Goal: Contribute content: Contribute content

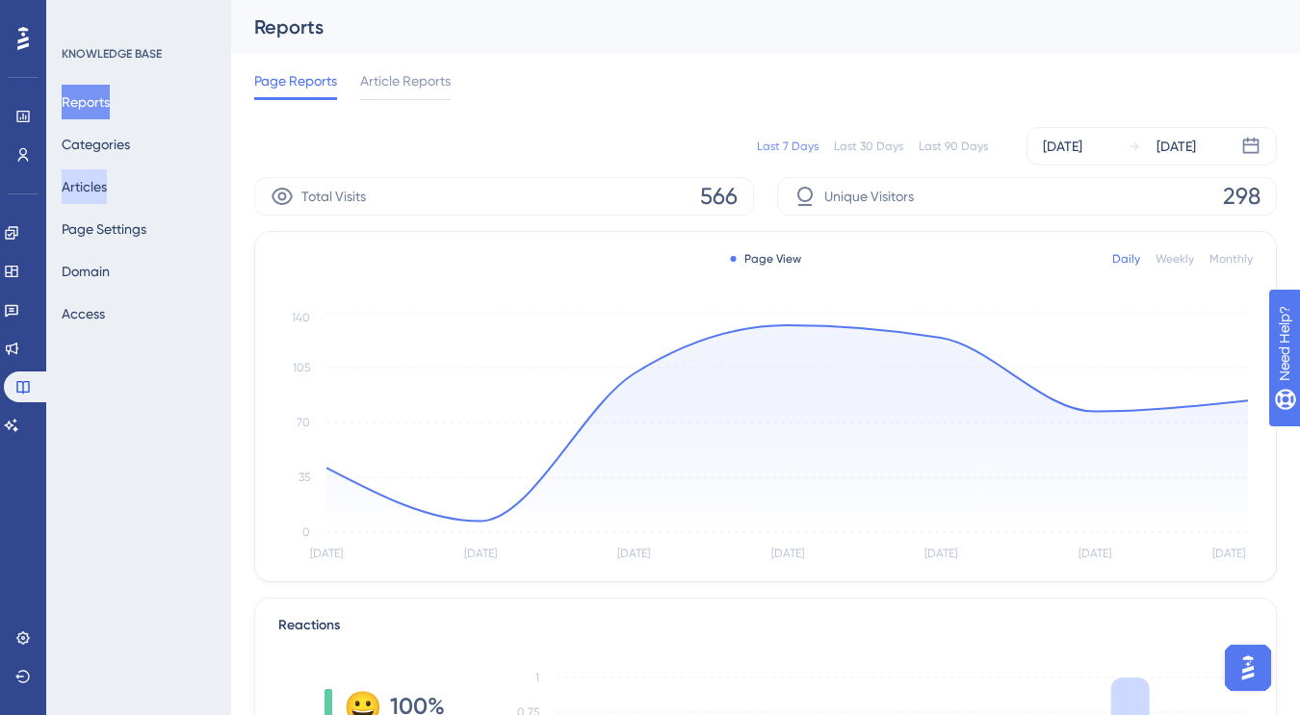
click at [98, 175] on button "Articles" at bounding box center [84, 186] width 45 height 35
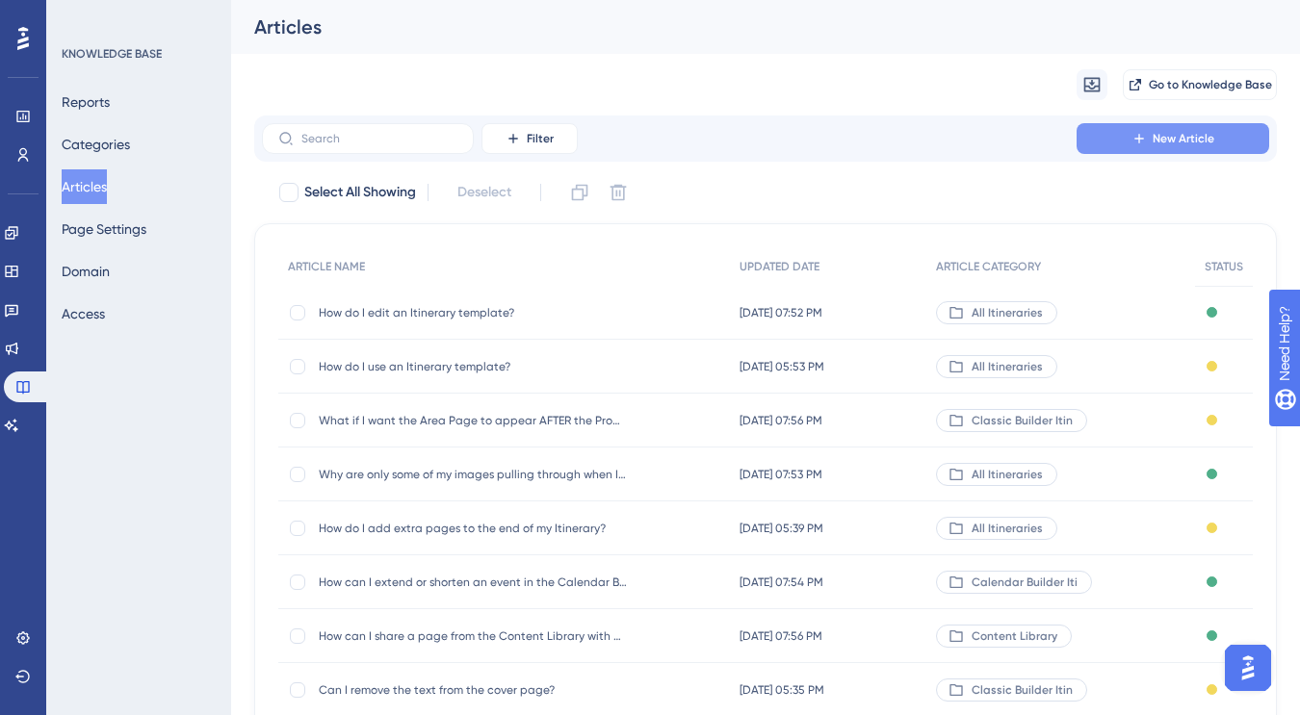
click at [1163, 141] on span "New Article" at bounding box center [1183, 138] width 62 height 15
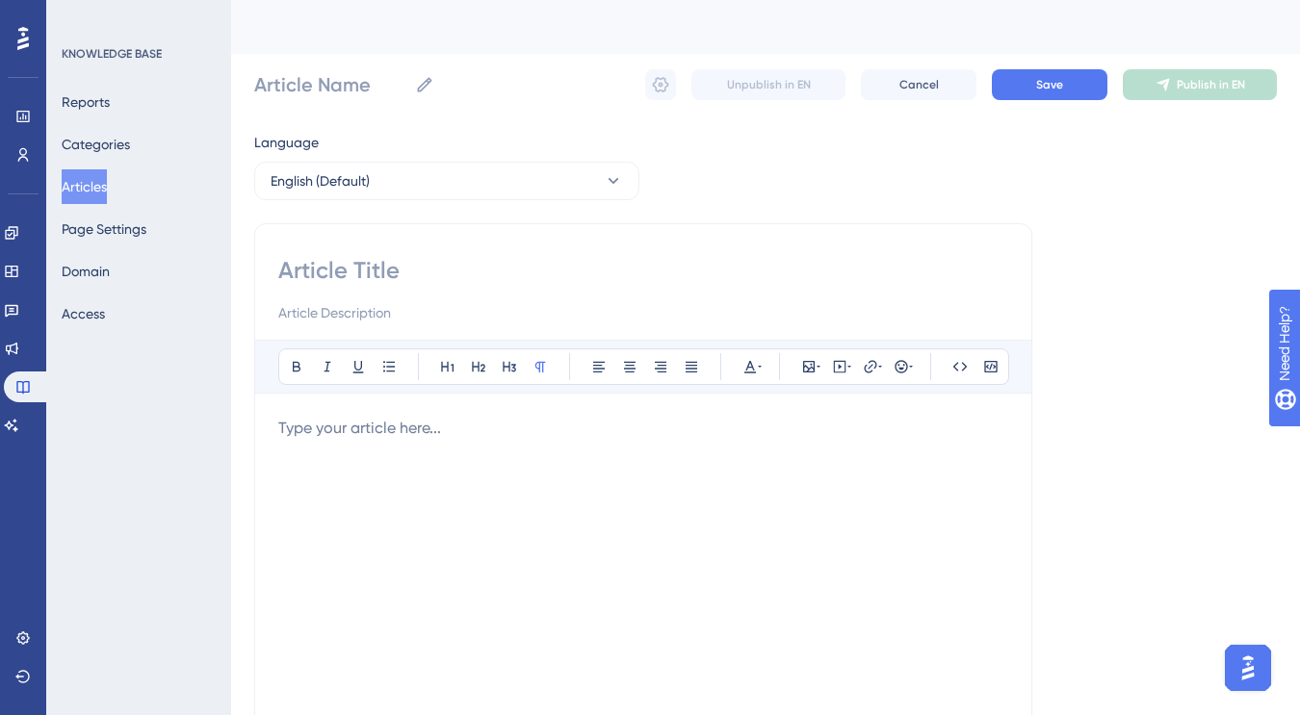
click at [373, 261] on input at bounding box center [643, 270] width 730 height 31
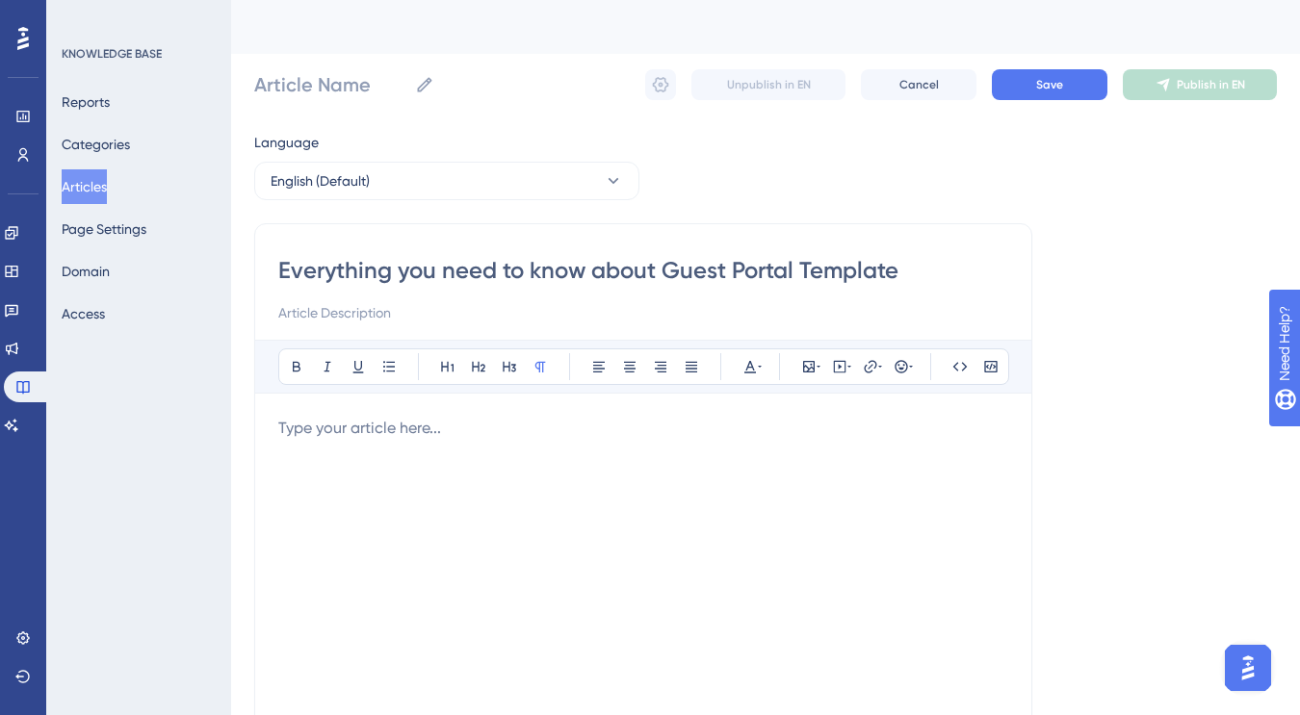
type input "Everything you need to know about Guest Portal Templates"
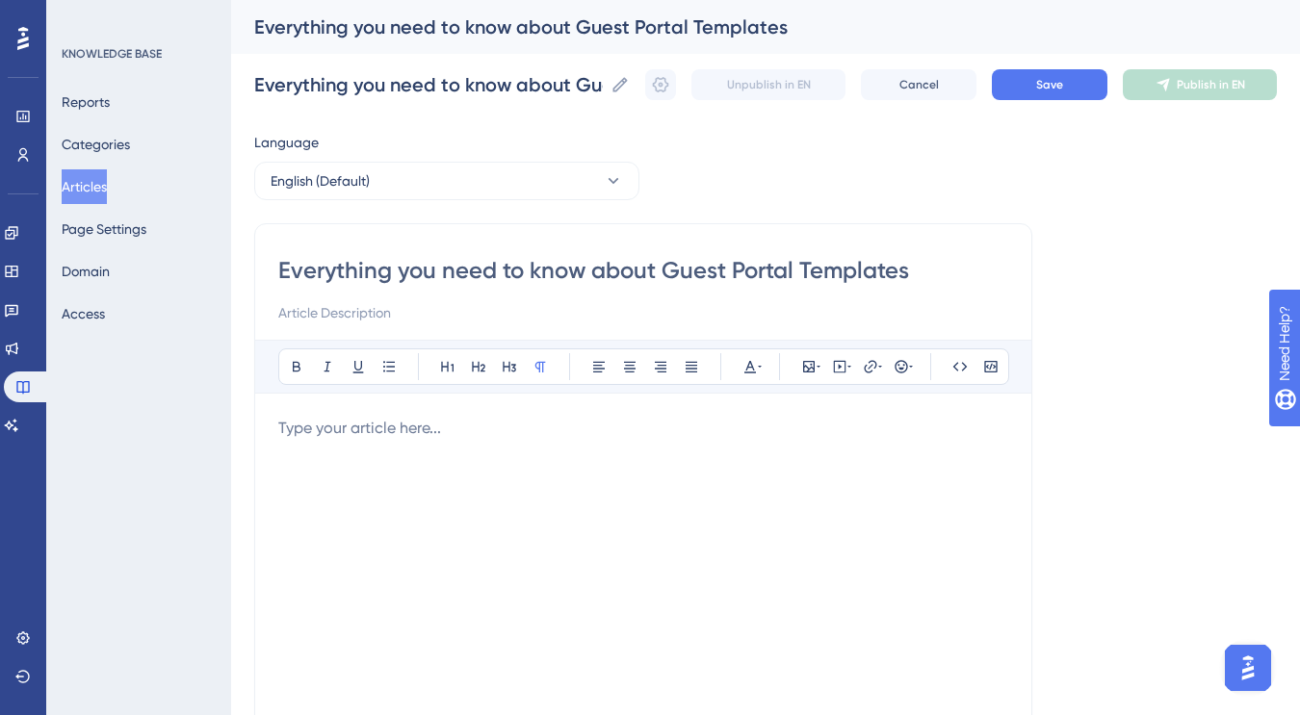
type input "Everything you need to know about Guest Portal Templates"
click at [330, 310] on input at bounding box center [643, 312] width 730 height 23
type input "How to create, edit, and use Guest Portal templates to save time and stay consi…"
click at [329, 422] on p "To enrich screen reader interactions, please activate Accessibility in Grammarl…" at bounding box center [643, 428] width 730 height 23
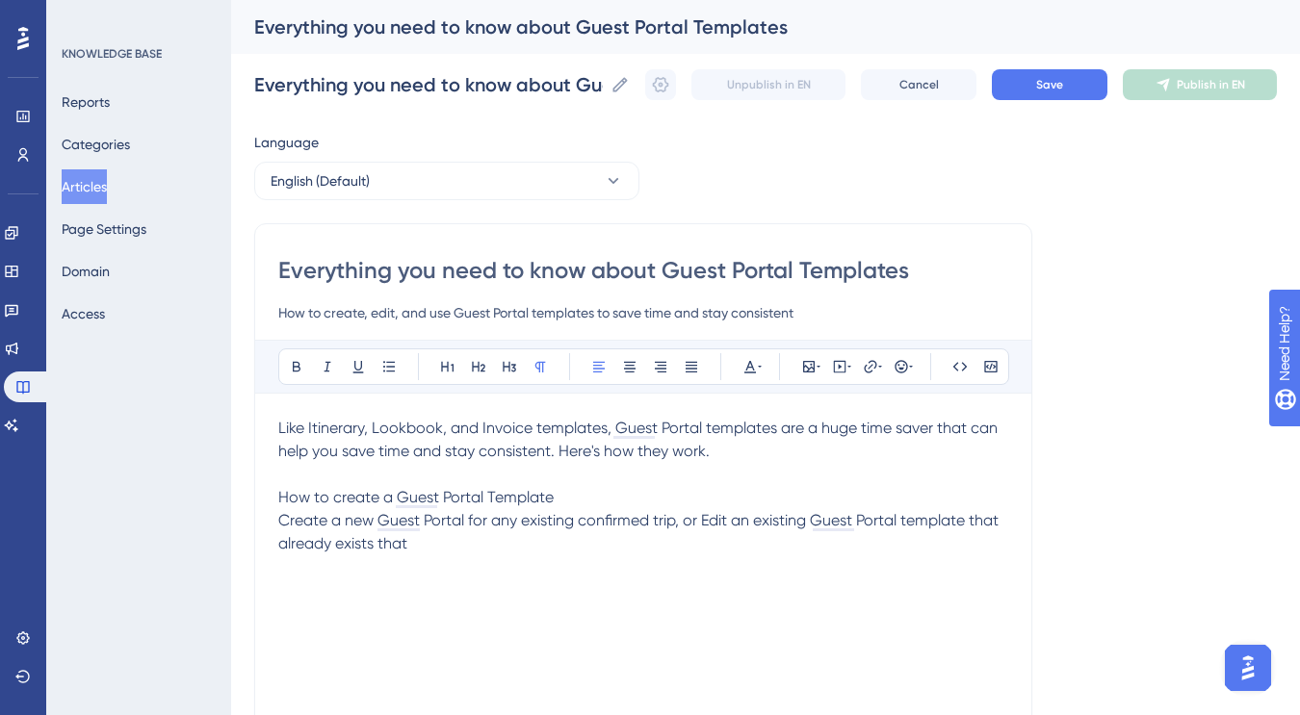
click at [772, 458] on p "Like Itinerary, Lookbook, and Invoice templates, Guest Portal templates are a h…" at bounding box center [643, 440] width 730 height 46
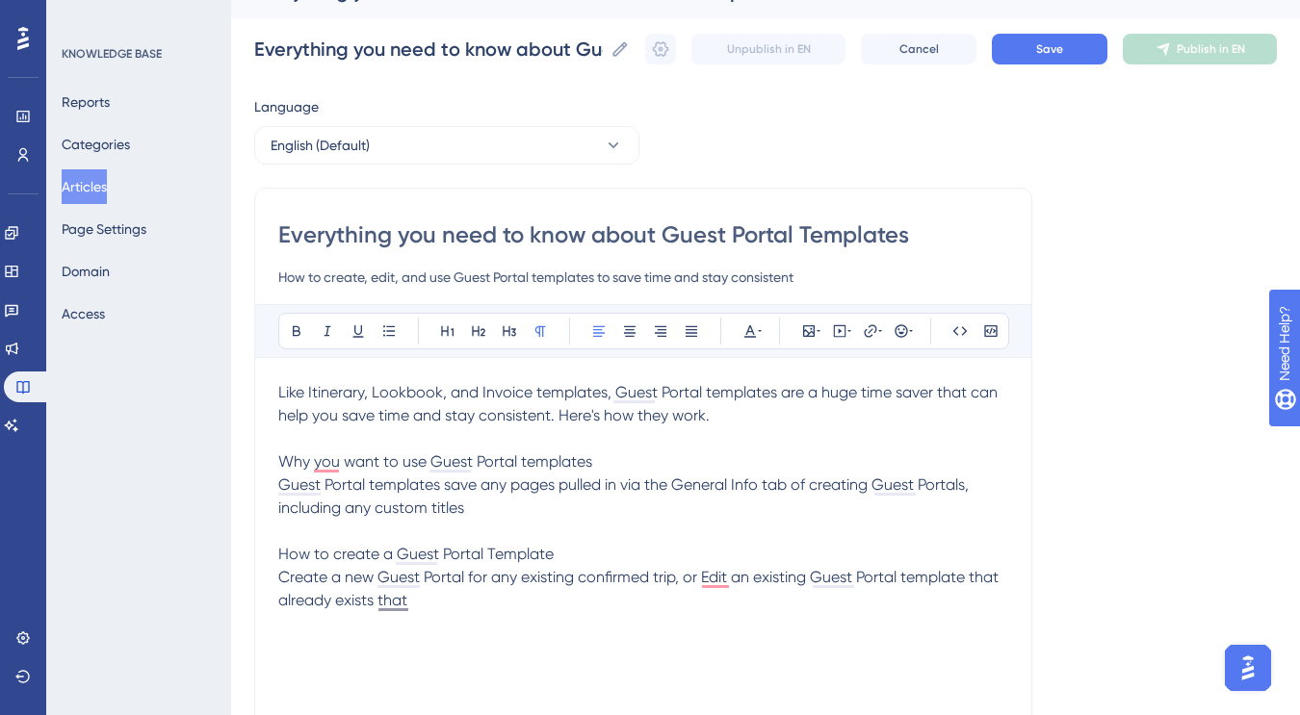
scroll to position [49, 0]
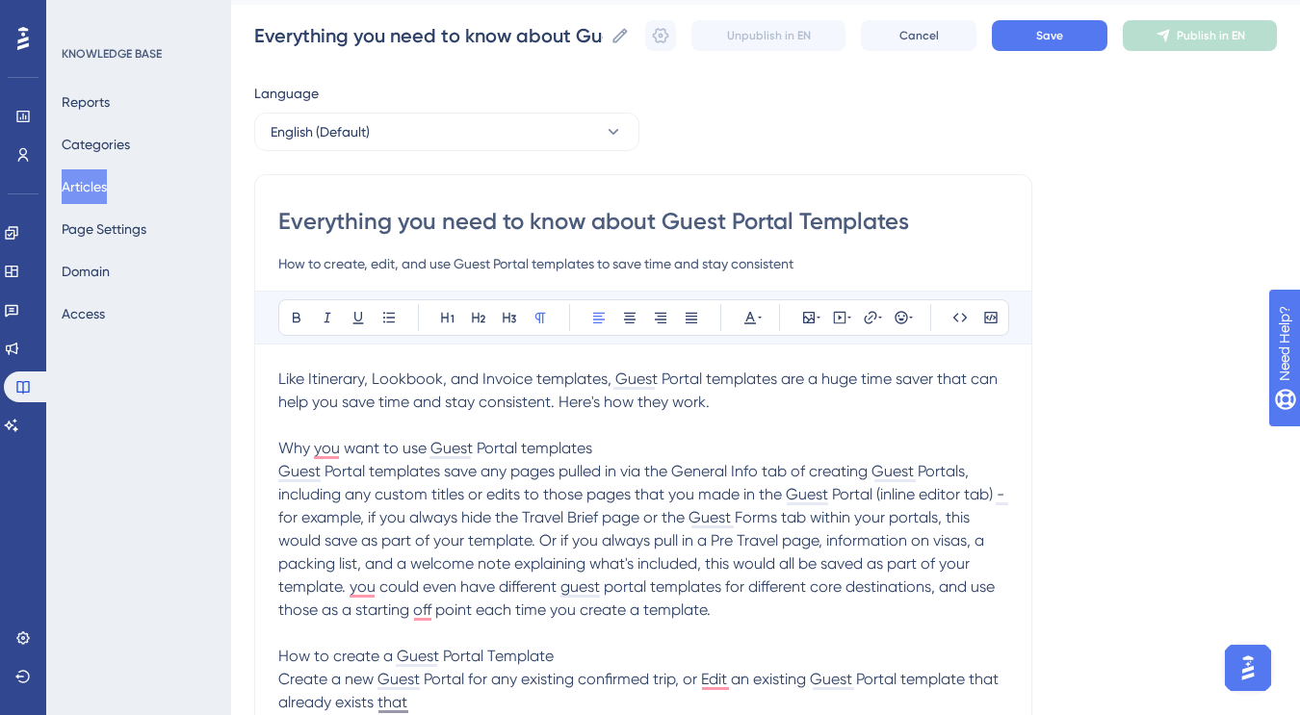
click at [665, 620] on p "Guest Portal templates save any pages pulled in via the General Info tab of cre…" at bounding box center [643, 541] width 730 height 162
click at [665, 619] on p "Guest Portal templates save any pages pulled in via the General Info tab of cre…" at bounding box center [643, 541] width 730 height 162
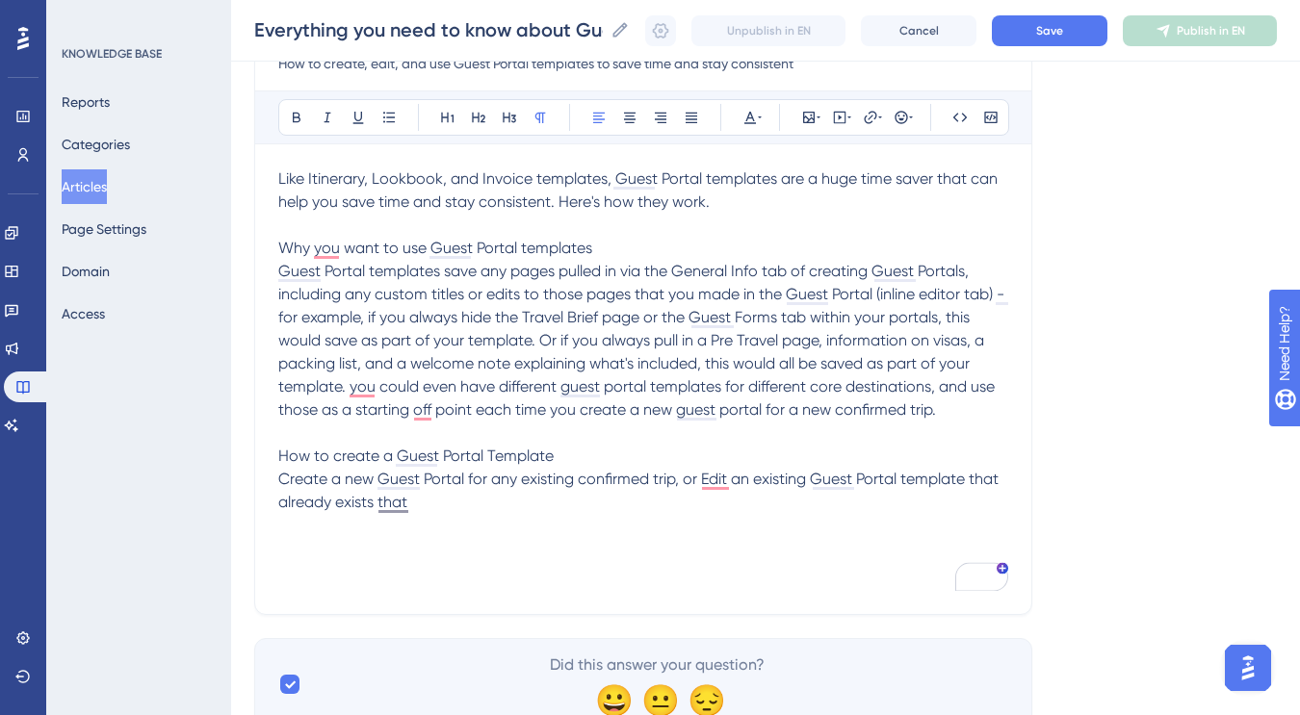
scroll to position [246, 0]
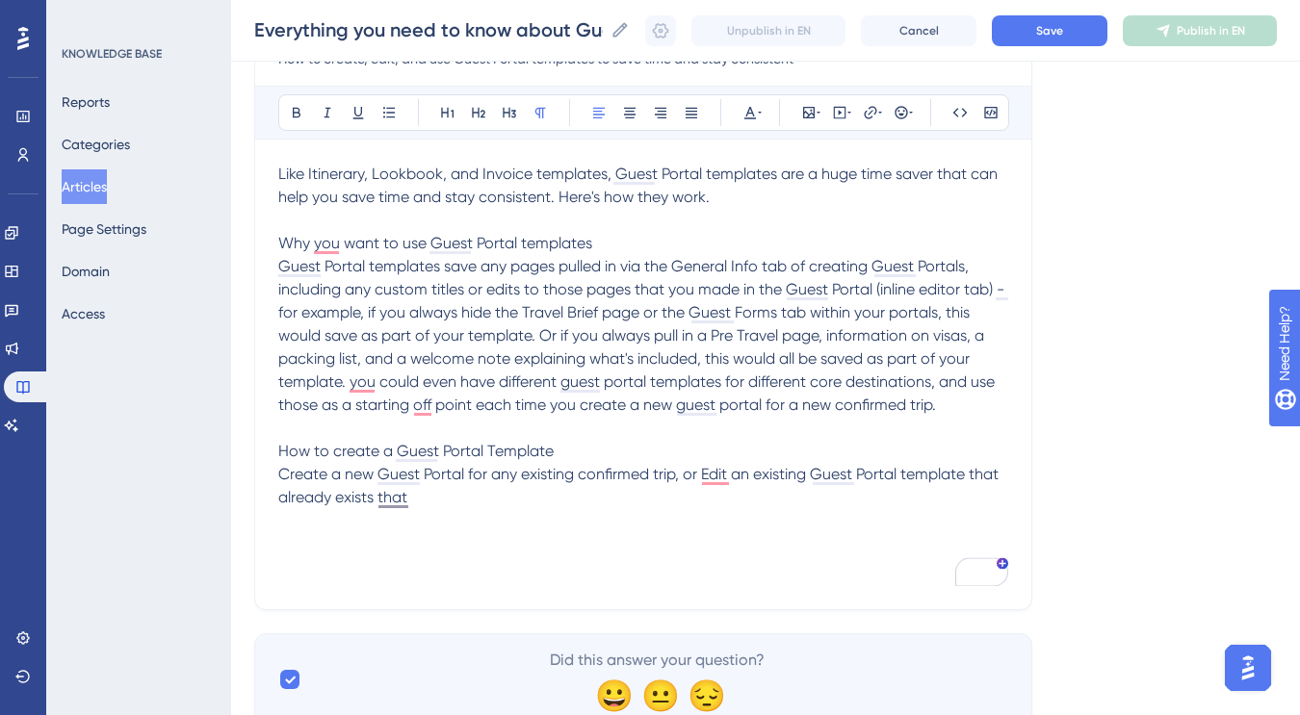
click at [476, 500] on p "Create a new Guest Portal for any existing confirmed trip, or Edit an existing …" at bounding box center [643, 486] width 730 height 46
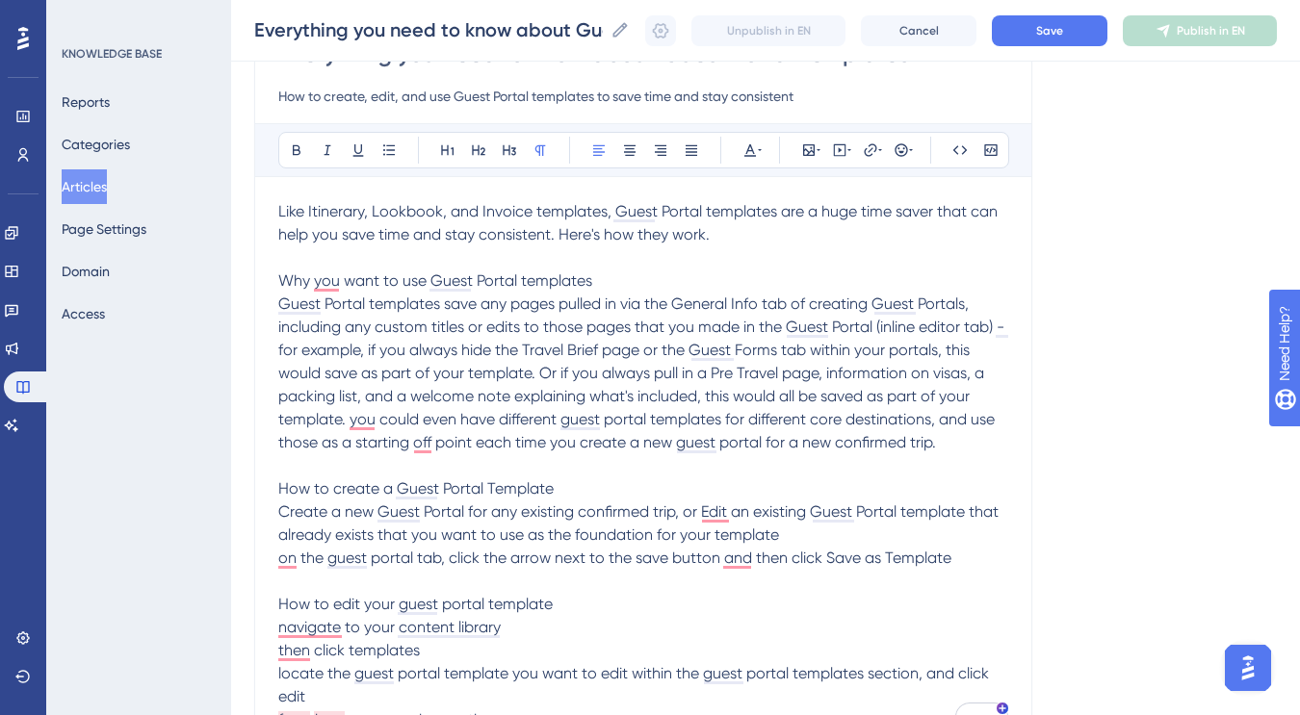
scroll to position [207, 0]
click at [969, 448] on p "Guest Portal templates save any pages pulled in via the General Info tab of cre…" at bounding box center [643, 376] width 730 height 162
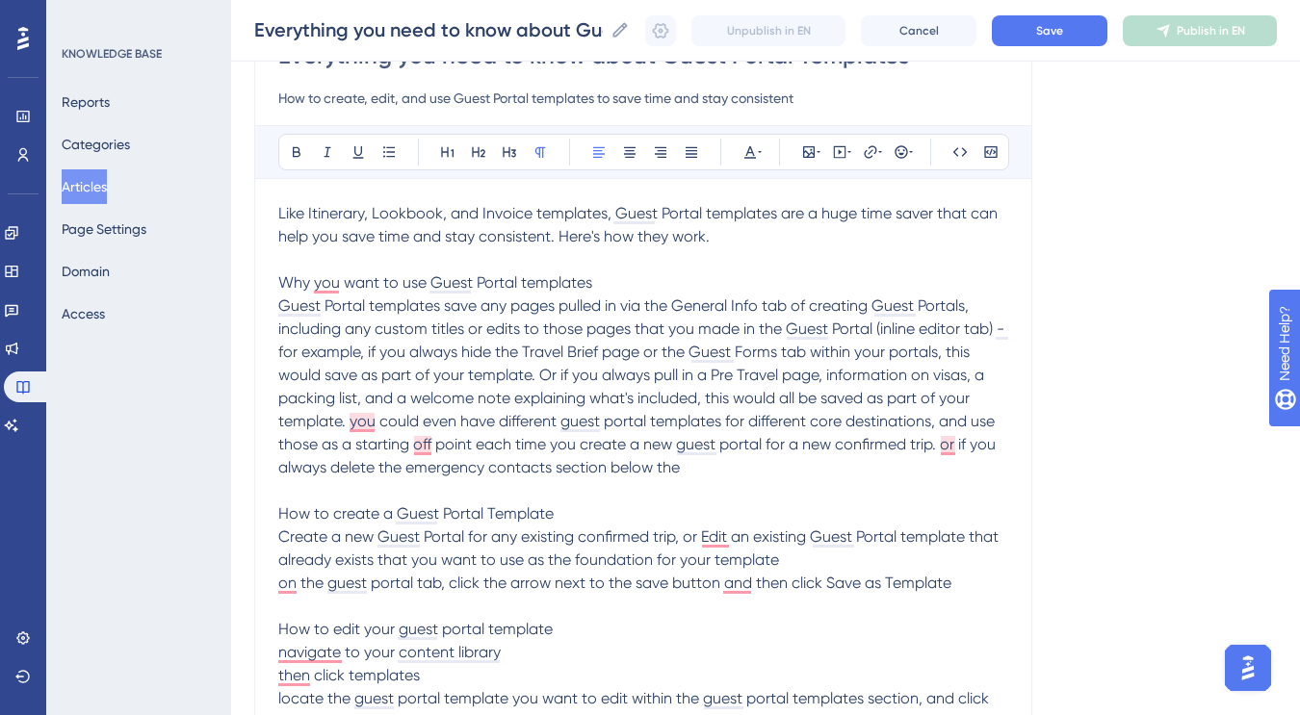
click at [409, 470] on span "Guest Portal templates save any pages pulled in via the General Info tab of cre…" at bounding box center [643, 387] width 730 height 180
click at [764, 468] on p "Guest Portal templates save any pages pulled in via the General Info tab of cre…" at bounding box center [643, 387] width 730 height 185
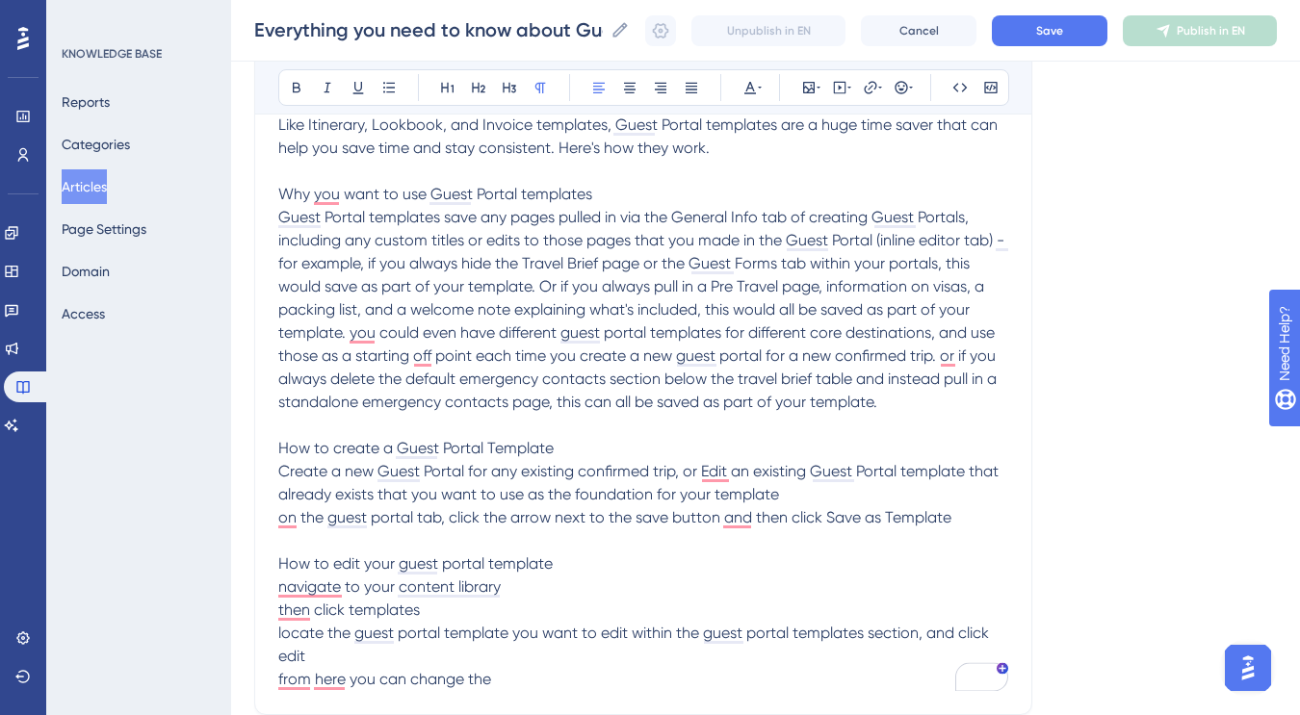
scroll to position [473, 0]
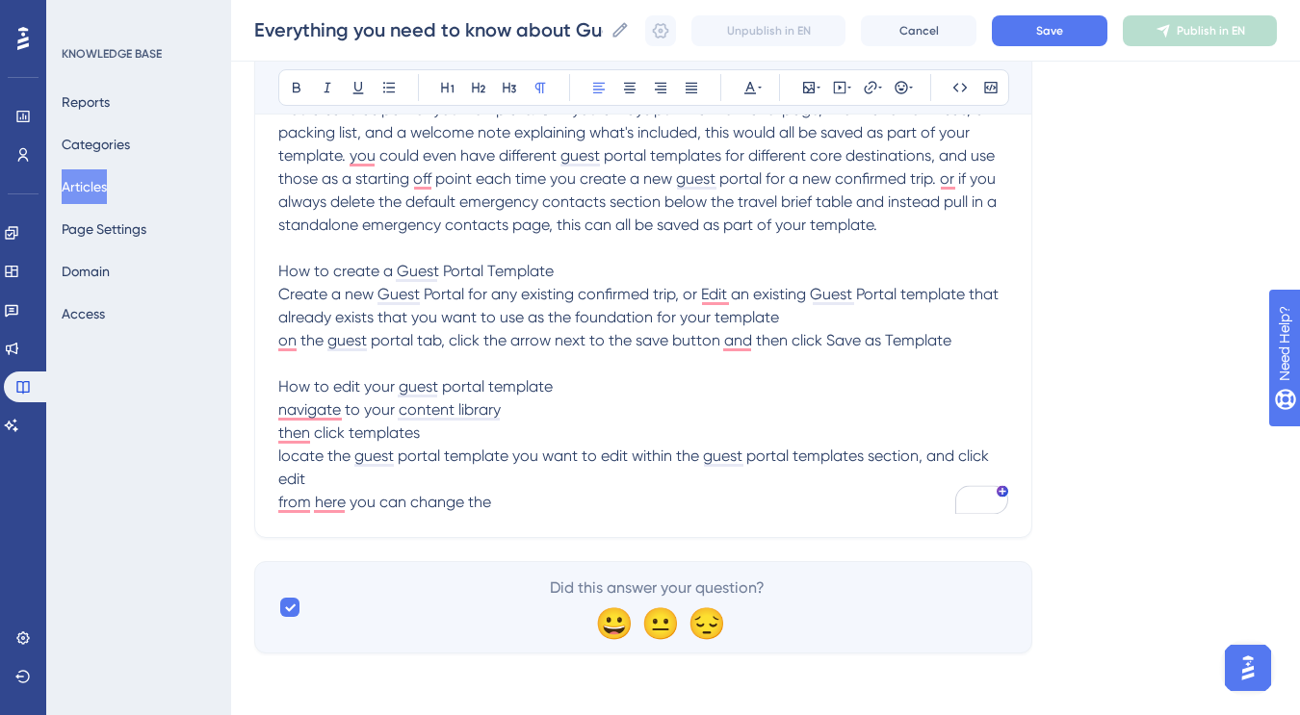
click at [597, 499] on p "from here you can change the" at bounding box center [643, 502] width 730 height 23
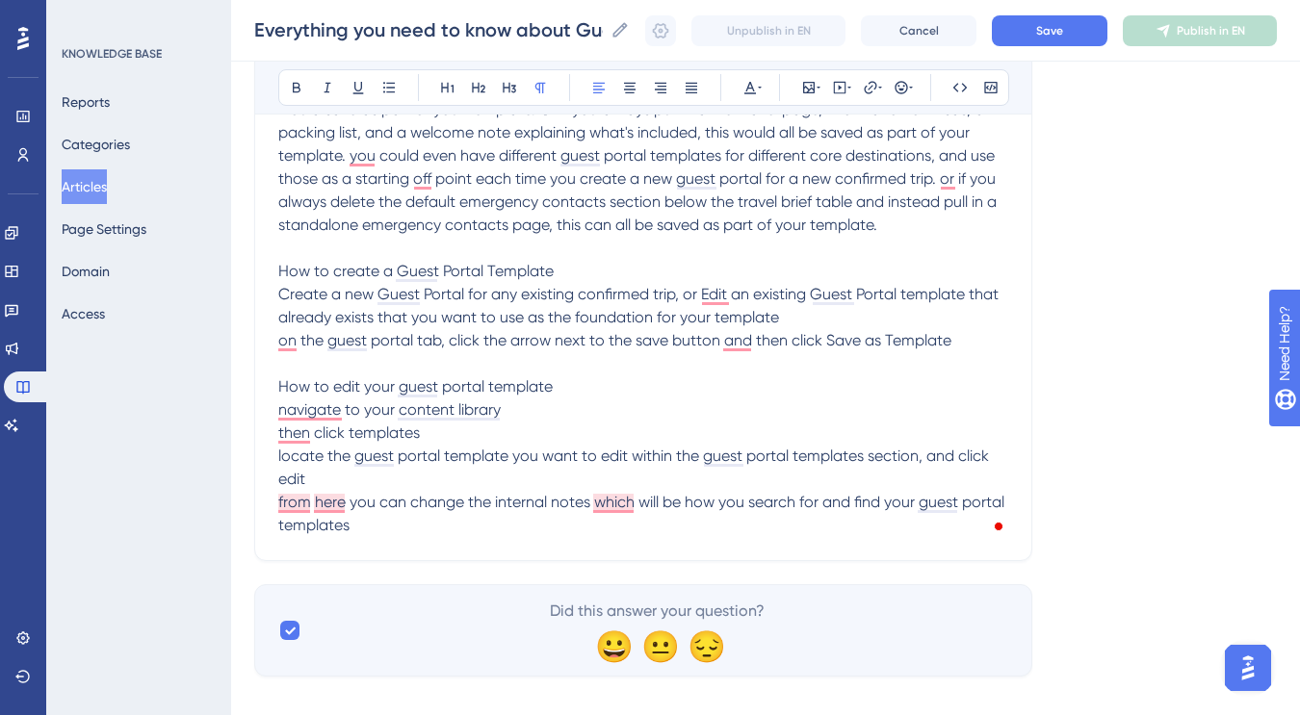
click at [492, 500] on span "from here you can change the internal notes which will be how you search for an…" at bounding box center [643, 513] width 730 height 41
click at [561, 529] on p "from here you can change the guest portal title and the internal notes which wi…" at bounding box center [643, 514] width 730 height 46
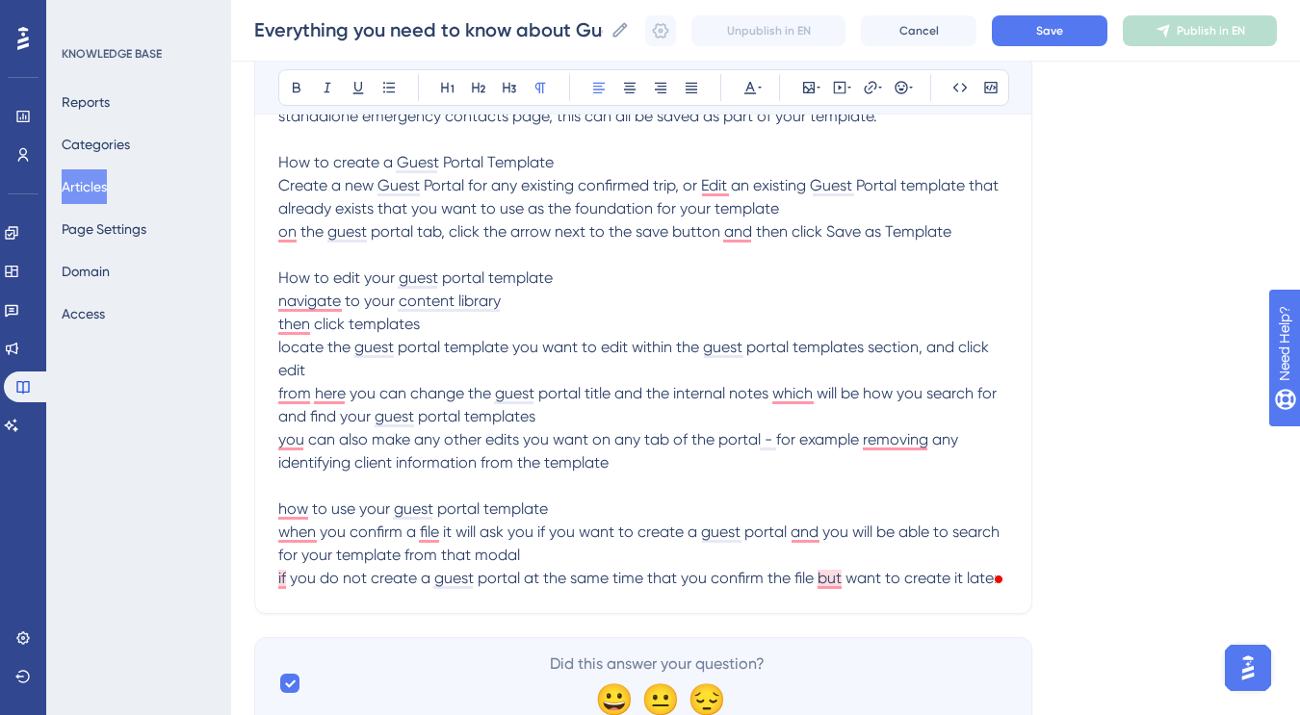
scroll to position [586, 0]
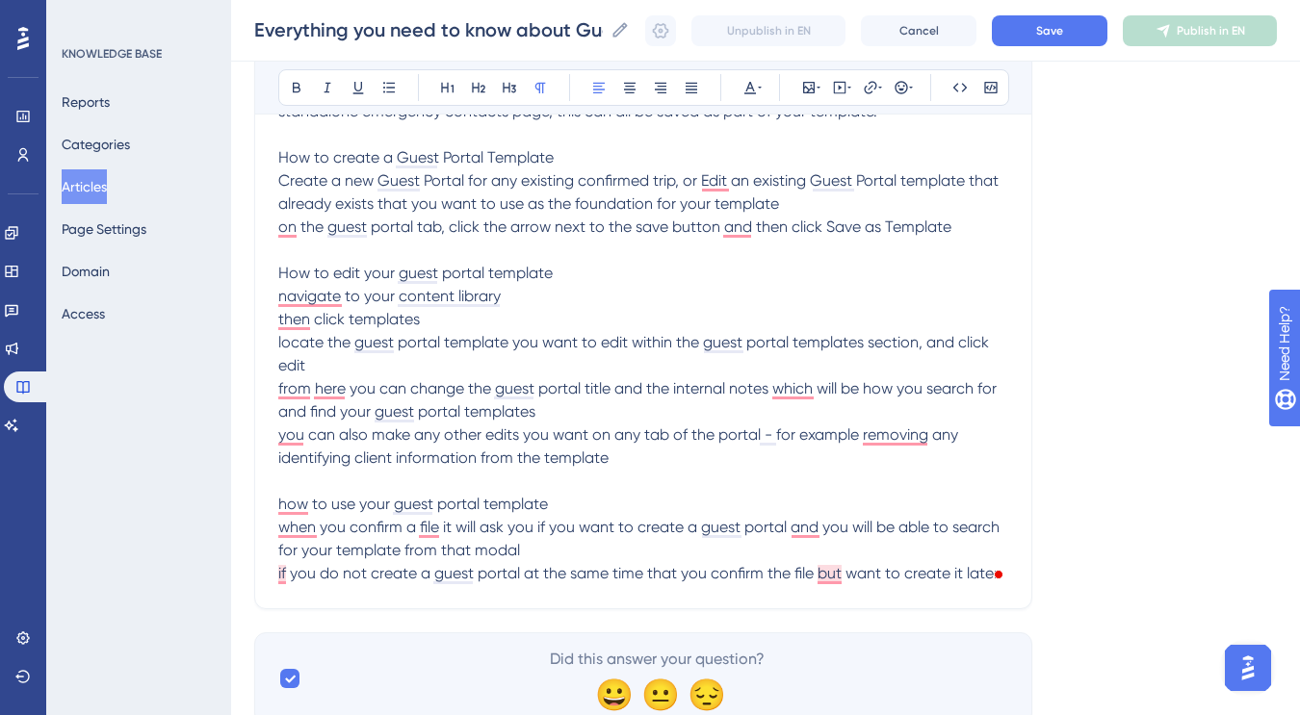
click at [708, 570] on span "if you do not create a guest portal at the same time that you confirm the file …" at bounding box center [638, 573] width 720 height 18
click at [977, 573] on span "if you do not create a guest portal at the same time that you confirm the file …" at bounding box center [638, 573] width 720 height 18
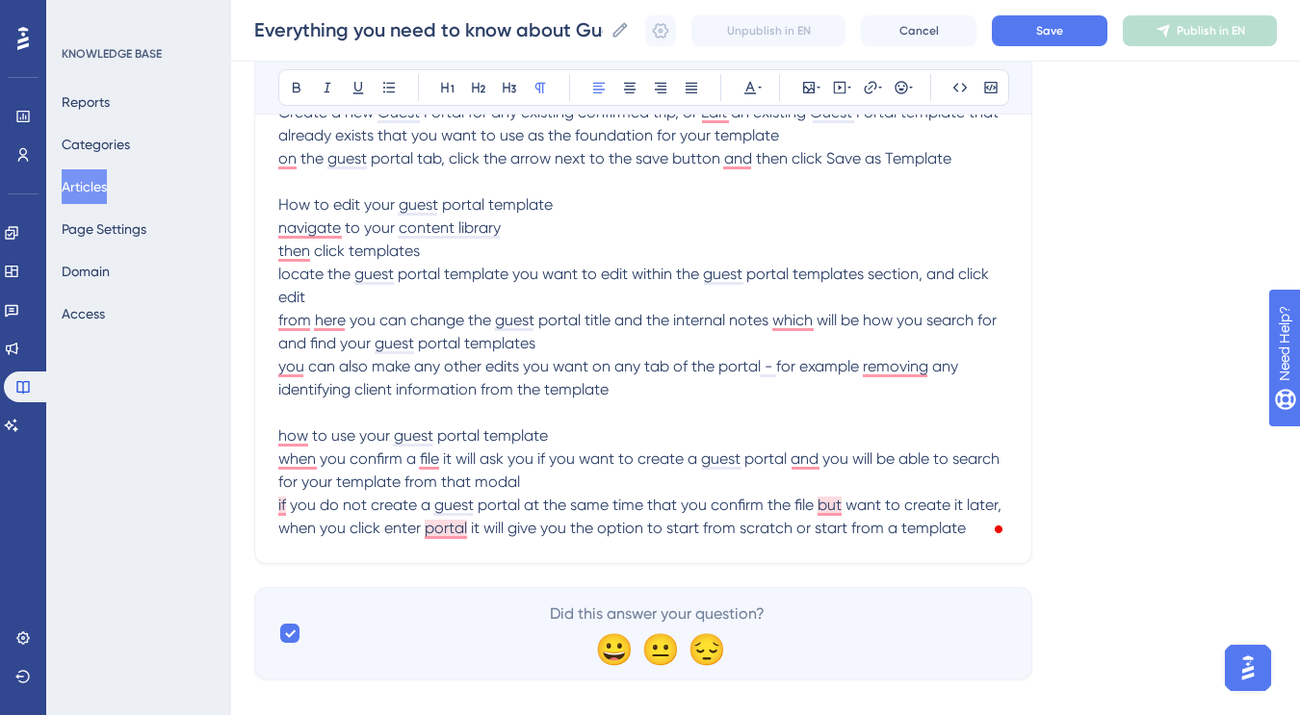
scroll to position [681, 0]
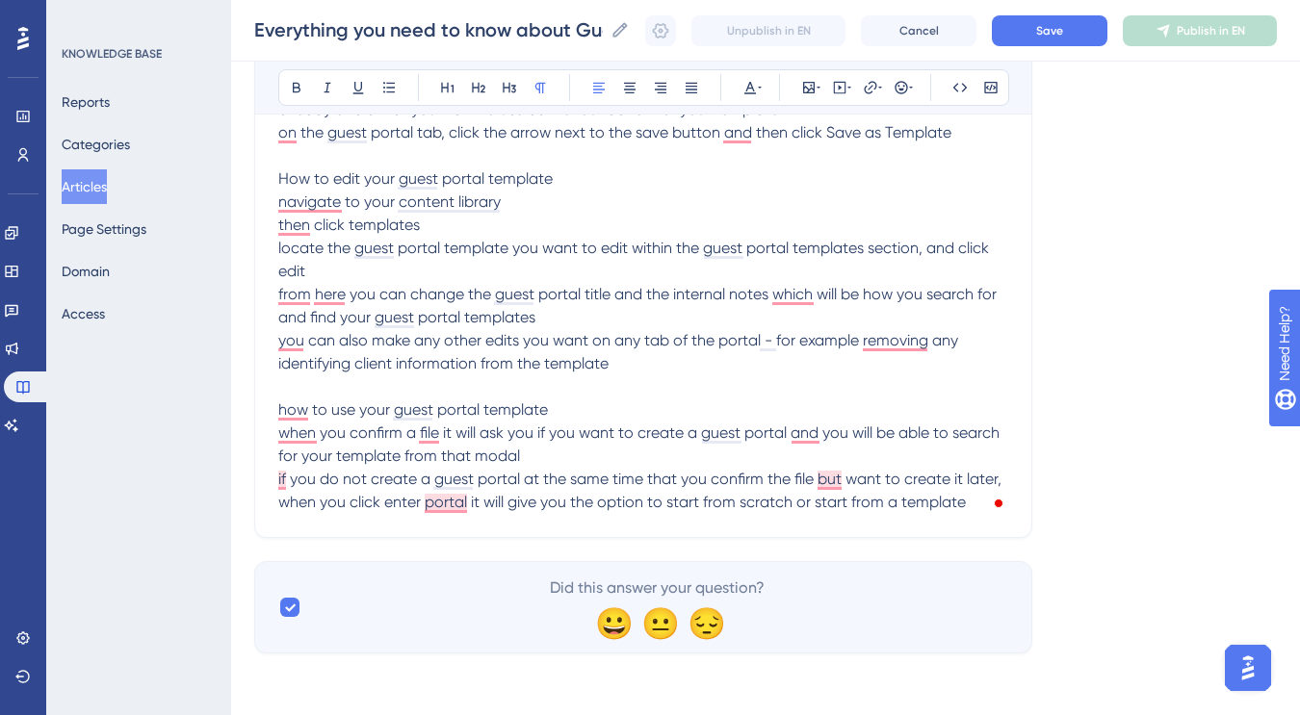
click at [626, 365] on p "you can also make any other edits you want on any tab of the portal - for examp…" at bounding box center [643, 375] width 730 height 92
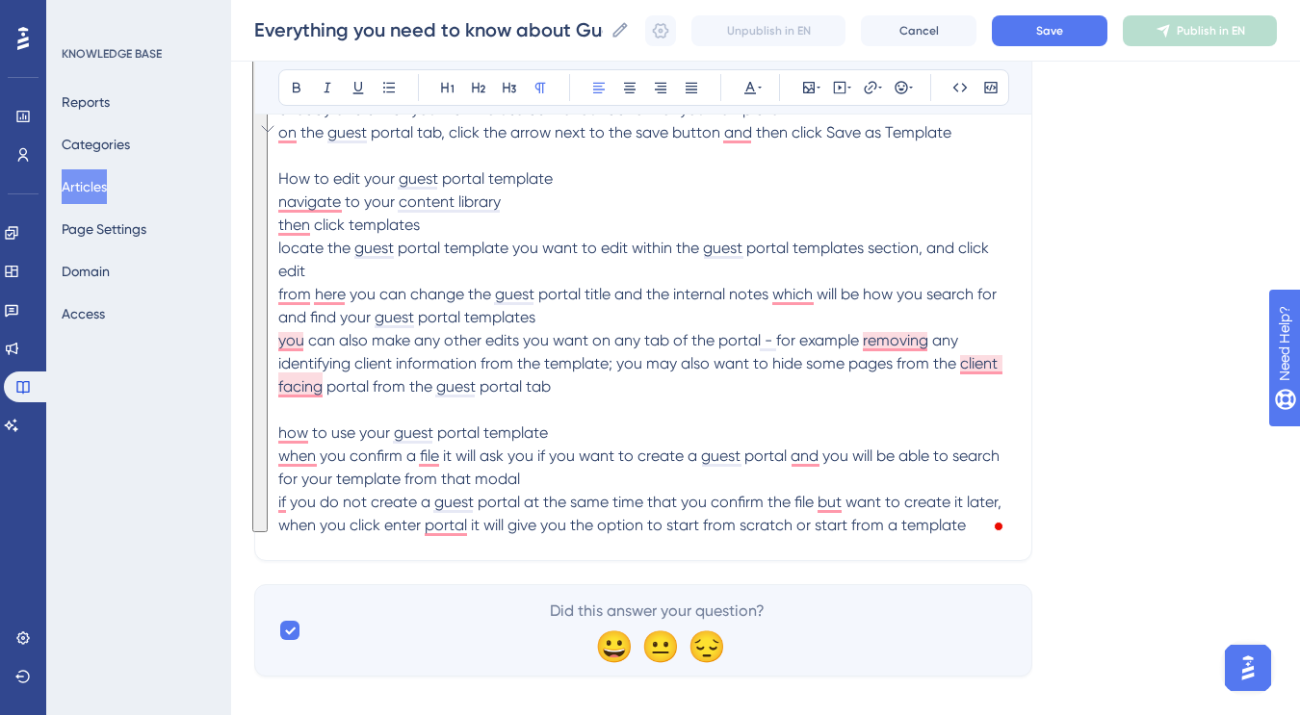
copy div "Like Itinerary, Lookbook, and Invoice templates, Guest Portal templates are a h…"
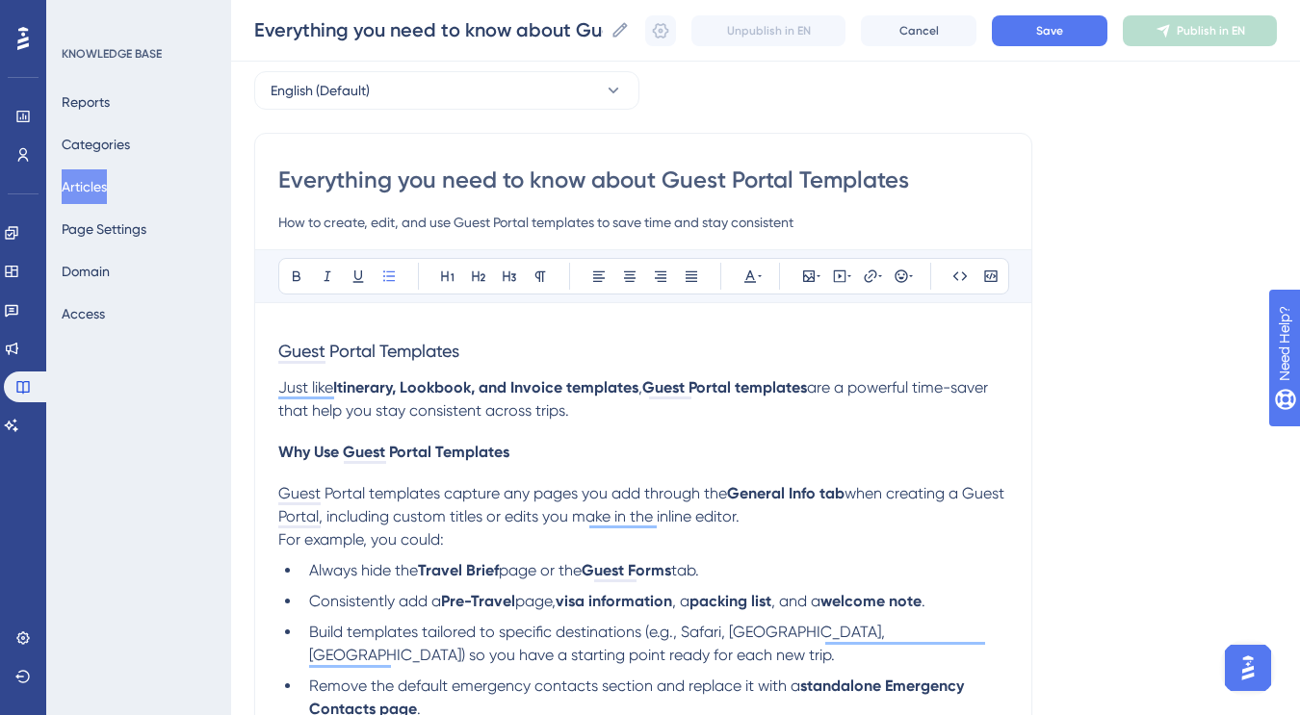
scroll to position [106, 0]
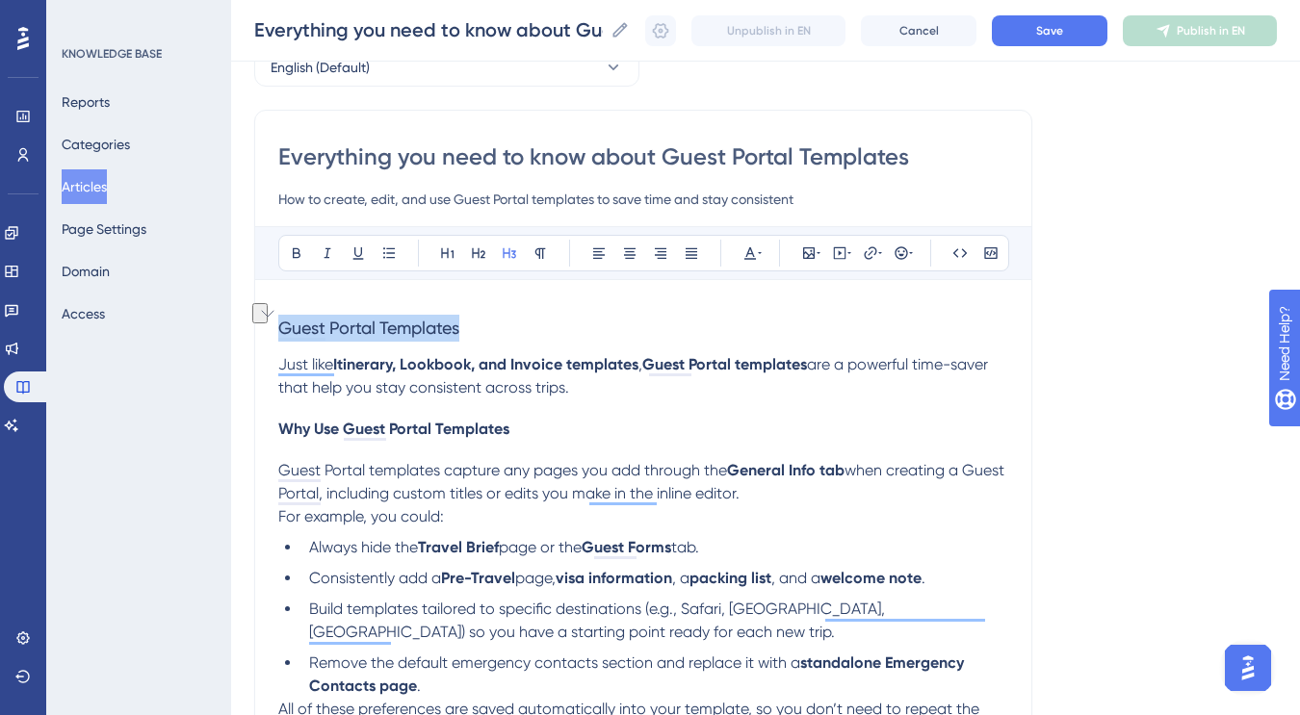
drag, startPoint x: 489, startPoint y: 329, endPoint x: 220, endPoint y: 315, distance: 269.0
click at [231, 315] on div "Performance Users Engagement Widgets Feedback Product Updates Knowledge Base AI…" at bounding box center [765, 681] width 1069 height 1575
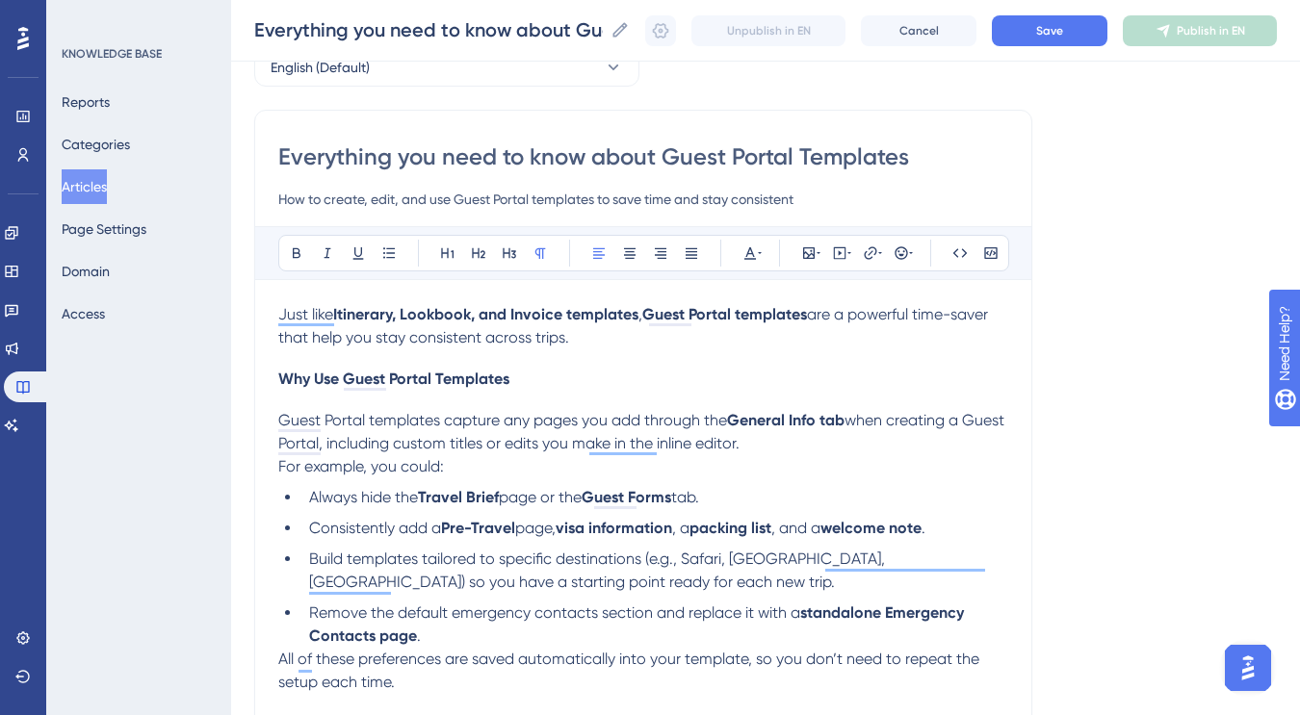
click at [582, 338] on p "Just like Itinerary, Lookbook, and Invoice templates , Guest Portal templates a…" at bounding box center [643, 326] width 730 height 46
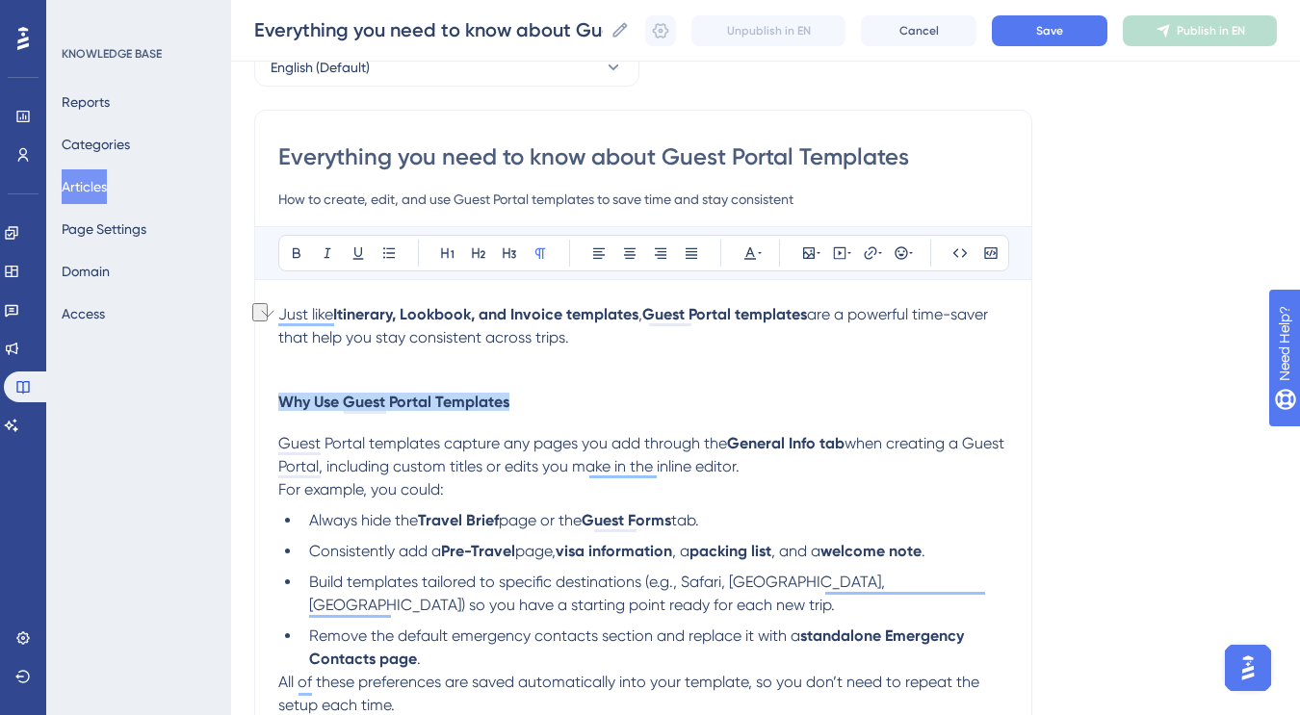
drag, startPoint x: 533, startPoint y: 393, endPoint x: 526, endPoint y: 406, distance: 15.5
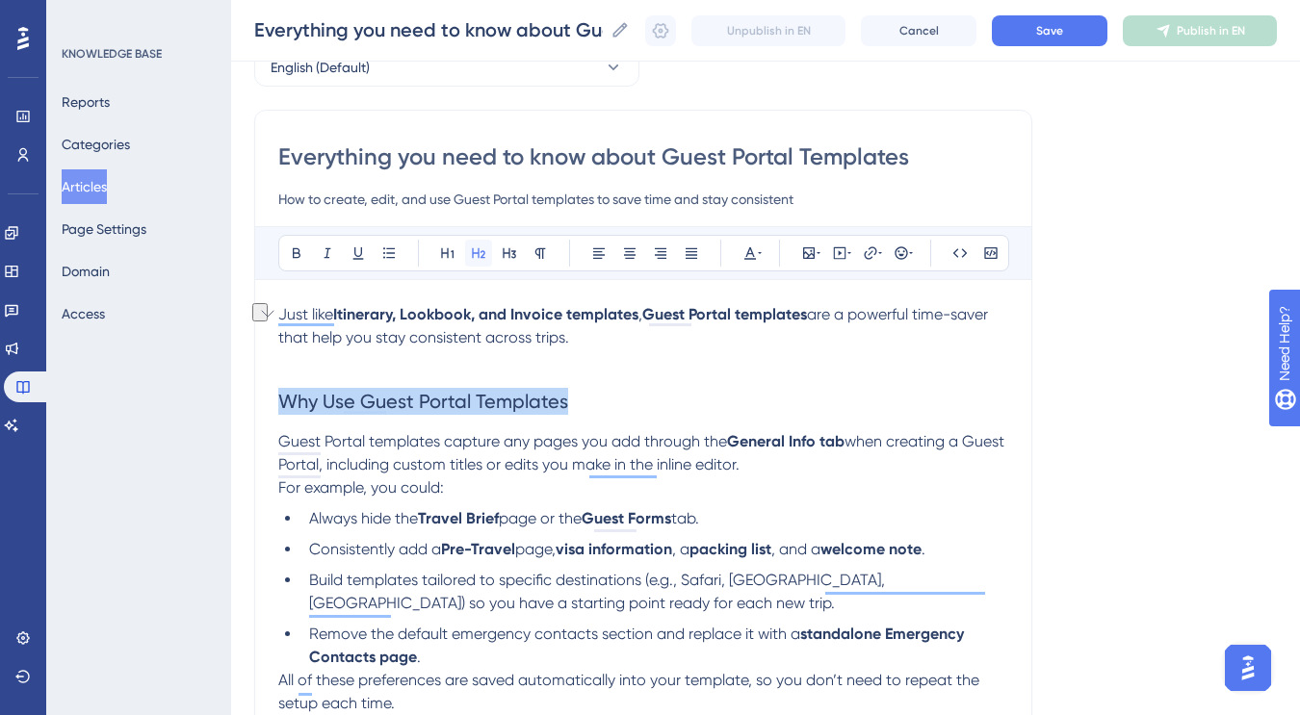
click at [477, 251] on icon at bounding box center [478, 252] width 15 height 15
click at [594, 400] on h2 "Why Use Guest Portal Templates" at bounding box center [643, 402] width 730 height 58
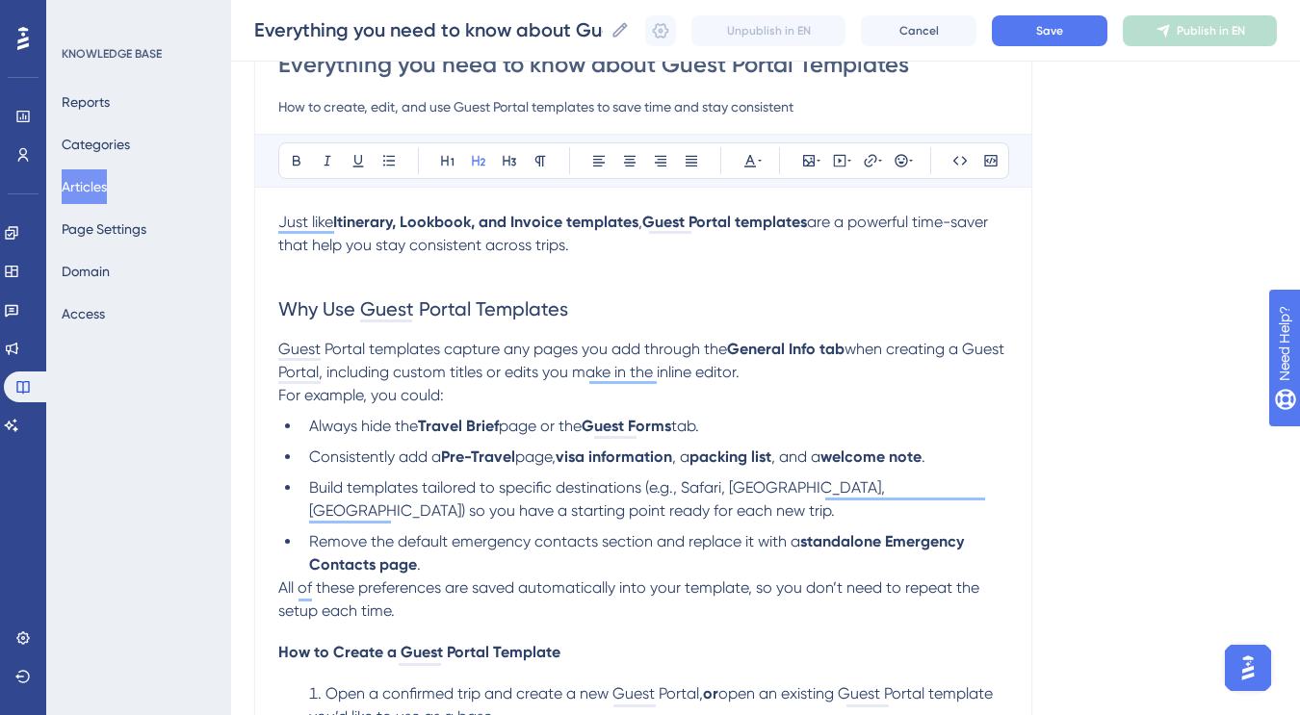
scroll to position [202, 0]
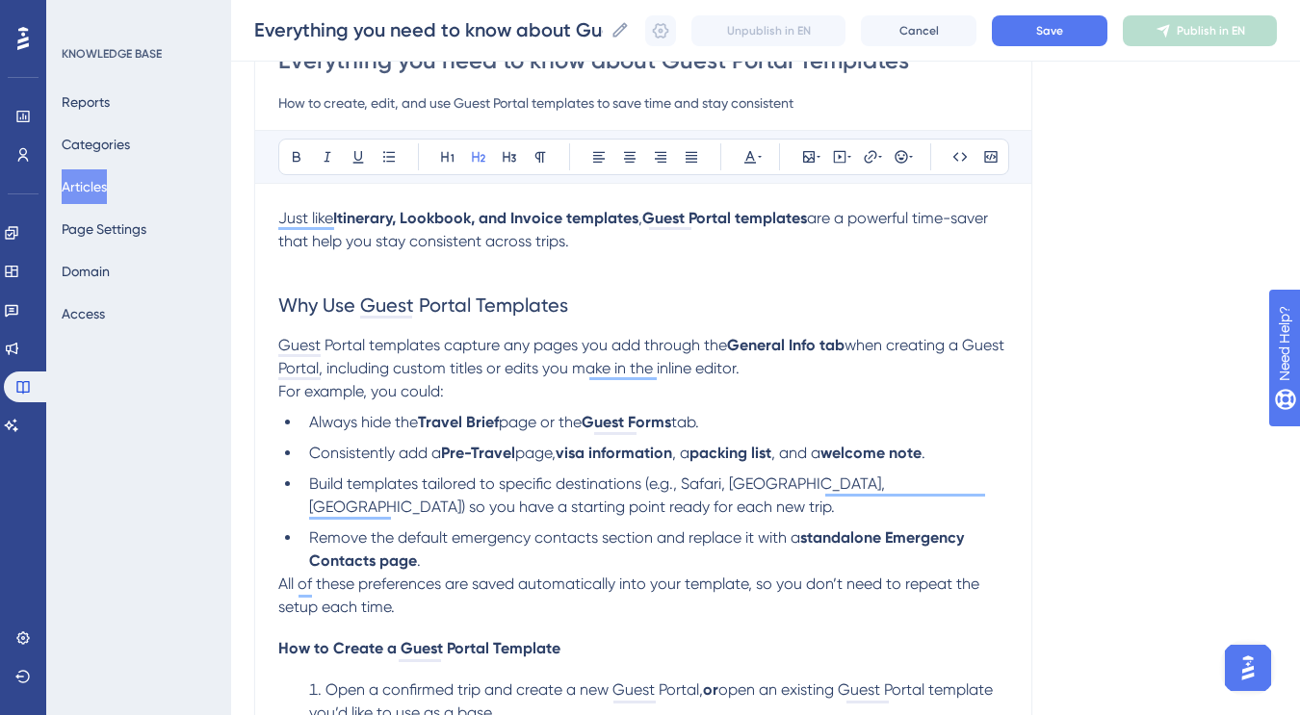
click at [478, 344] on span "Guest Portal templates capture any pages you add through the" at bounding box center [502, 345] width 449 height 18
click at [811, 372] on p "Guest Portal templates remember any pages you add through the General Info tab …" at bounding box center [643, 357] width 730 height 46
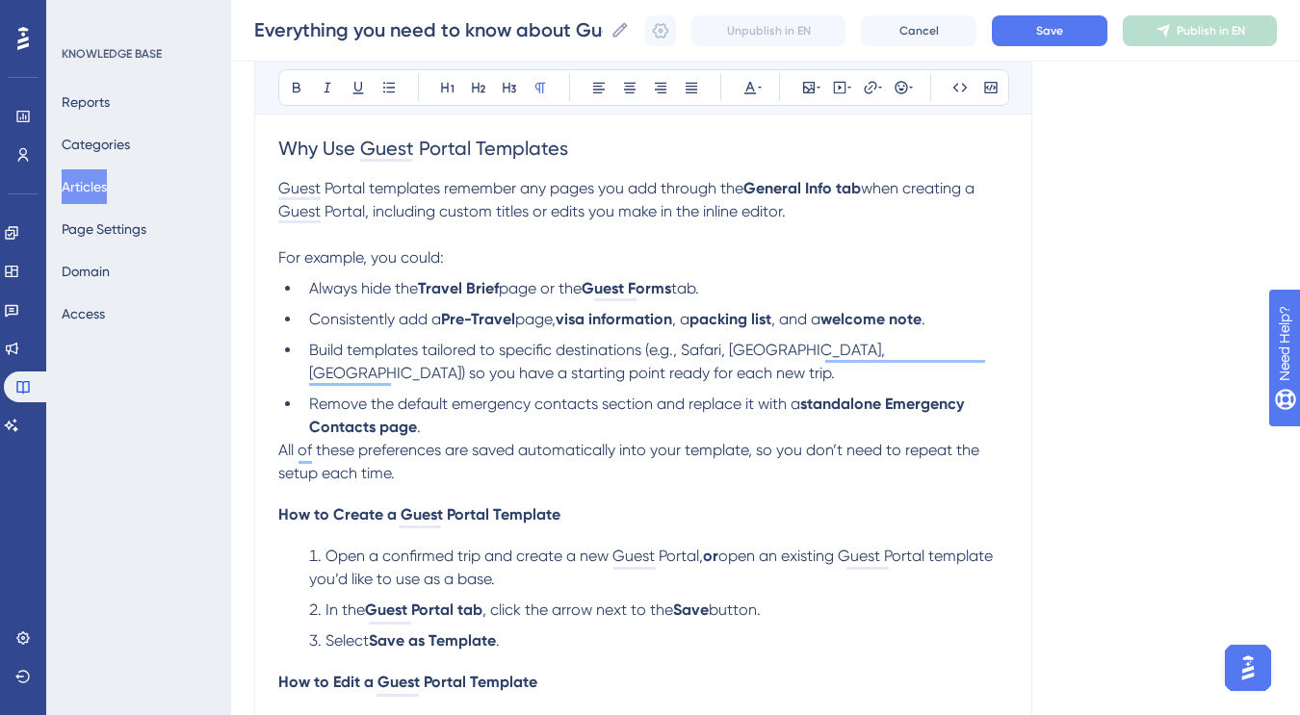
scroll to position [366, 0]
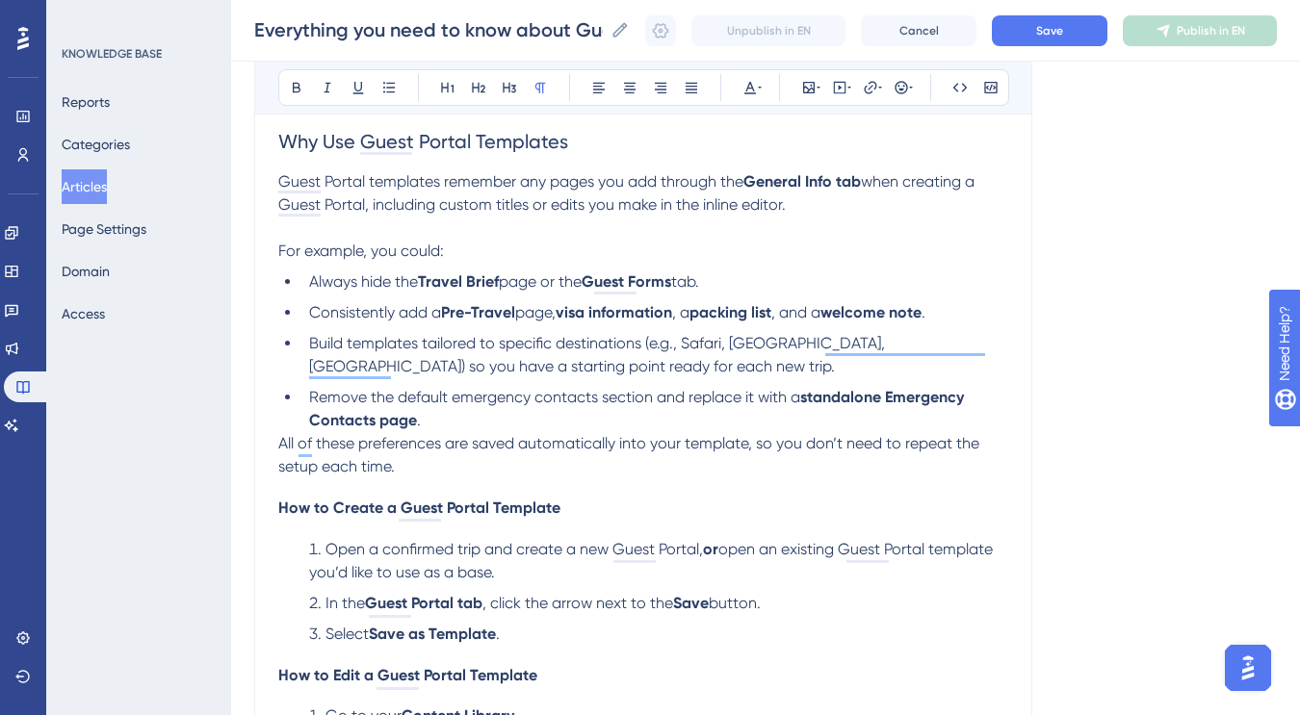
click at [488, 418] on li "Remove the default emergency contacts section and replace it with a standalone …" at bounding box center [654, 409] width 707 height 46
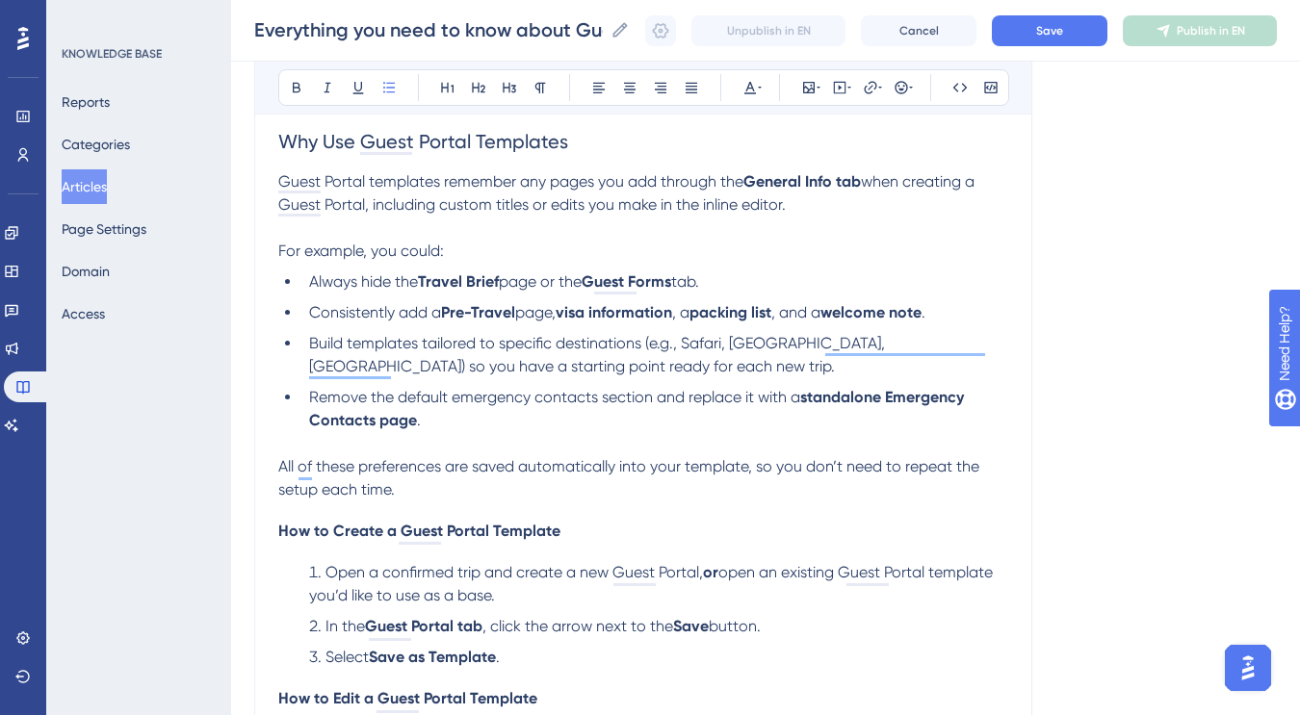
click at [497, 498] on p "All of these preferences are saved automatically into your template, so you don…" at bounding box center [643, 478] width 730 height 46
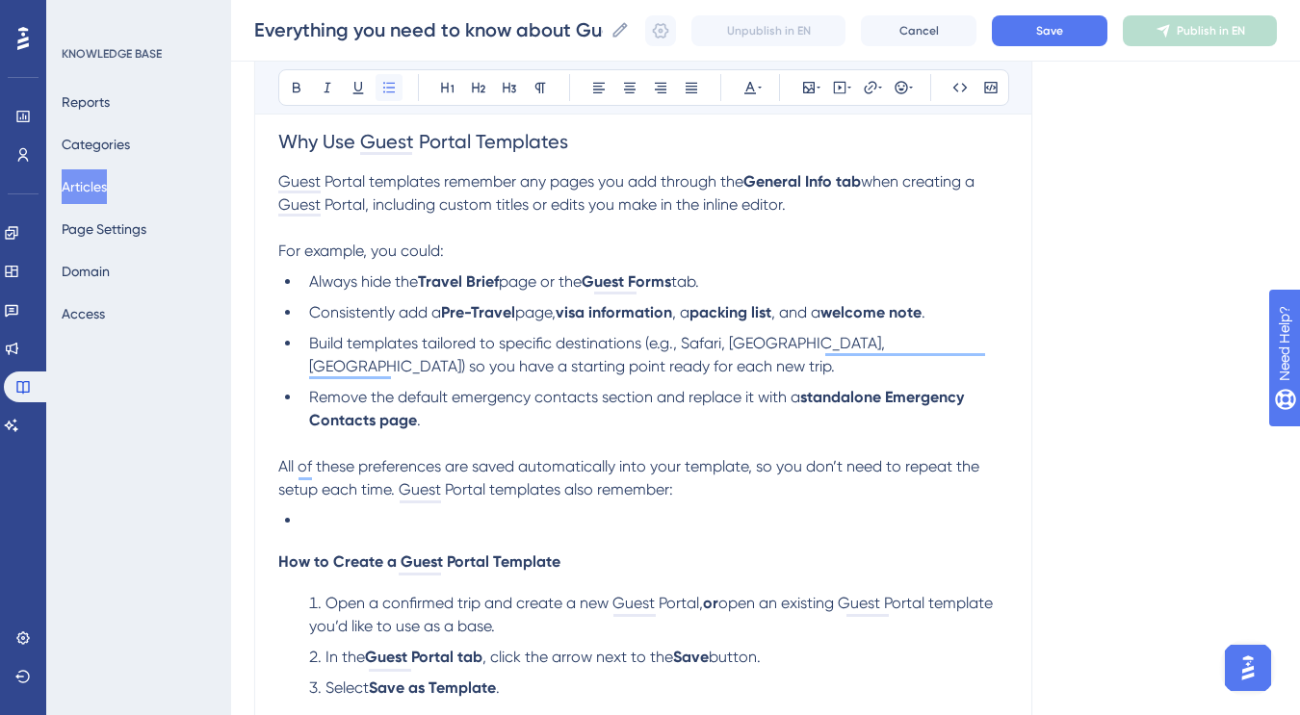
click at [394, 87] on icon at bounding box center [389, 87] width 12 height 11
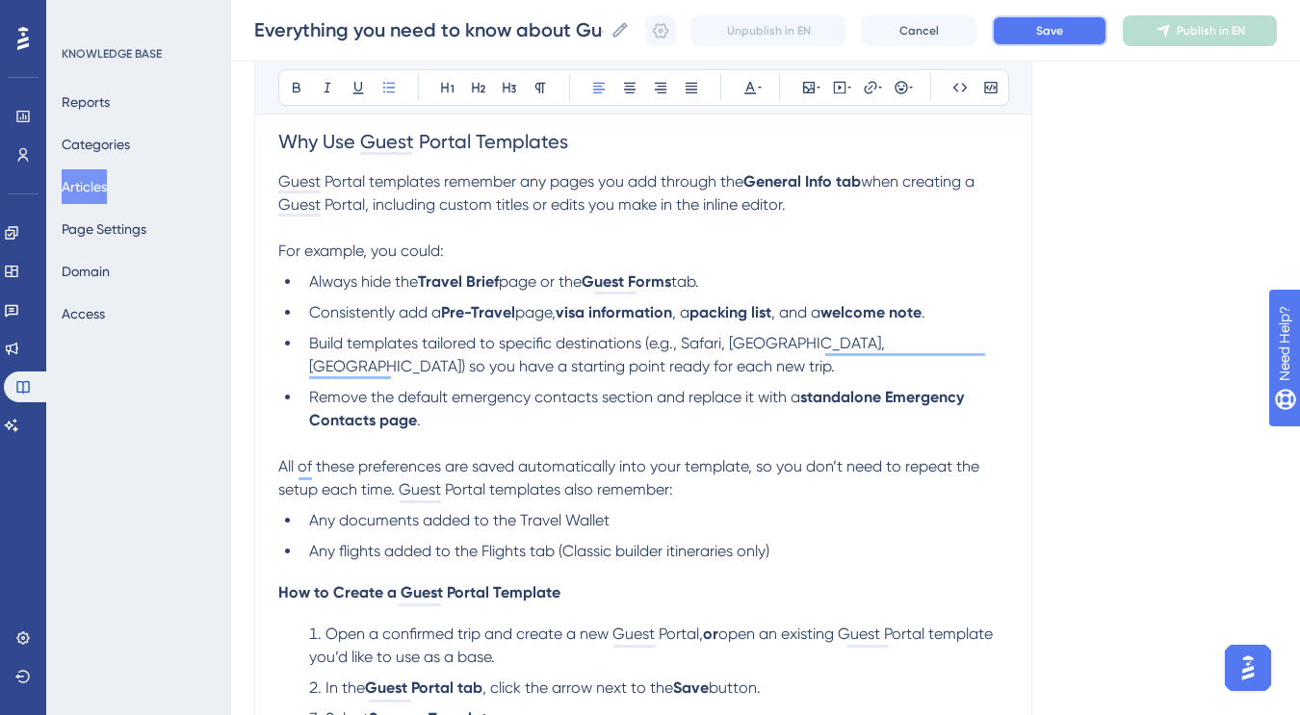
click at [1047, 29] on span "Save" at bounding box center [1049, 30] width 27 height 15
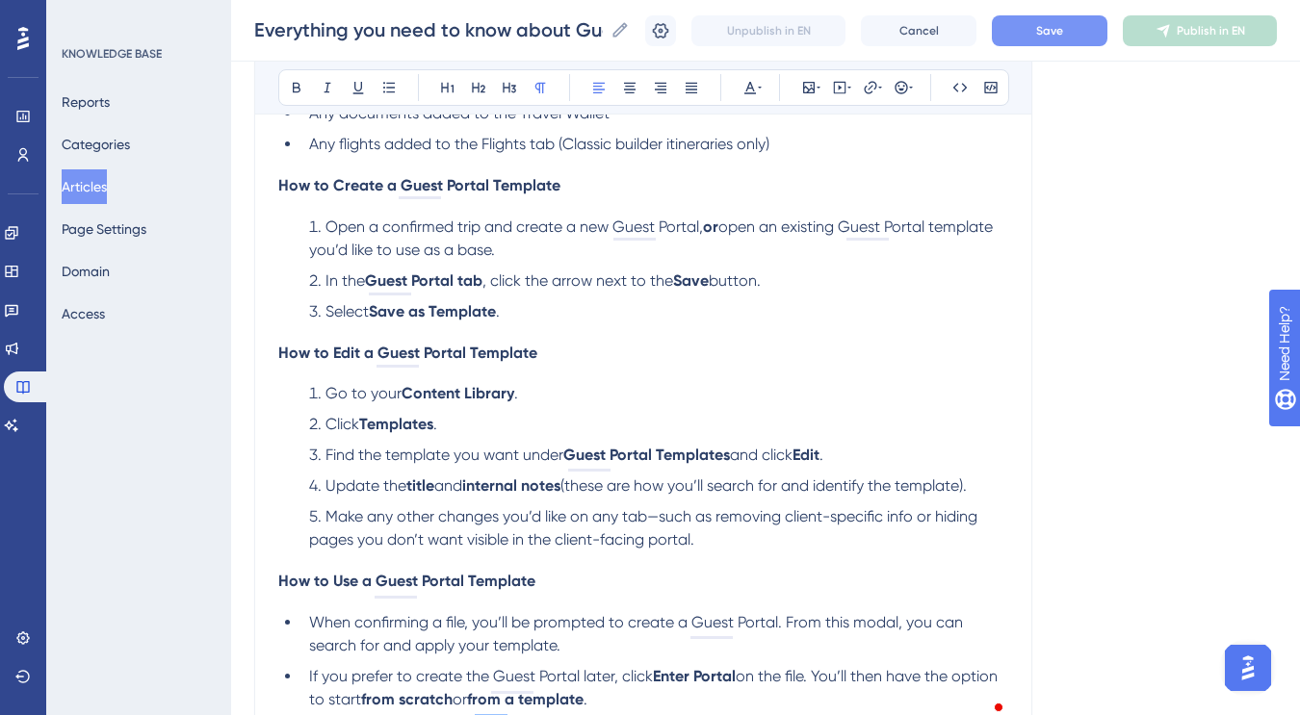
scroll to position [603, 0]
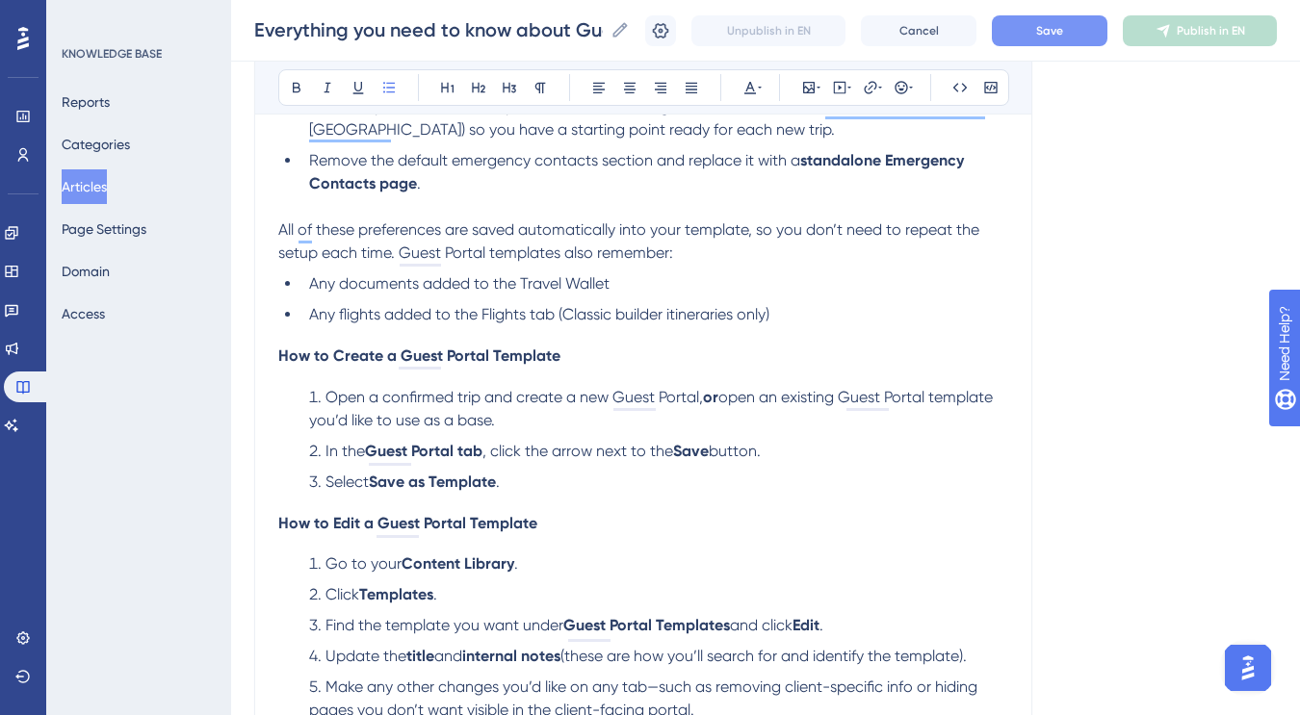
click at [636, 288] on li "Any documents added to the Travel Wallet" at bounding box center [654, 283] width 707 height 23
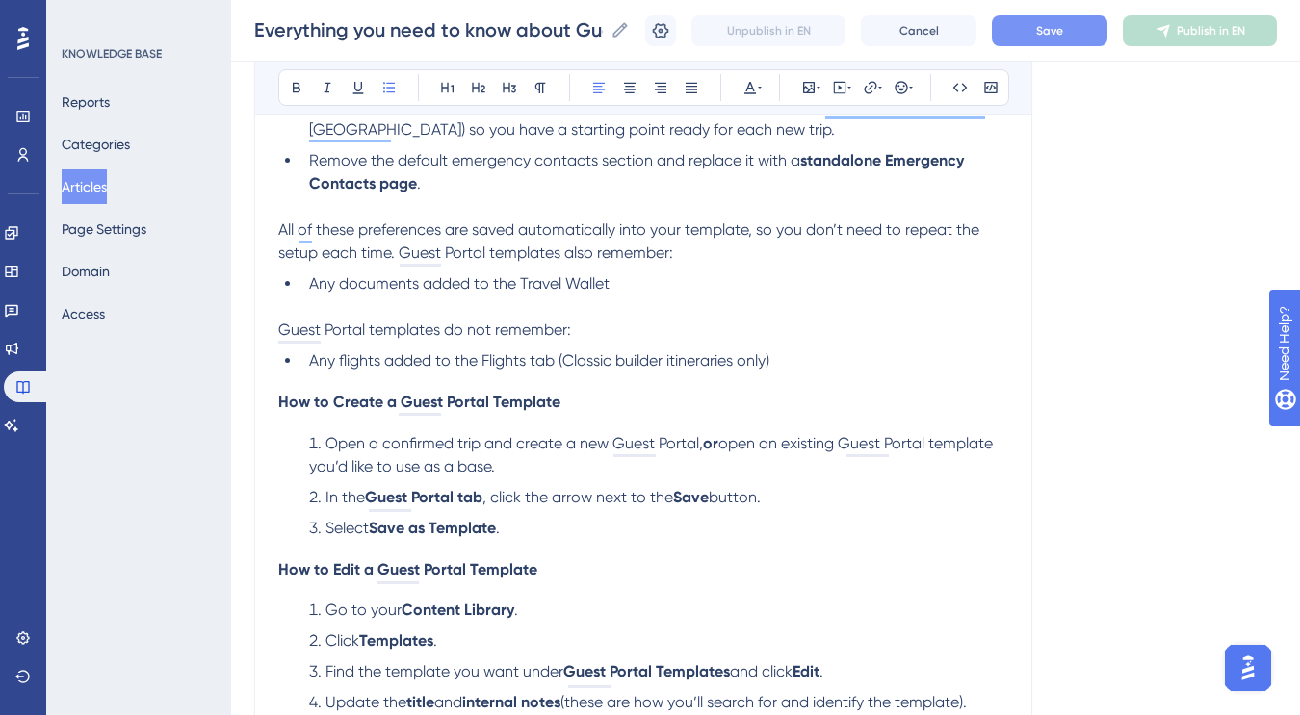
click at [792, 371] on li "Any flights added to the Flights tab (Classic builder itineraries only)" at bounding box center [654, 360] width 707 height 23
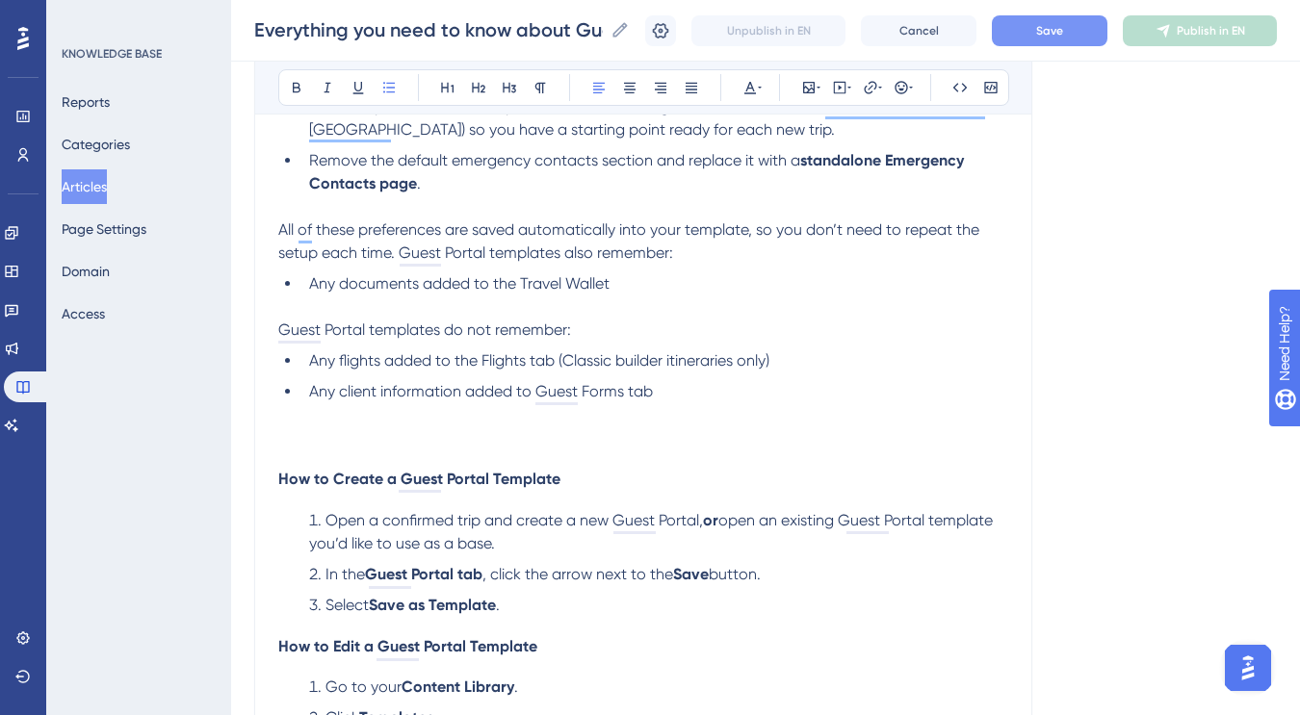
click at [529, 385] on span "Any client information added to Guest Forms tab" at bounding box center [481, 391] width 344 height 18
drag, startPoint x: 337, startPoint y: 395, endPoint x: 450, endPoint y: 400, distance: 112.7
click at [450, 400] on span "Any client information added to the Guest Forms tab" at bounding box center [494, 391] width 371 height 18
drag, startPoint x: 463, startPoint y: 397, endPoint x: 336, endPoint y: 397, distance: 127.1
click at [336, 397] on span "Any client information added to the Guest Forms tab" at bounding box center [494, 391] width 371 height 18
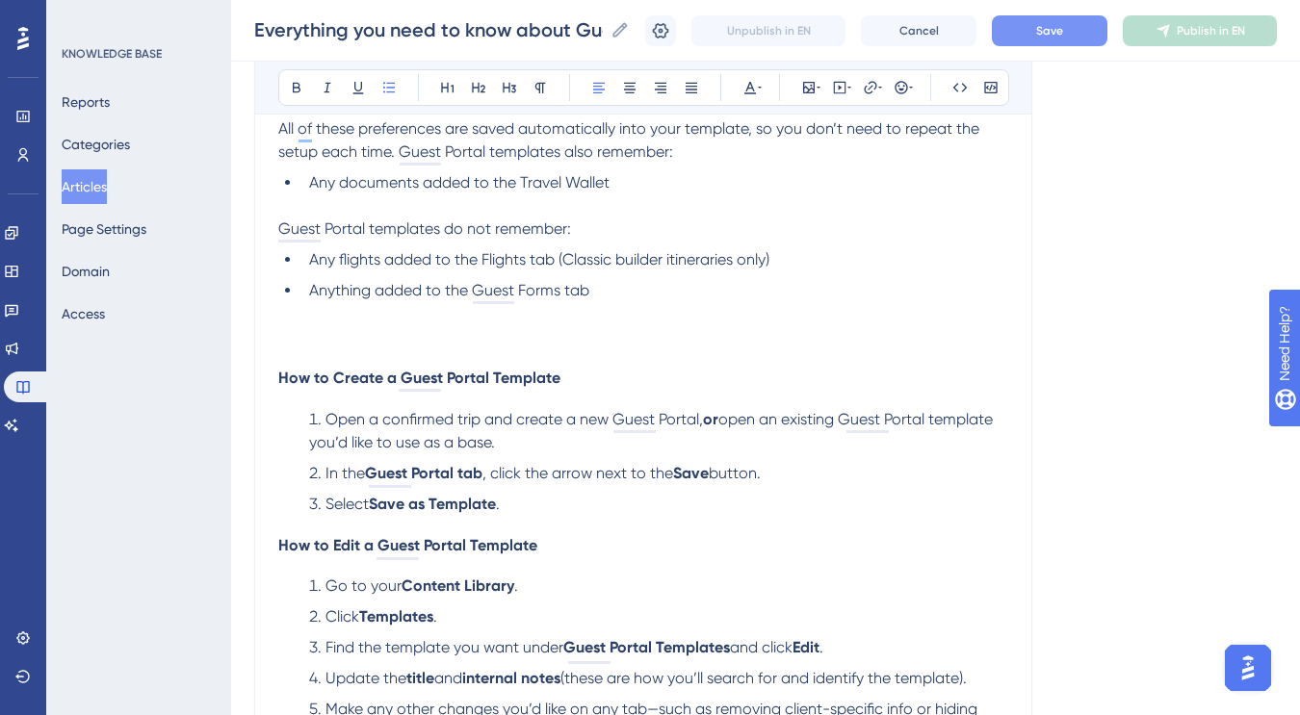
scroll to position [733, 0]
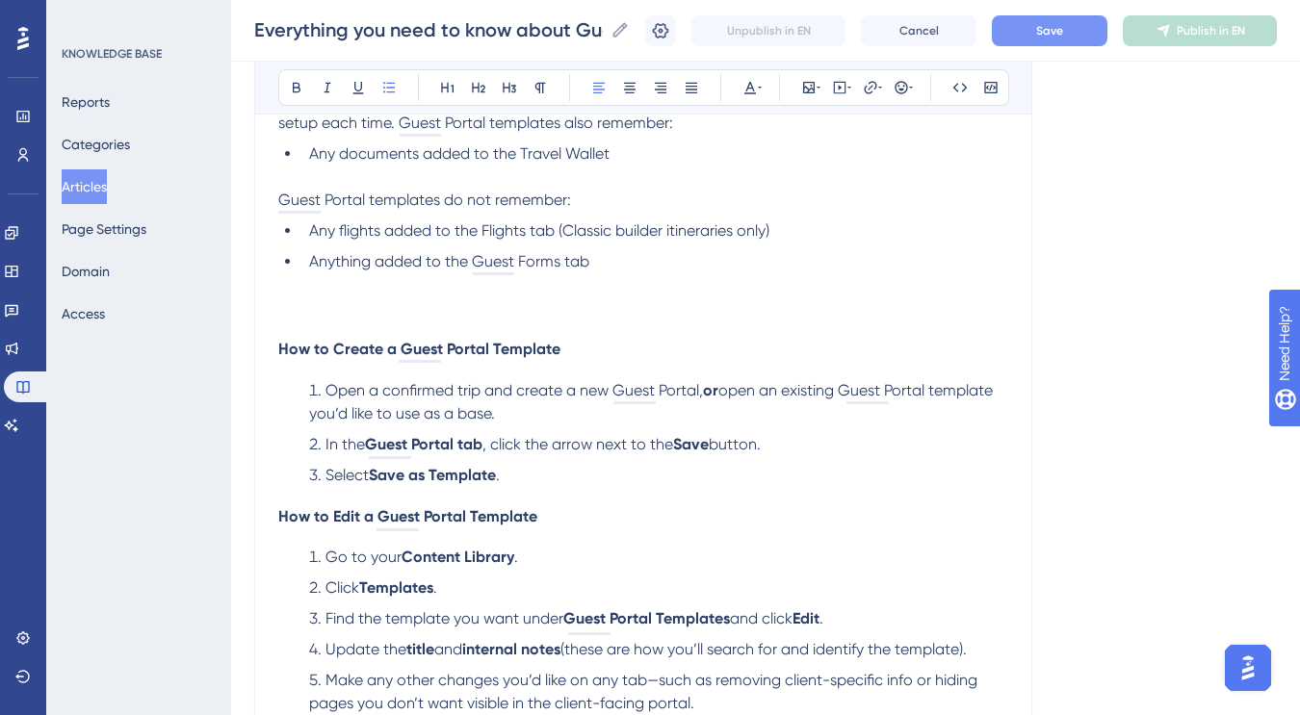
click at [515, 353] on span "How to Create a Guest Portal Template" at bounding box center [419, 349] width 282 height 18
click at [473, 88] on icon at bounding box center [478, 87] width 15 height 15
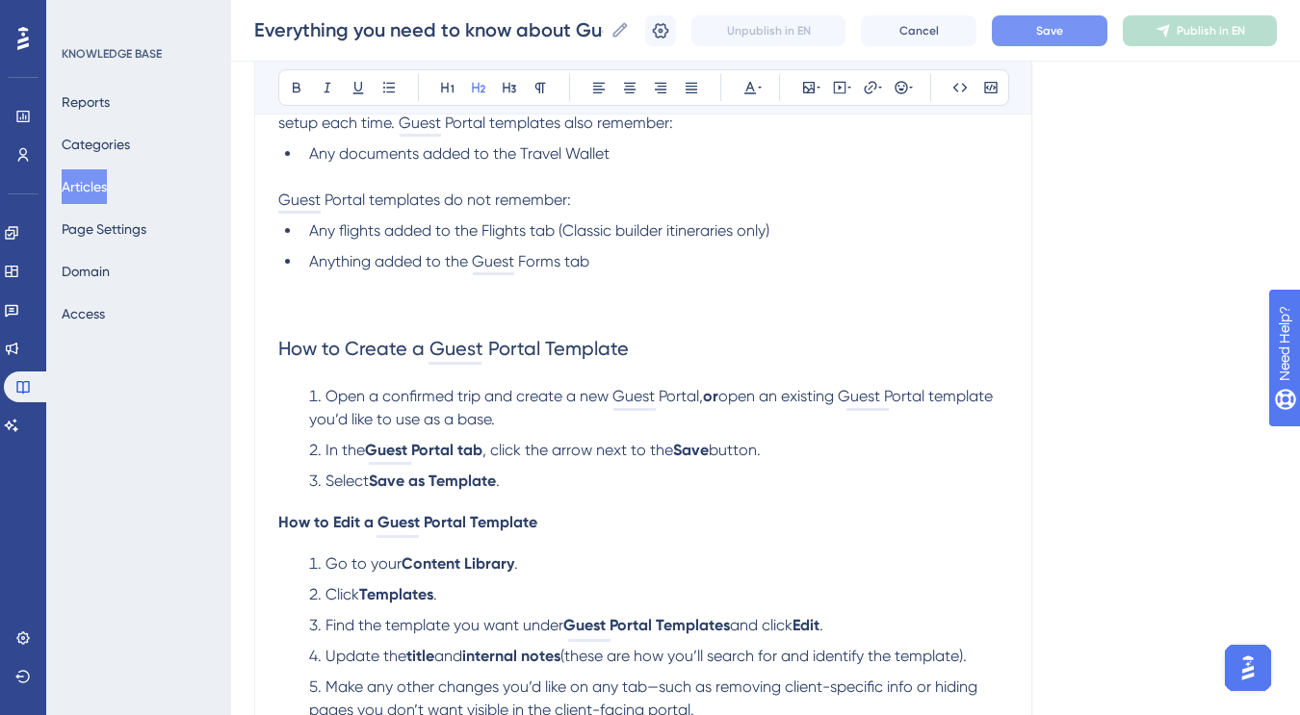
click at [612, 355] on span "How to Create a Guest Portal Template" at bounding box center [453, 348] width 350 height 23
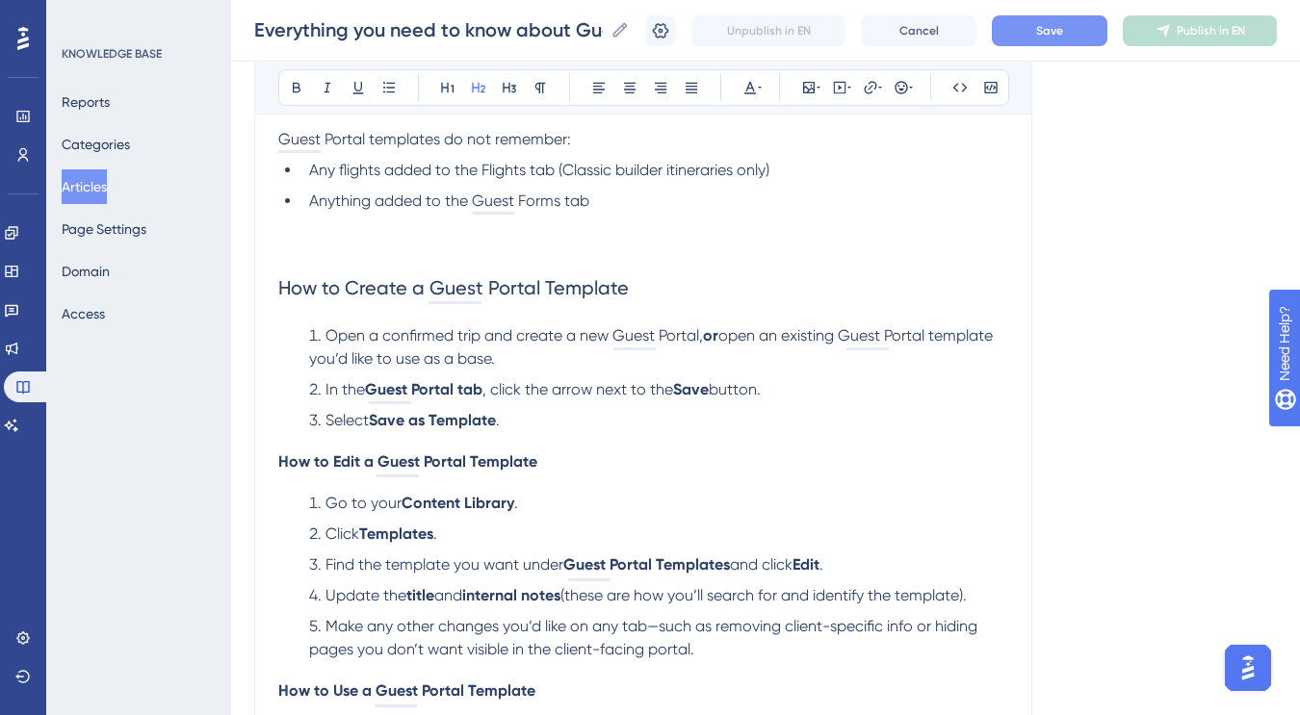
scroll to position [812, 0]
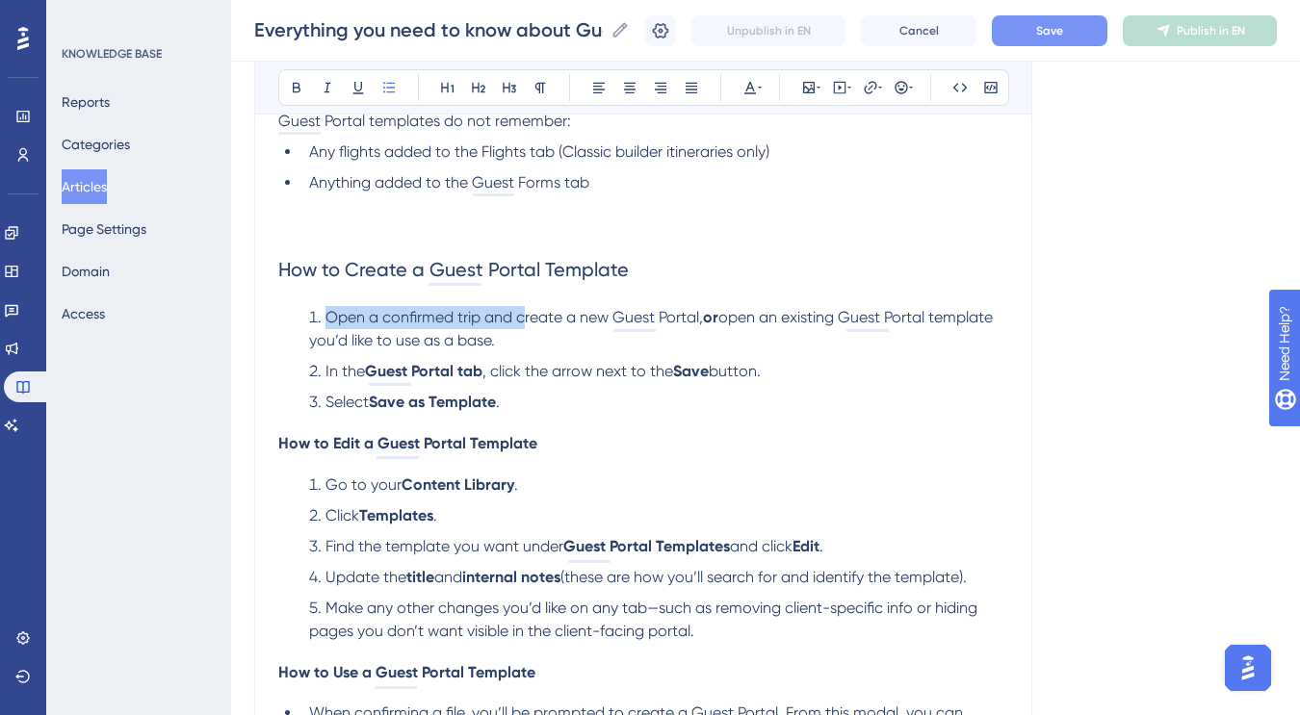
drag, startPoint x: 327, startPoint y: 322, endPoint x: 526, endPoint y: 314, distance: 198.5
click at [526, 314] on span "Open a confirmed trip and create a new Guest Portal," at bounding box center [513, 317] width 377 height 18
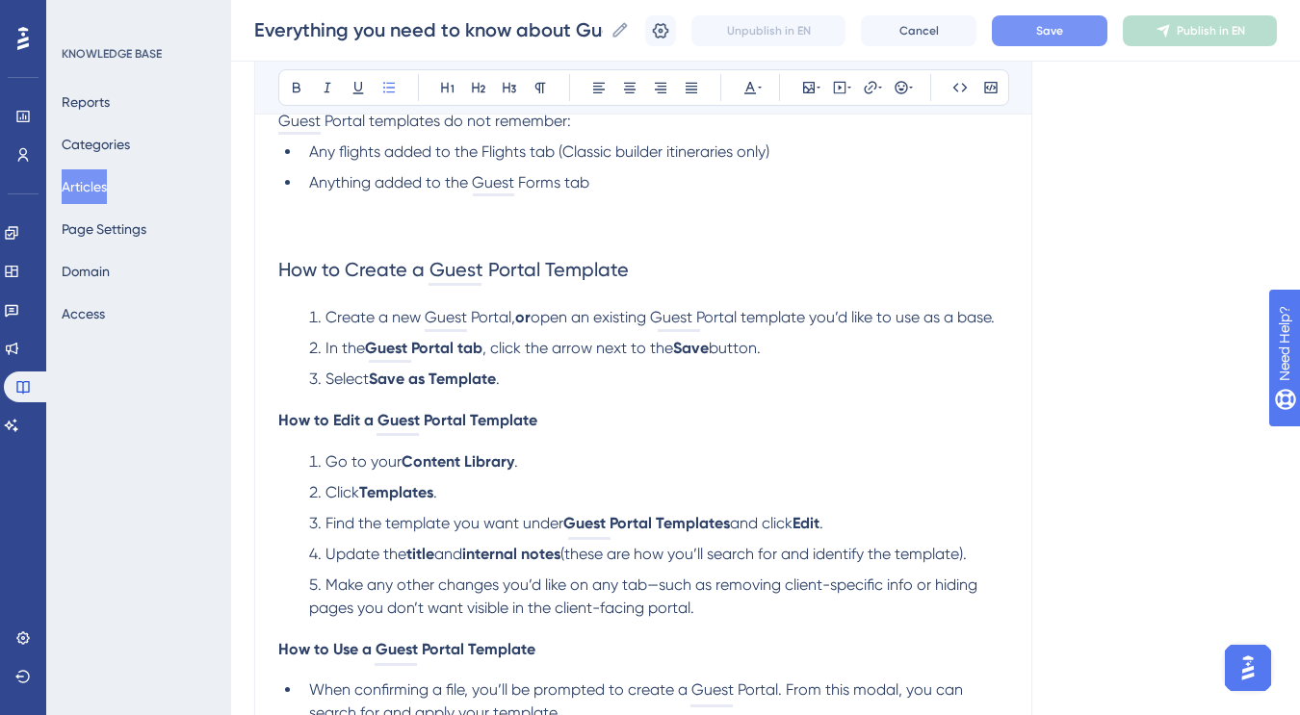
click at [512, 321] on span "Create a new Guest Portal," at bounding box center [420, 317] width 190 height 18
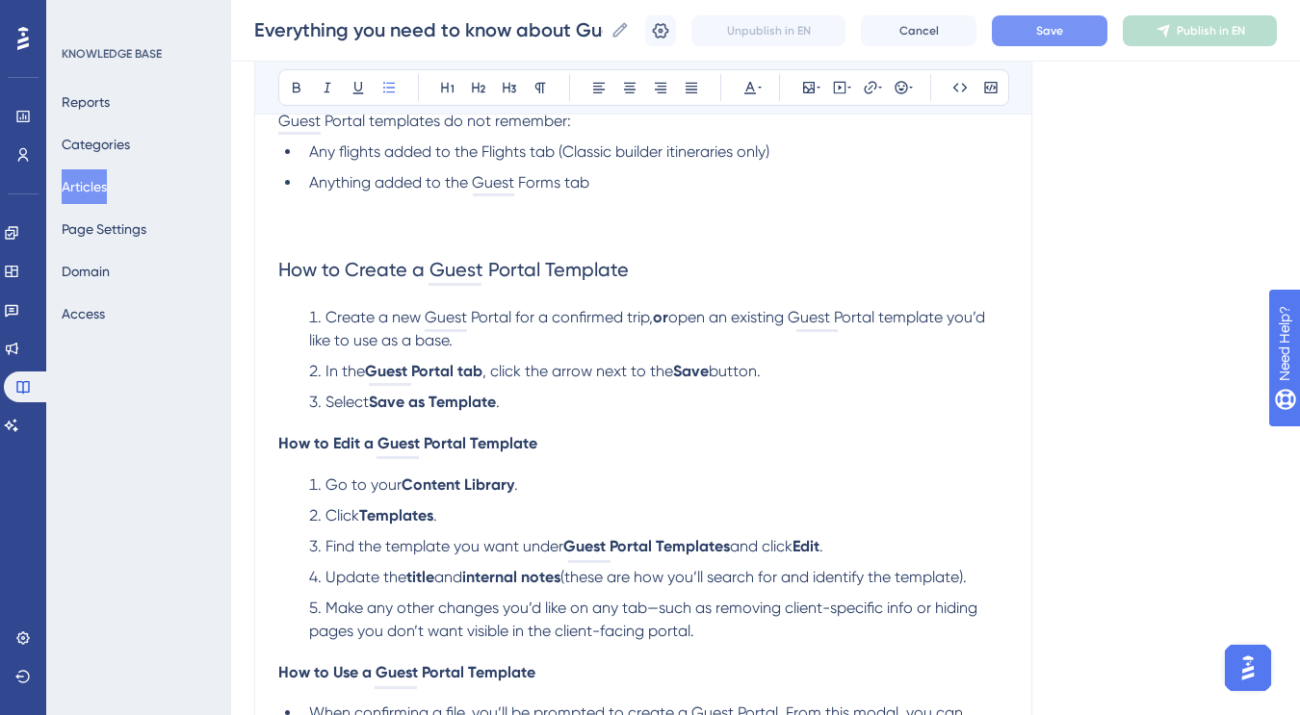
click at [800, 336] on li "Create a new Guest Portal for a confirmed trip, or open an existing Guest Porta…" at bounding box center [654, 329] width 707 height 46
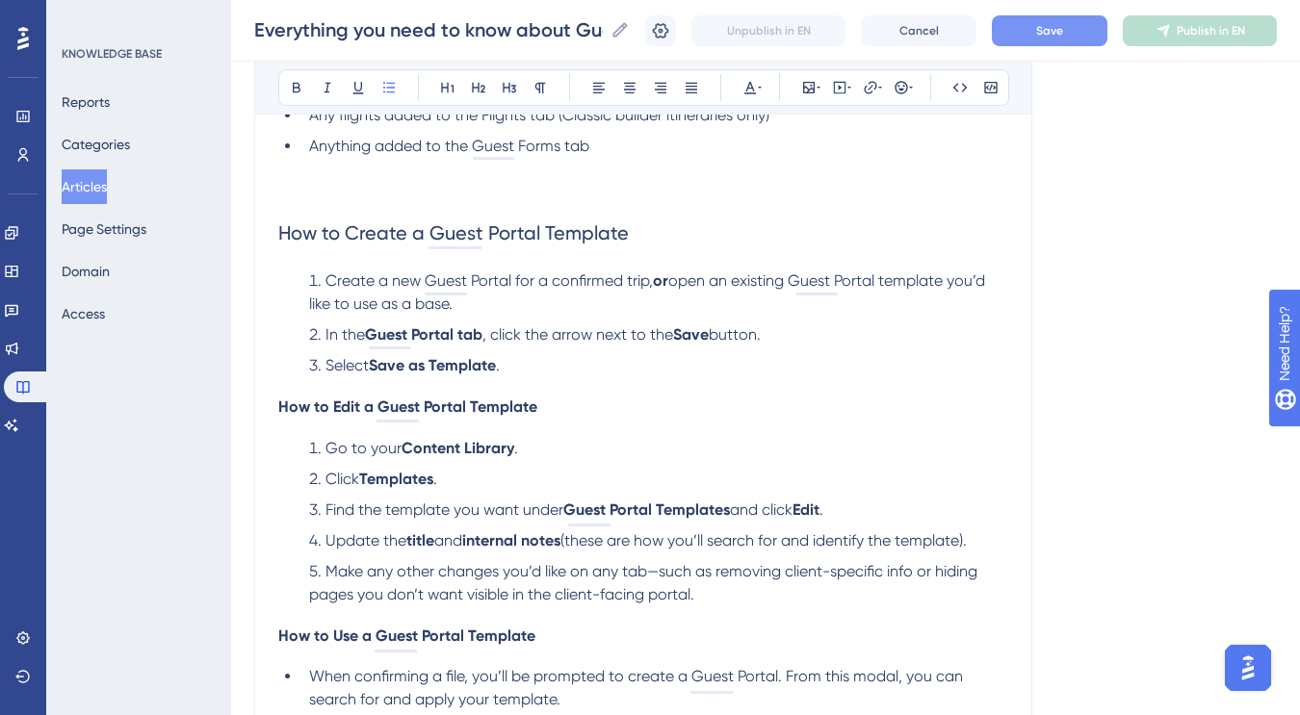
scroll to position [853, 0]
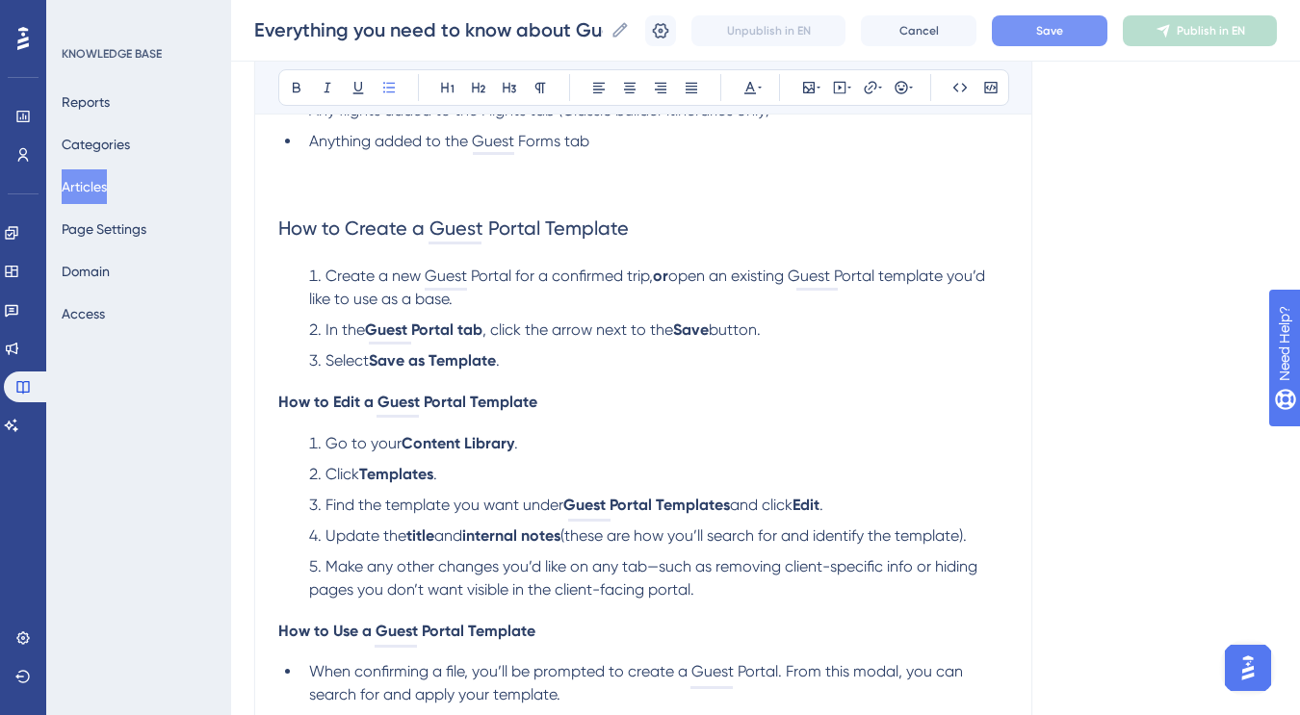
click at [694, 282] on span "open an existing Guest Portal template you’d like to use as a base." at bounding box center [649, 287] width 680 height 41
click at [906, 281] on span "open an existing Guest Portal template you’d like to use as a base." at bounding box center [649, 287] width 680 height 41
click at [692, 280] on span "open an existing Guest Portal you’d like to use as a base." at bounding box center [651, 287] width 684 height 41
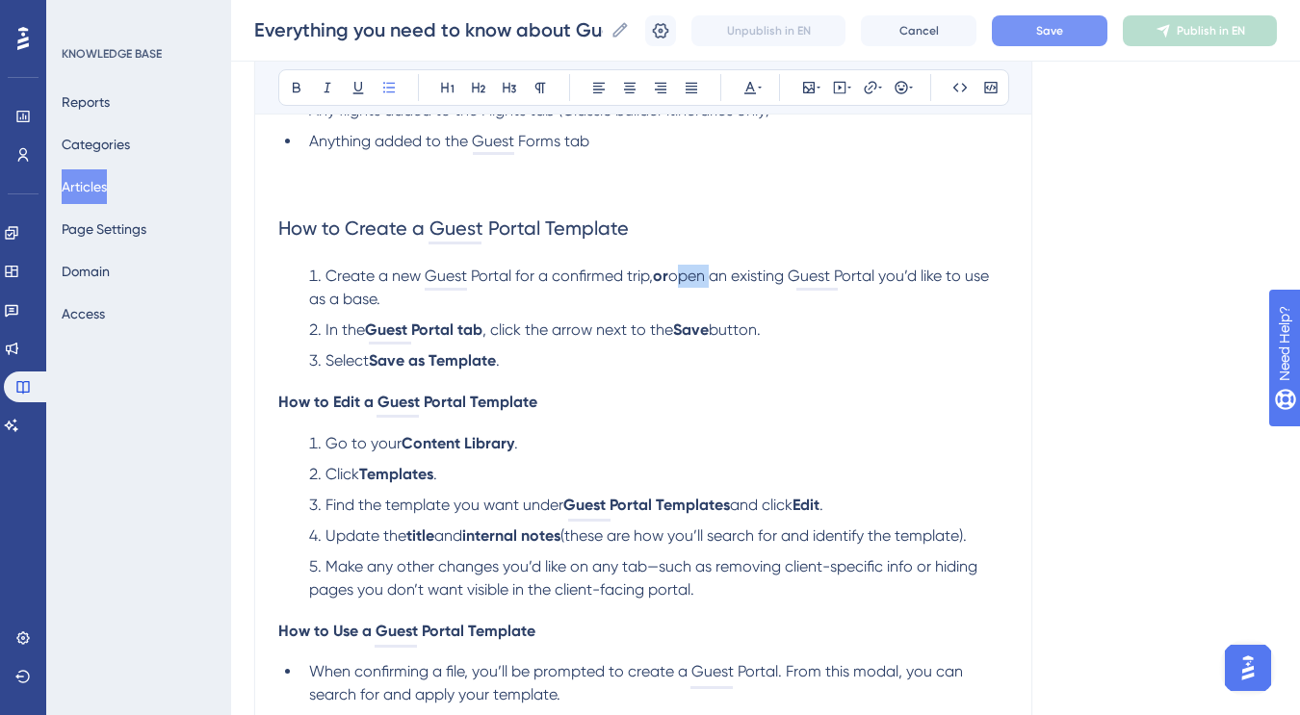
click at [692, 280] on span "open an existing Guest Portal you’d like to use as a base." at bounding box center [651, 287] width 684 height 41
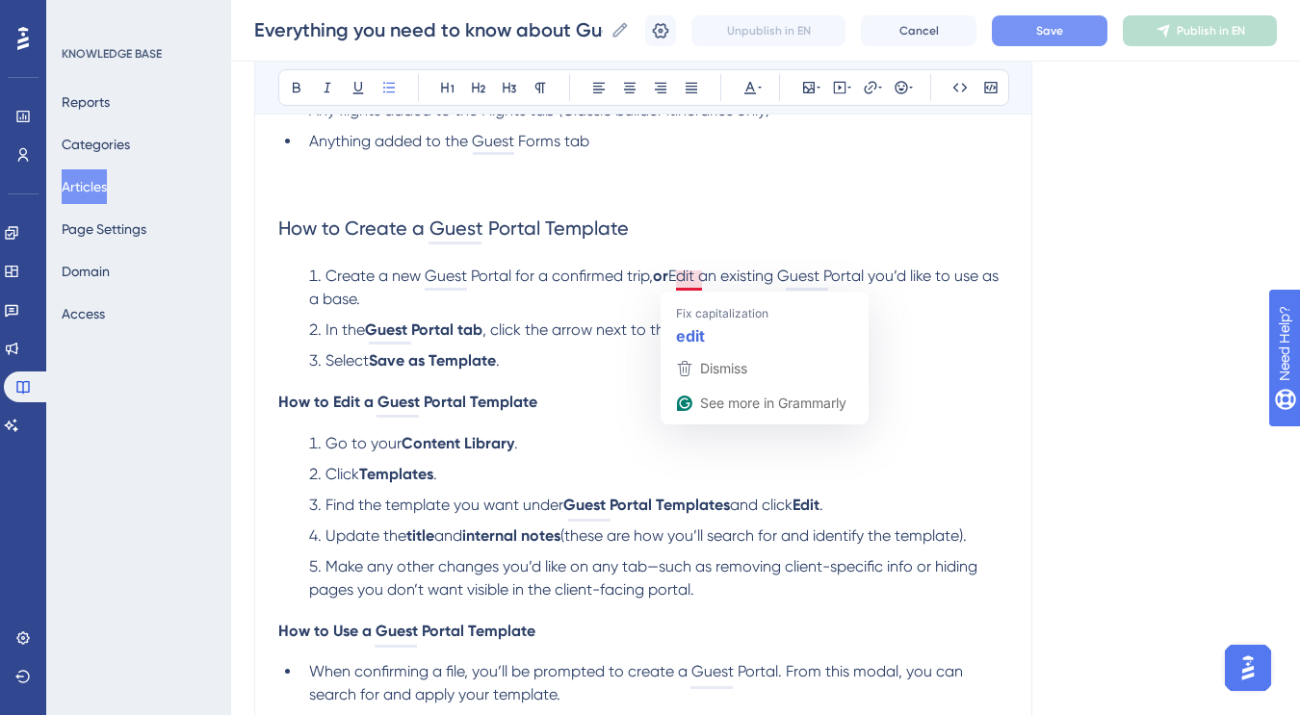
click at [686, 279] on span "Edit an existing Guest Portal you’d like to use as a base." at bounding box center [655, 287] width 693 height 41
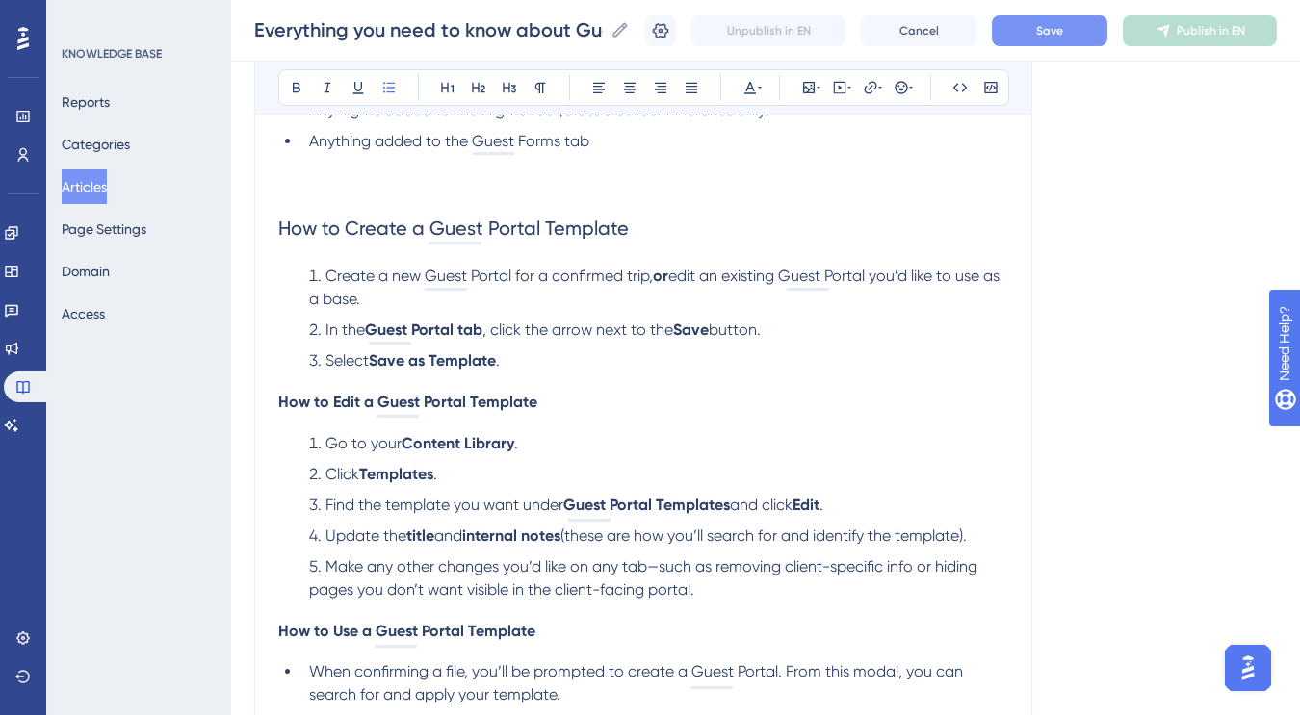
click at [686, 280] on span "edit an existing Guest Portal you’d like to use as a base." at bounding box center [656, 287] width 694 height 41
click at [589, 301] on li "Create a new Guest Portal for a confirmed trip, or click the Edit button to ope…" at bounding box center [654, 288] width 707 height 46
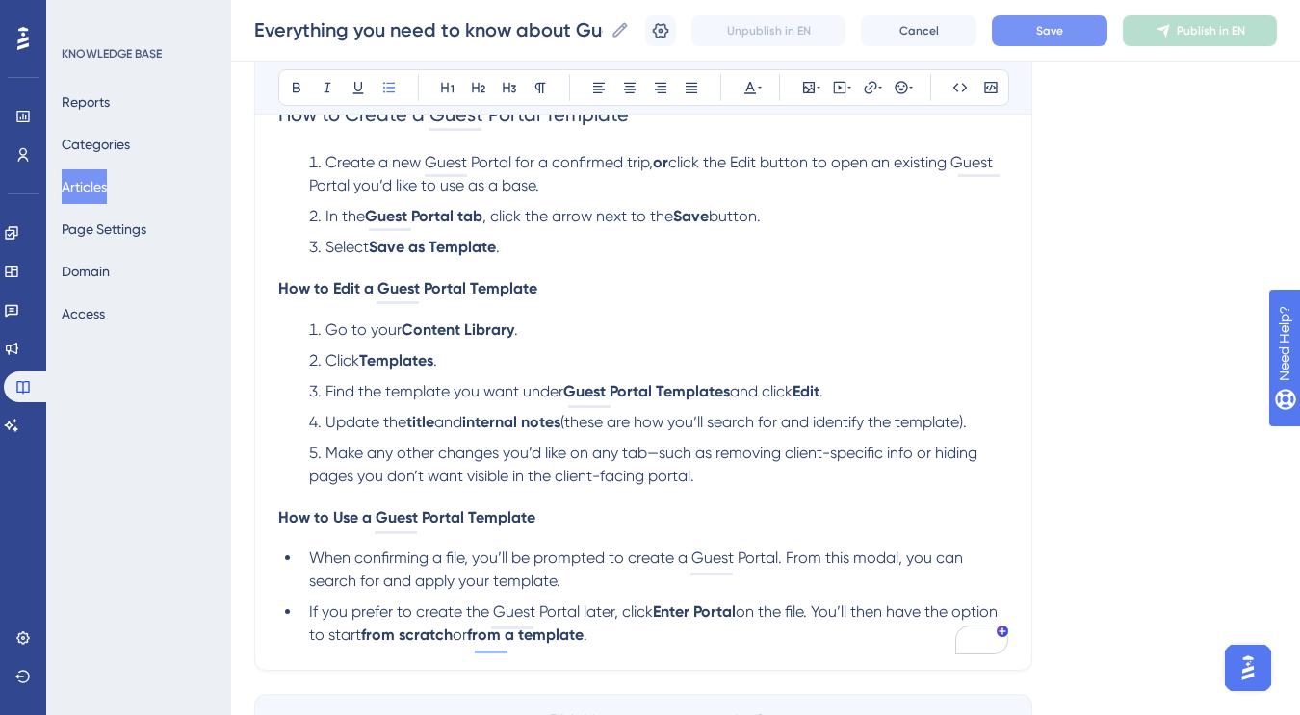
scroll to position [974, 0]
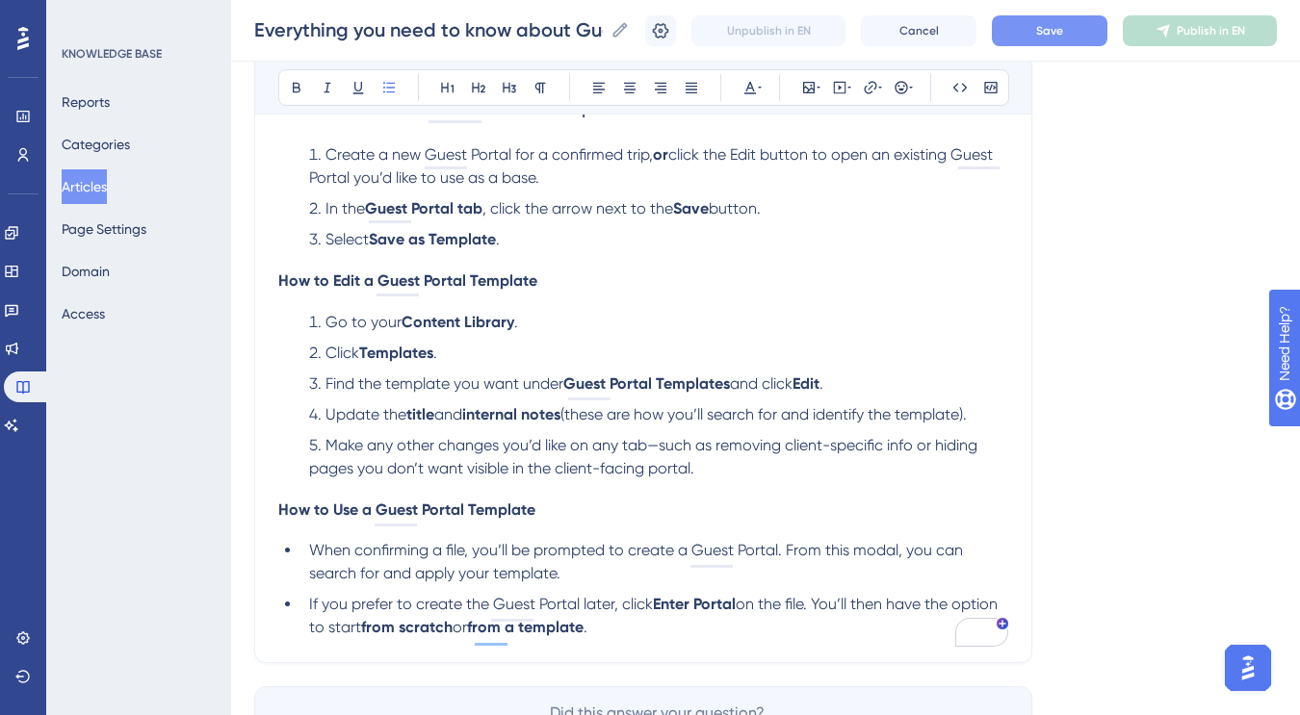
click at [530, 245] on li "Select Save as Template ." at bounding box center [654, 239] width 707 height 23
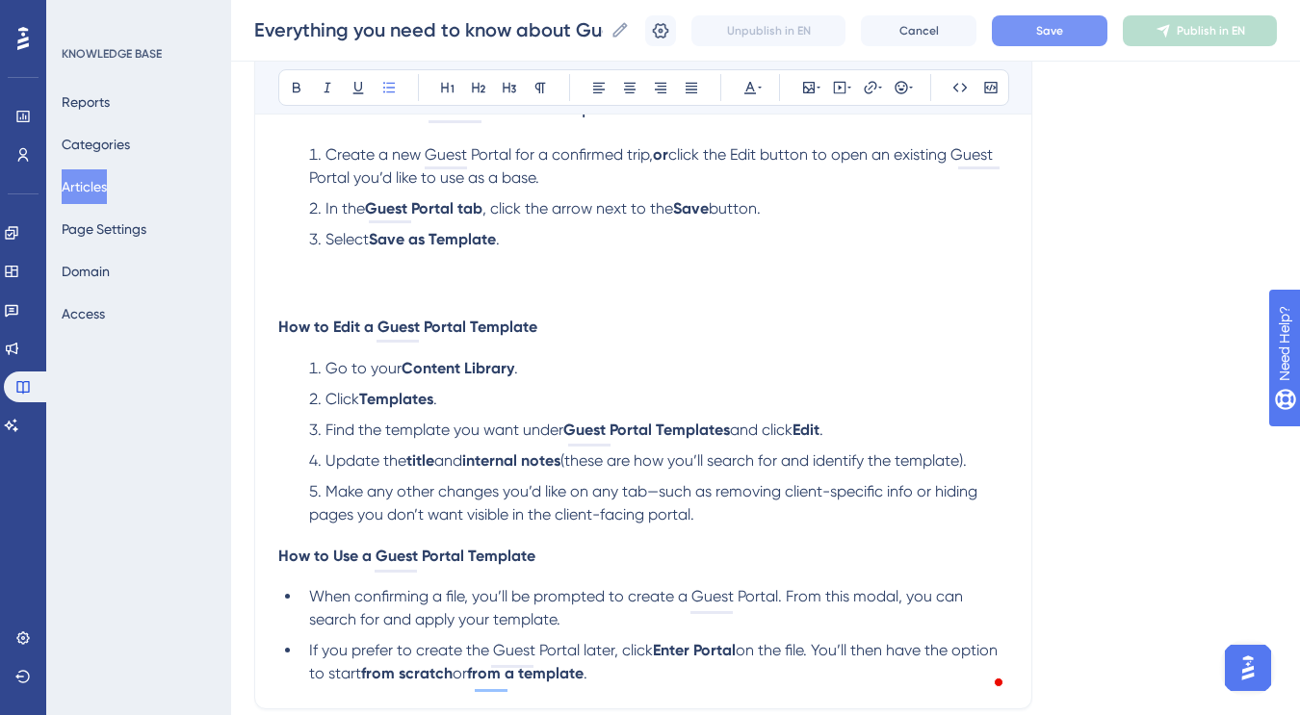
click at [432, 330] on span "How to Edit a Guest Portal Template" at bounding box center [407, 327] width 259 height 18
click at [505, 89] on icon at bounding box center [509, 87] width 15 height 15
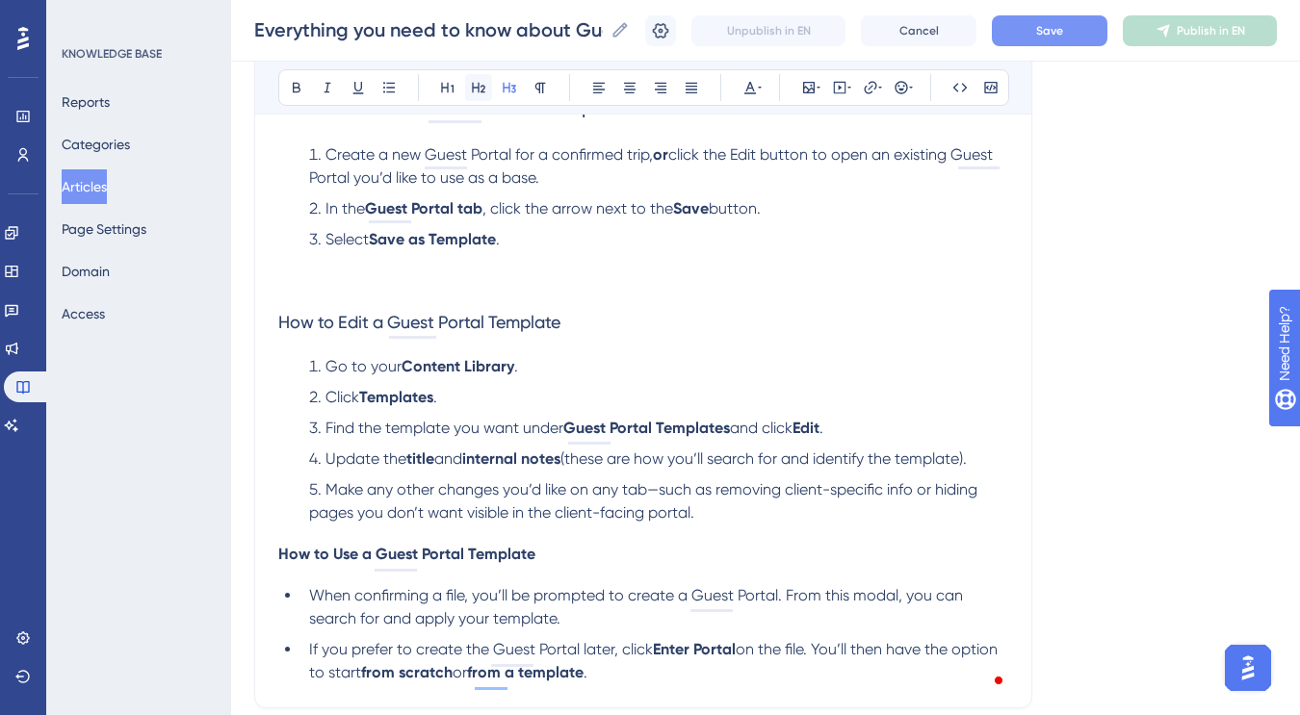
click at [485, 90] on icon at bounding box center [478, 87] width 15 height 15
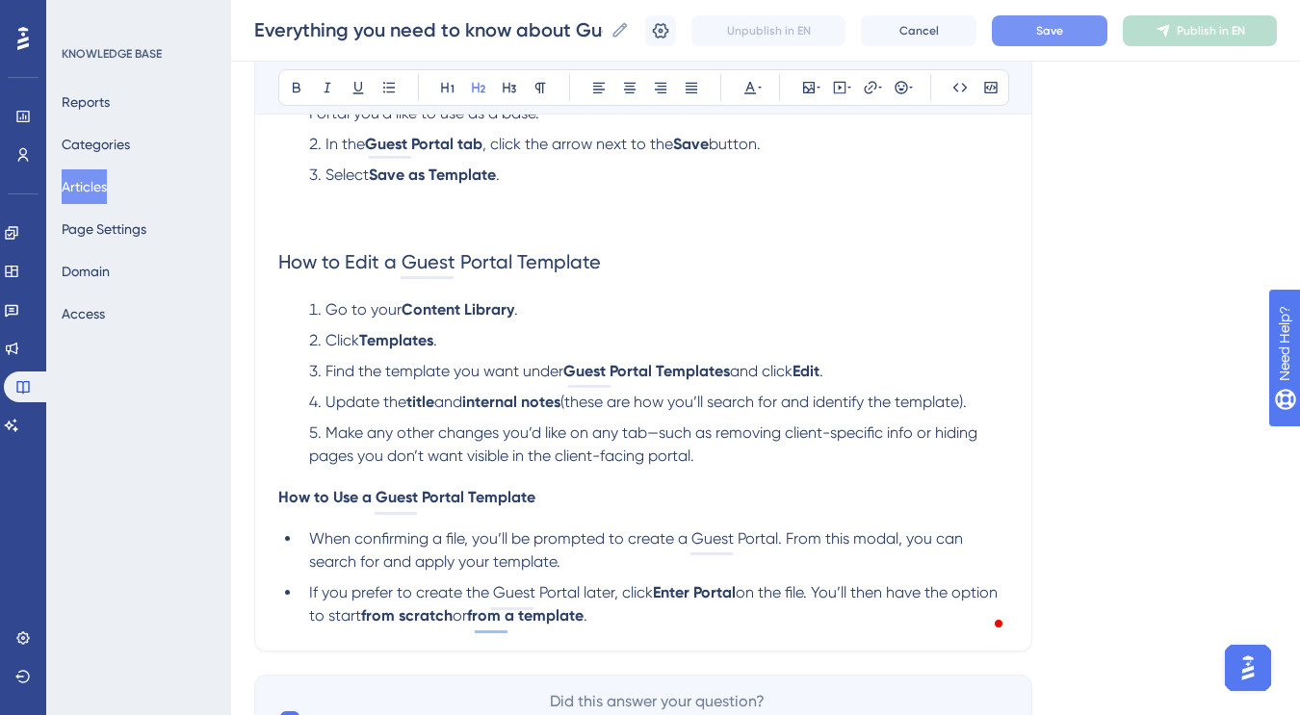
scroll to position [1053, 0]
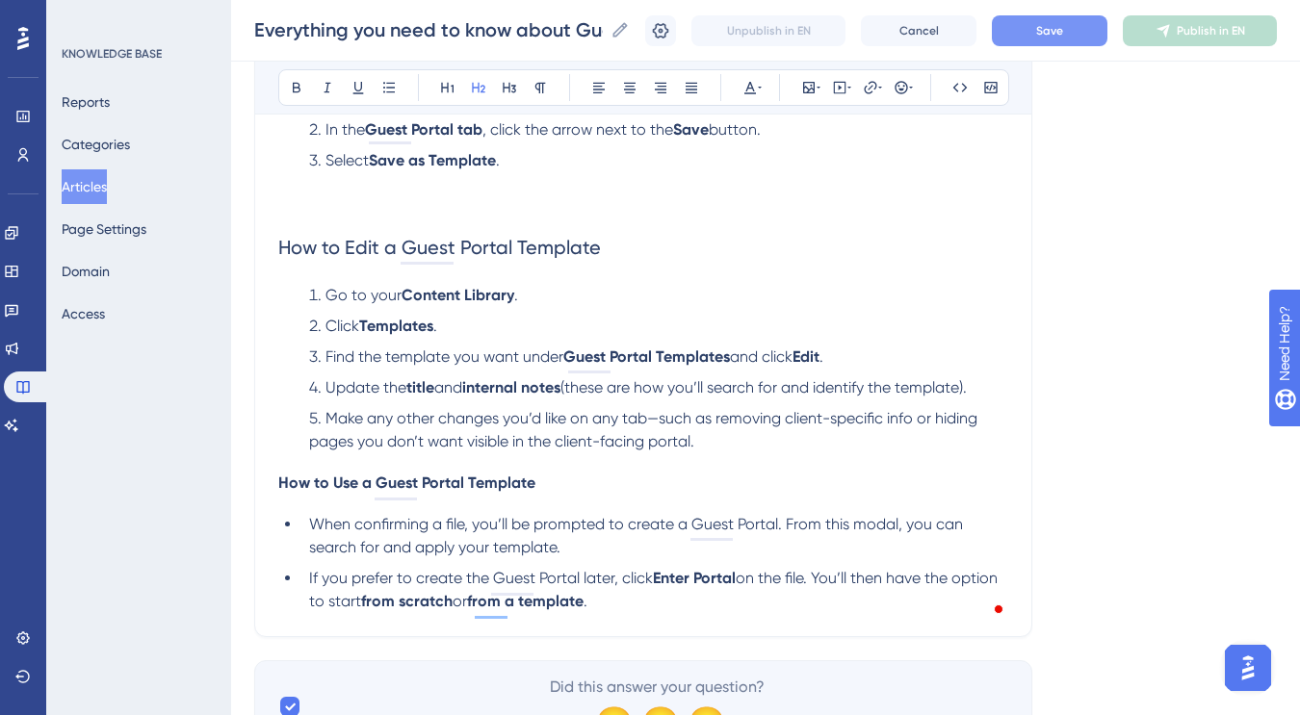
click at [470, 334] on li "Click Templates ." at bounding box center [654, 326] width 707 height 23
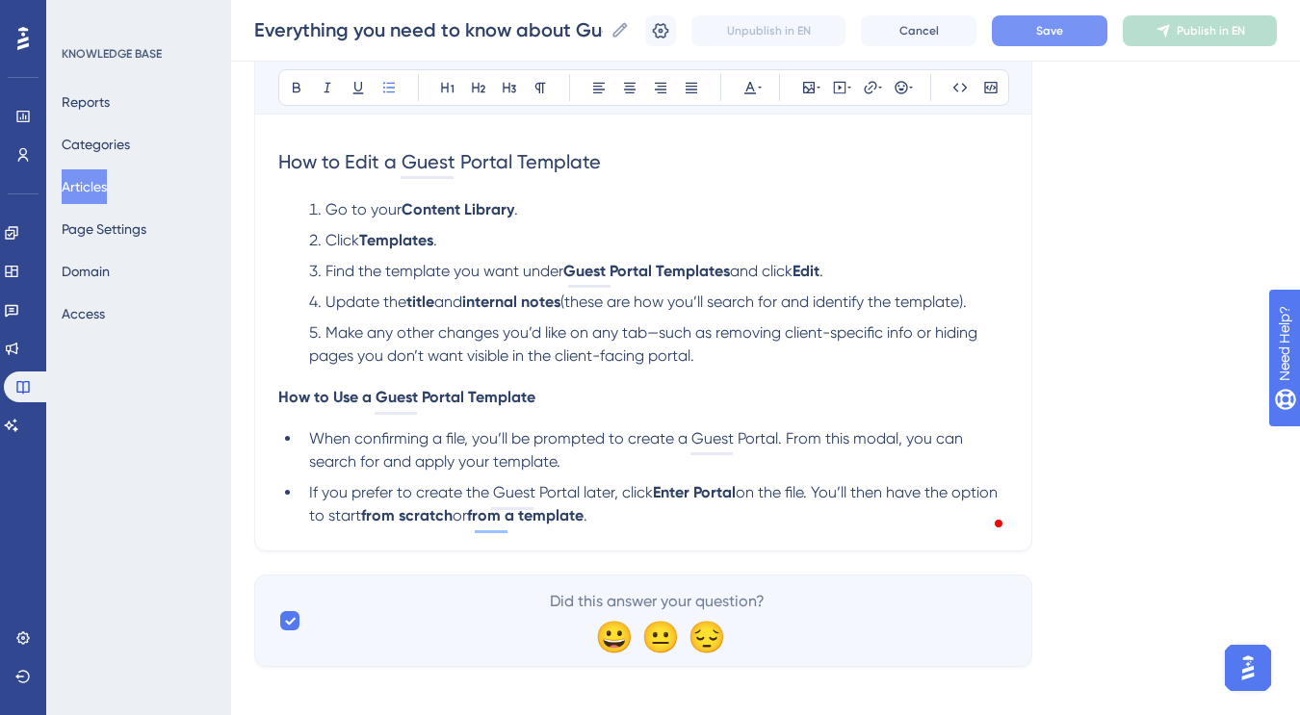
scroll to position [1159, 0]
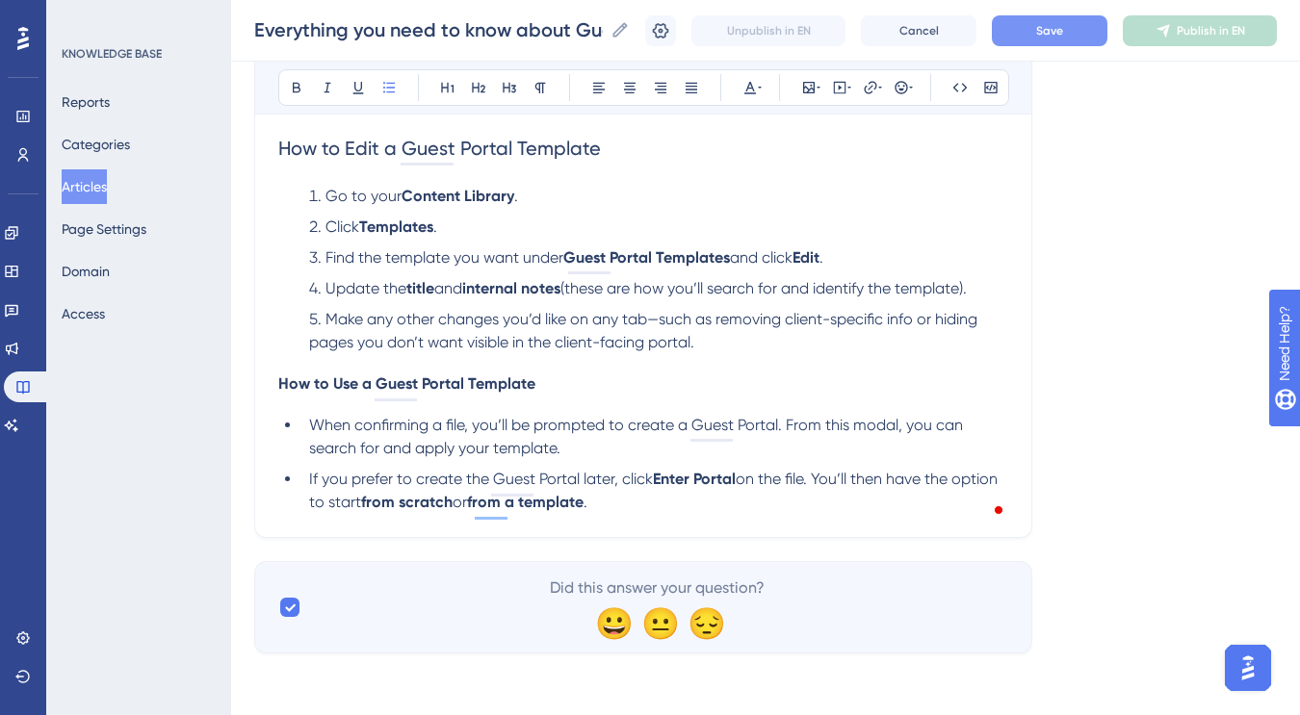
click at [731, 340] on li "Make any other changes you’d like on any tab—such as removing client-specific i…" at bounding box center [654, 331] width 707 height 46
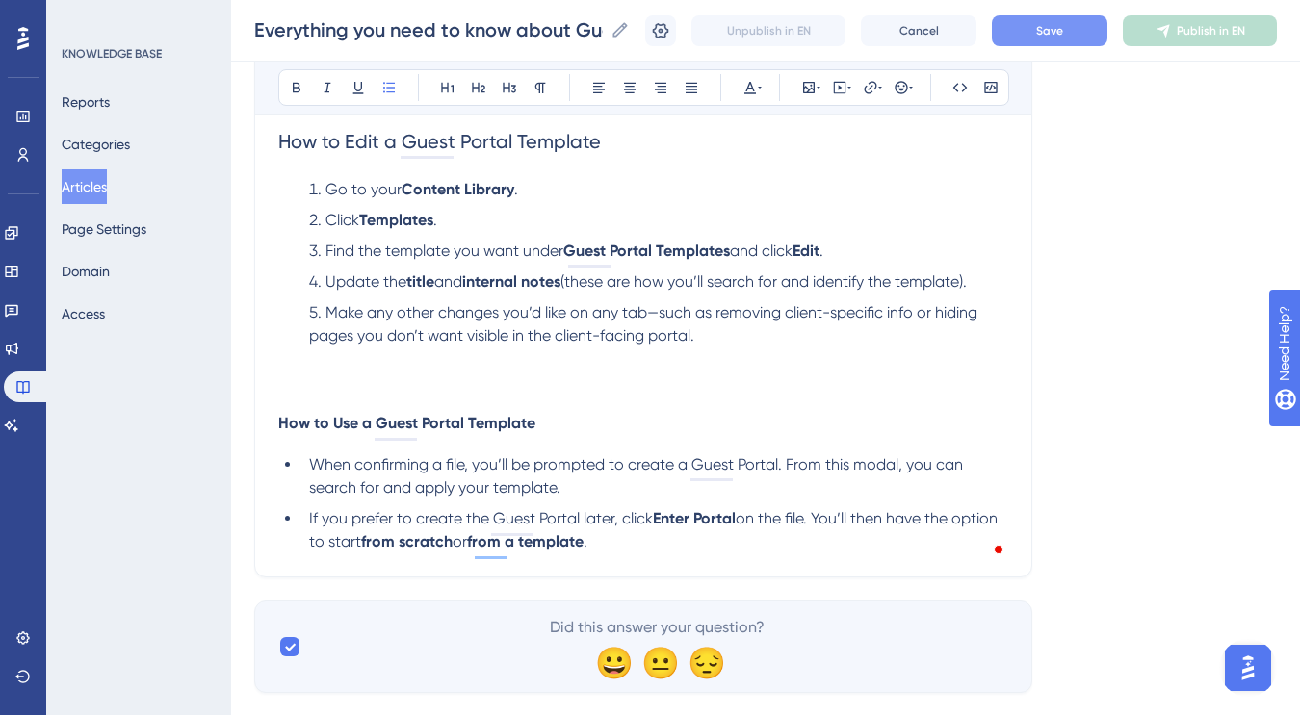
click at [473, 430] on span "How to Use a Guest Portal Template" at bounding box center [406, 423] width 257 height 18
click at [478, 93] on icon at bounding box center [478, 87] width 15 height 15
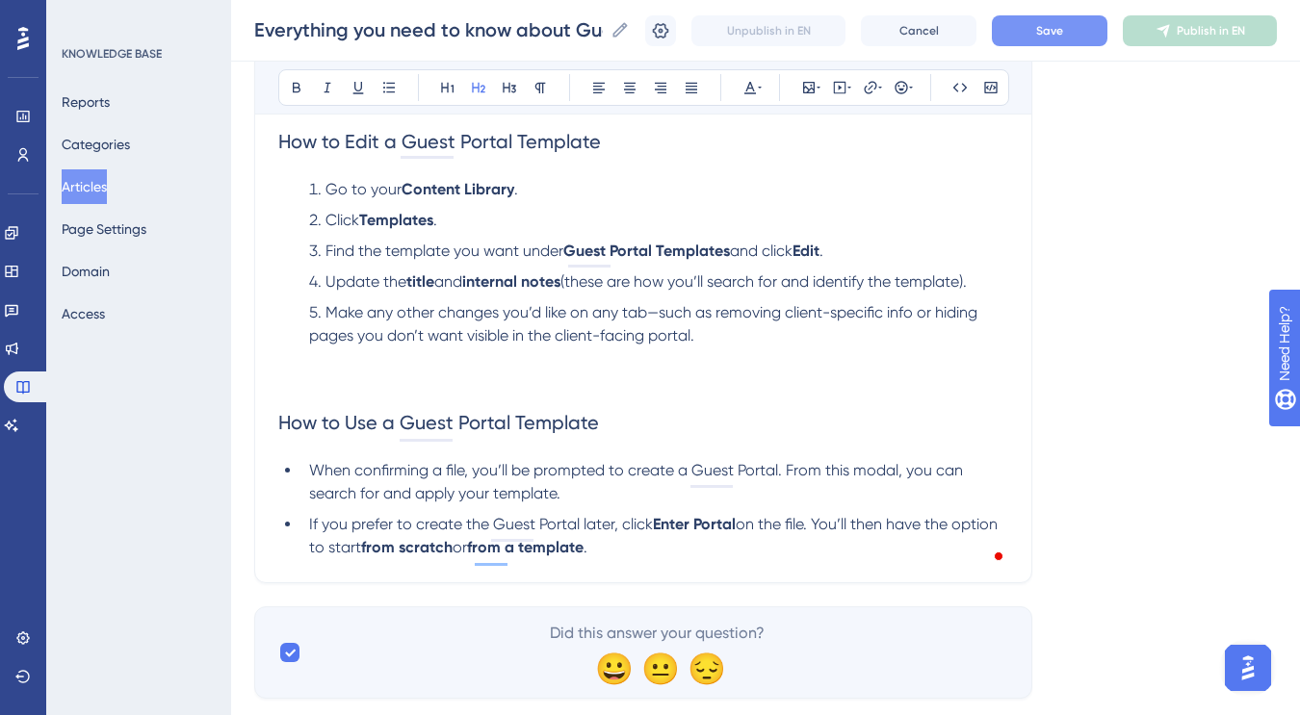
scroll to position [1211, 0]
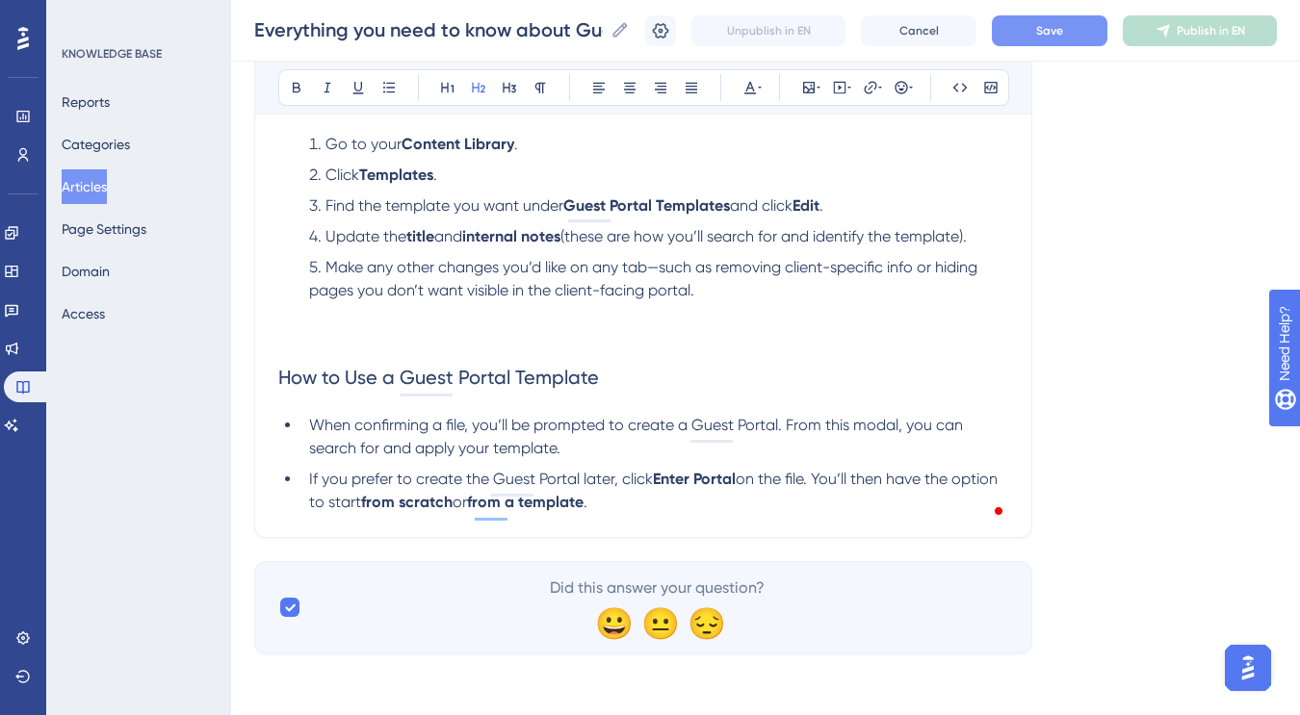
click at [607, 443] on li "When confirming a file, you’ll be prompted to create a Guest Portal. From this …" at bounding box center [654, 437] width 707 height 46
click at [645, 496] on li "If you prefer to create the Guest Portal later, click Enter Portal on the file.…" at bounding box center [654, 491] width 707 height 46
click at [1064, 15] on button "Save" at bounding box center [1050, 30] width 116 height 31
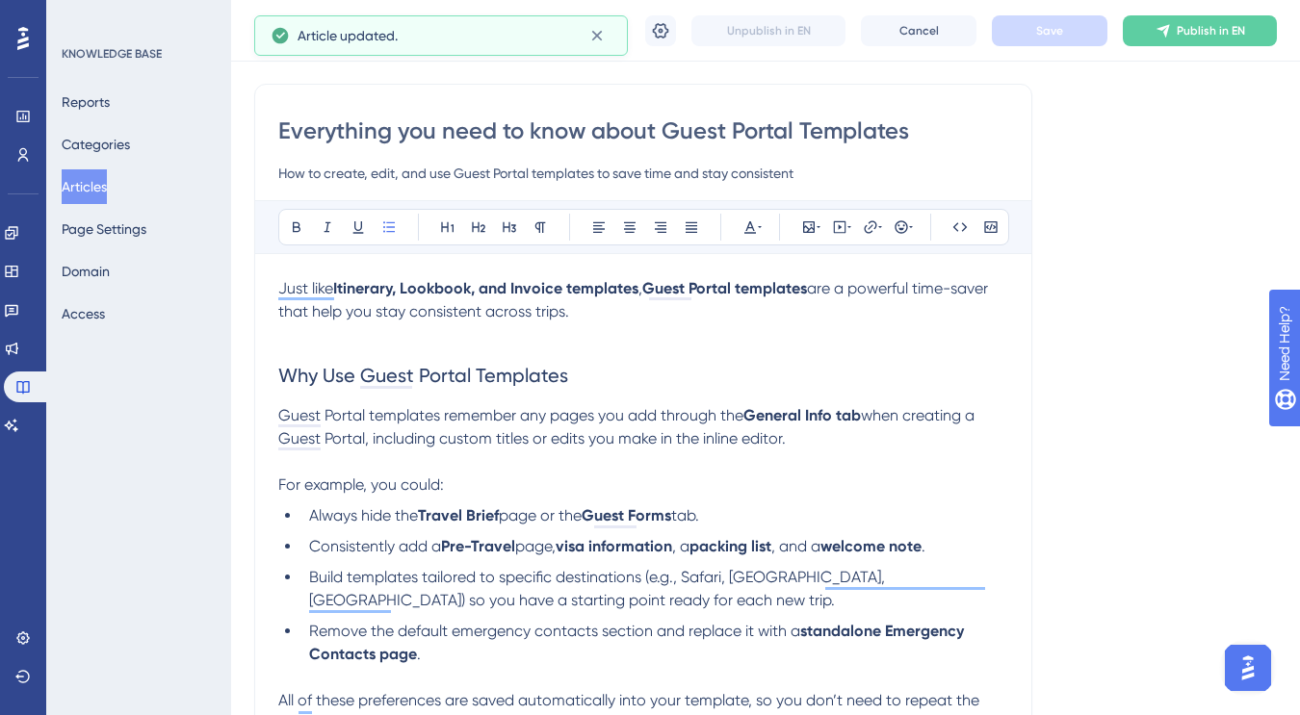
scroll to position [0, 0]
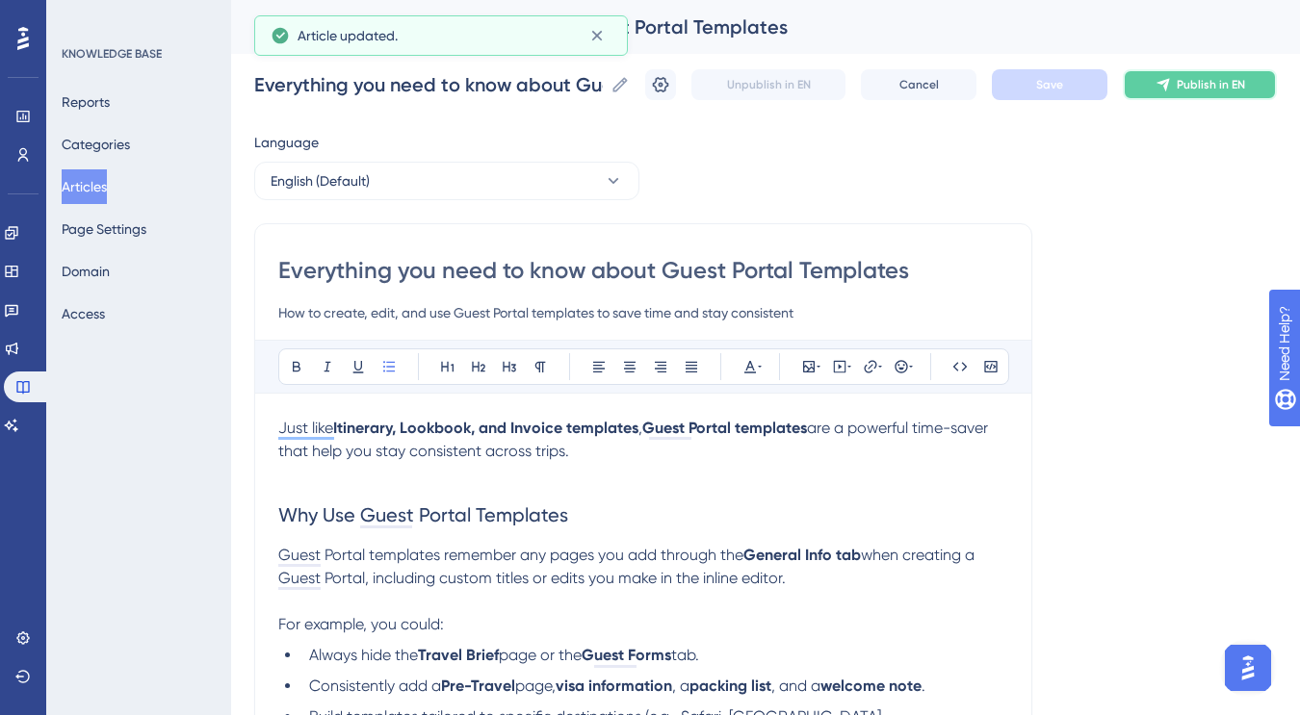
click at [1182, 78] on span "Publish in EN" at bounding box center [1210, 84] width 68 height 15
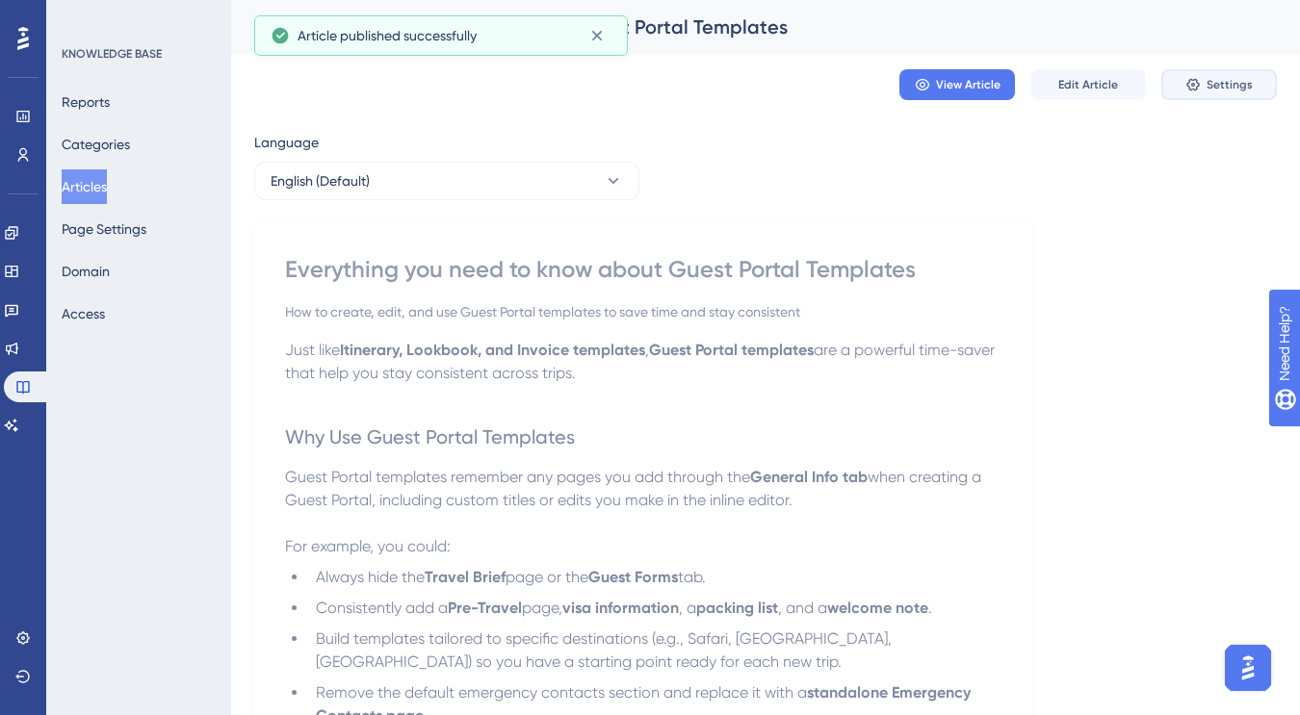
click at [1207, 85] on span "Settings" at bounding box center [1229, 84] width 46 height 15
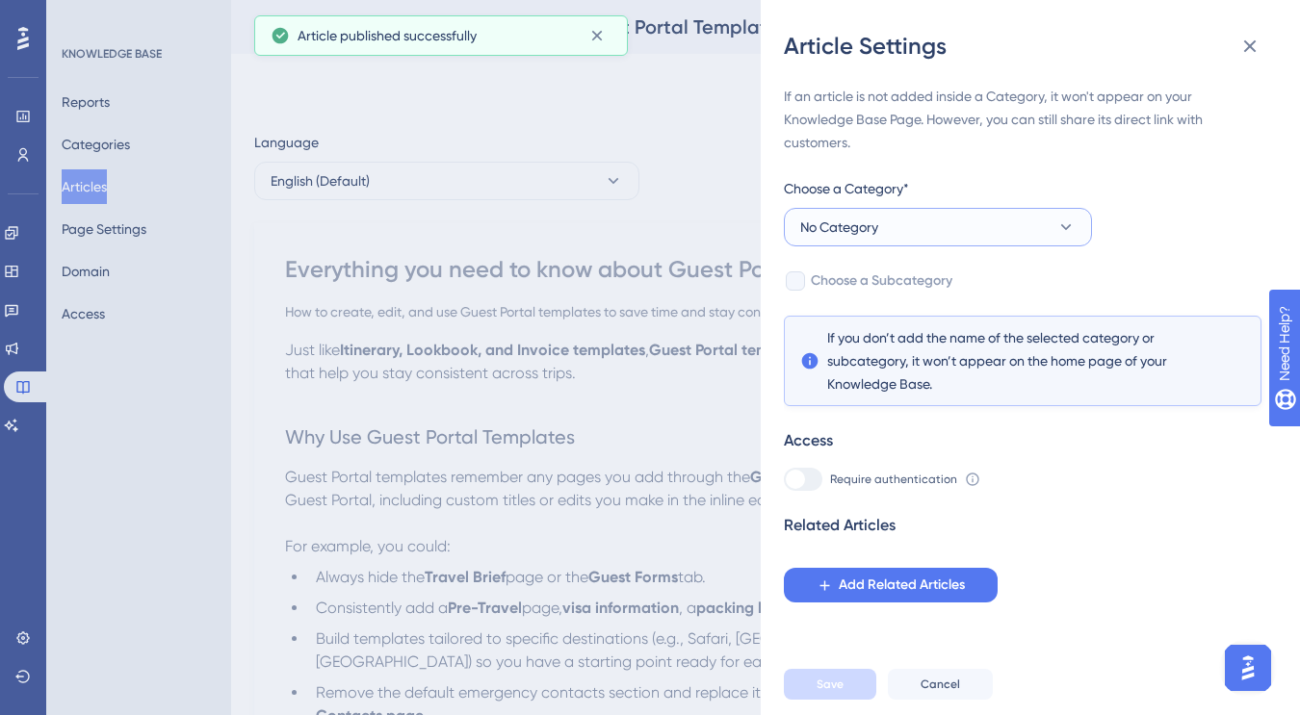
click at [1010, 237] on button "No Category" at bounding box center [938, 227] width 308 height 39
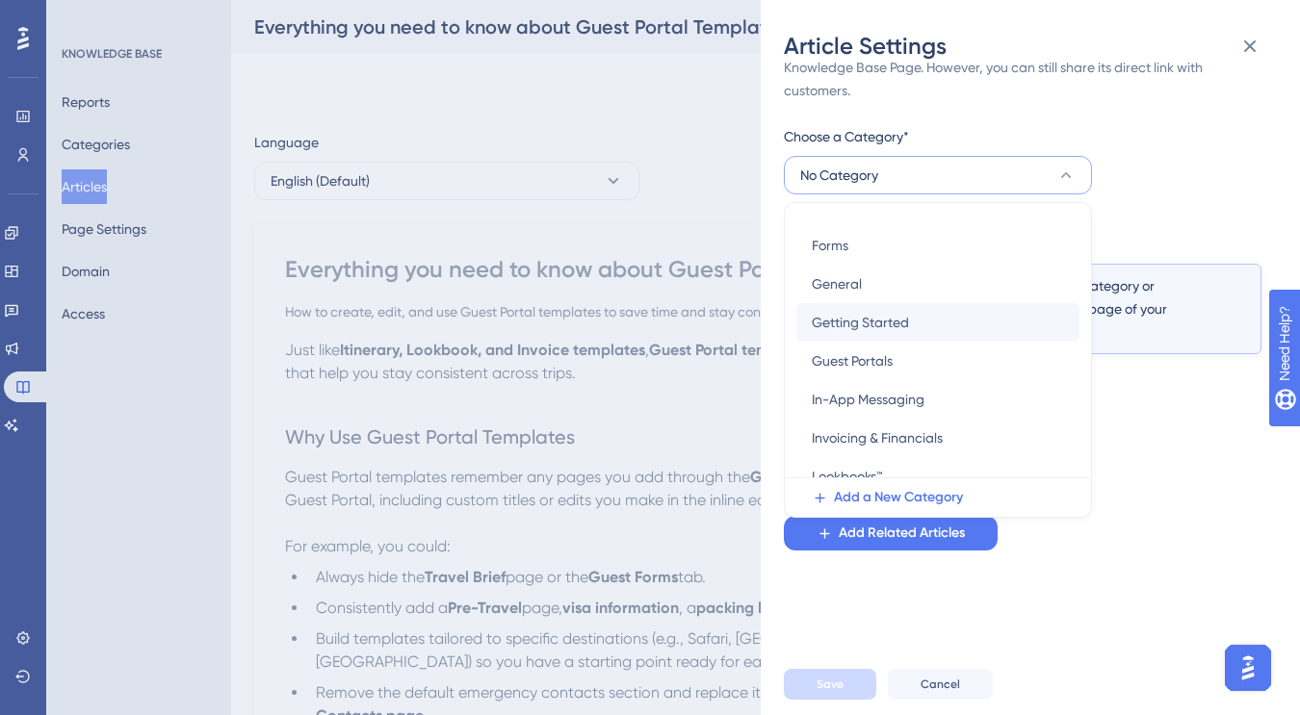
scroll to position [377, 0]
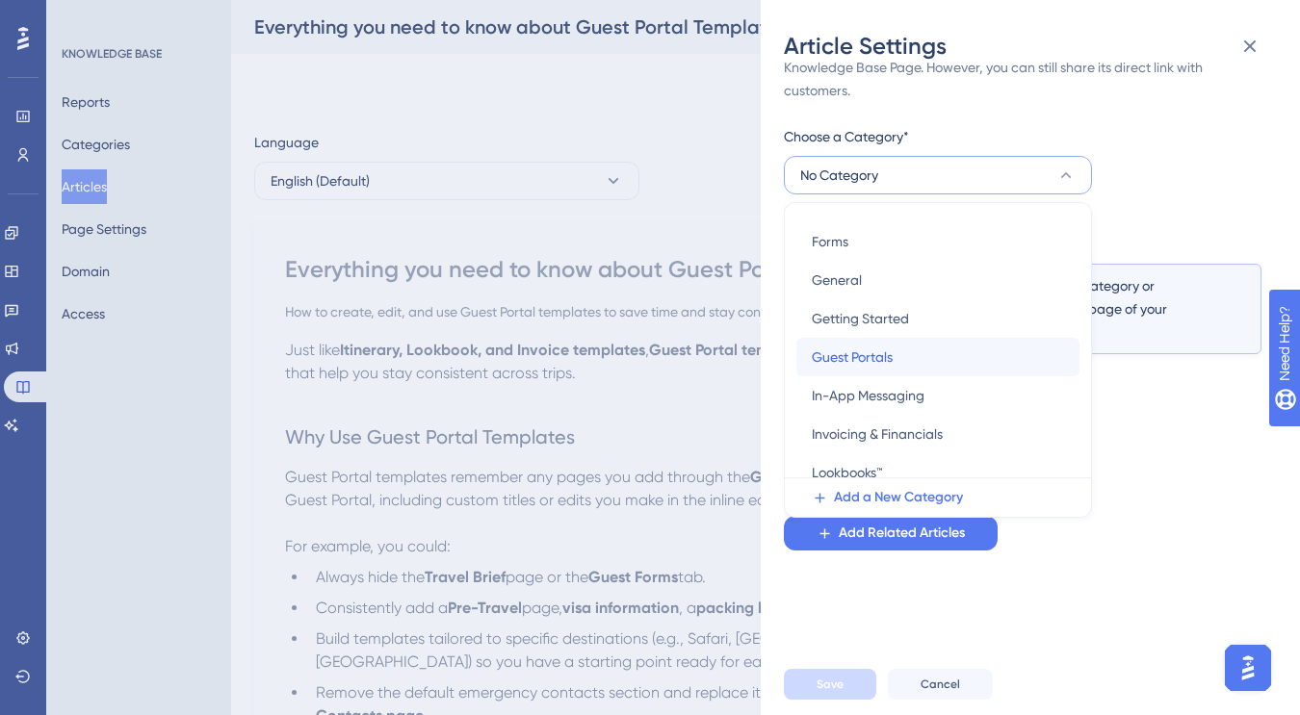
click at [894, 369] on div "Guest Portals Guest Portals" at bounding box center [938, 357] width 252 height 39
click at [894, 344] on span "If you don’t add the name of the selected category or subcategory, it won’t app…" at bounding box center [1022, 308] width 391 height 69
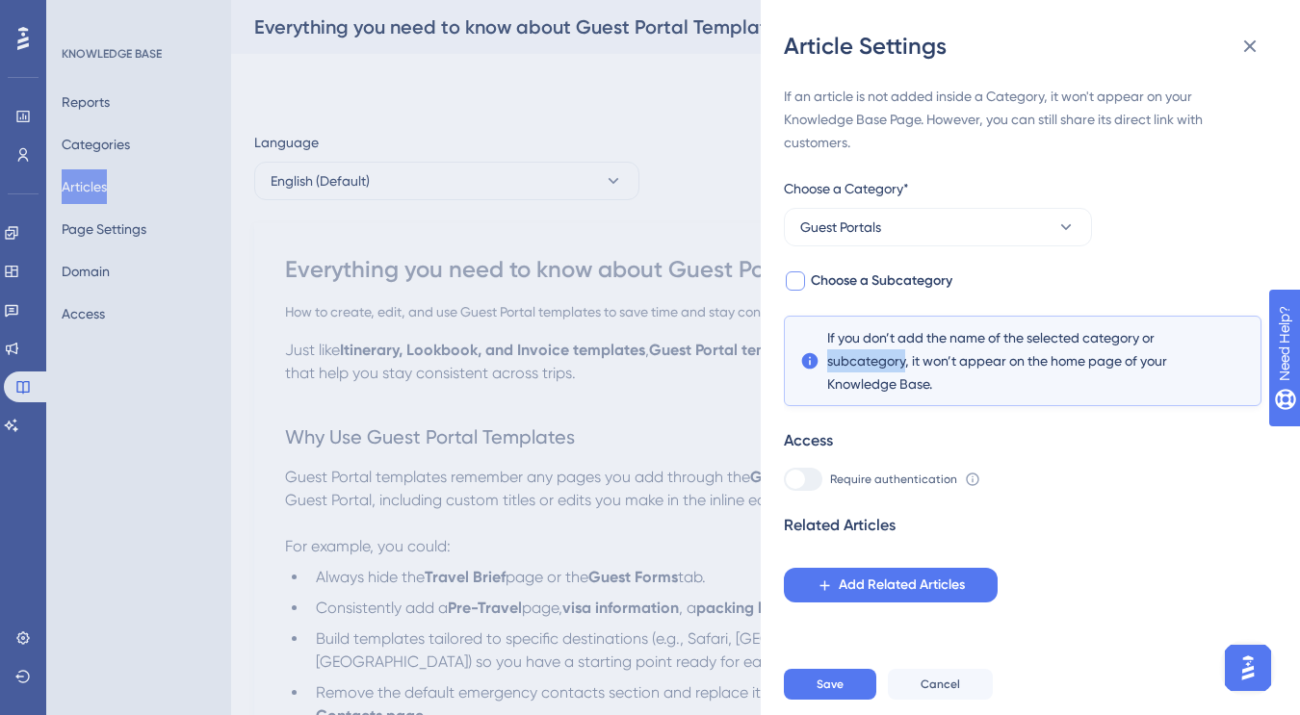
click at [904, 279] on span "Choose a Subcategory" at bounding box center [882, 281] width 142 height 23
checkbox input "true"
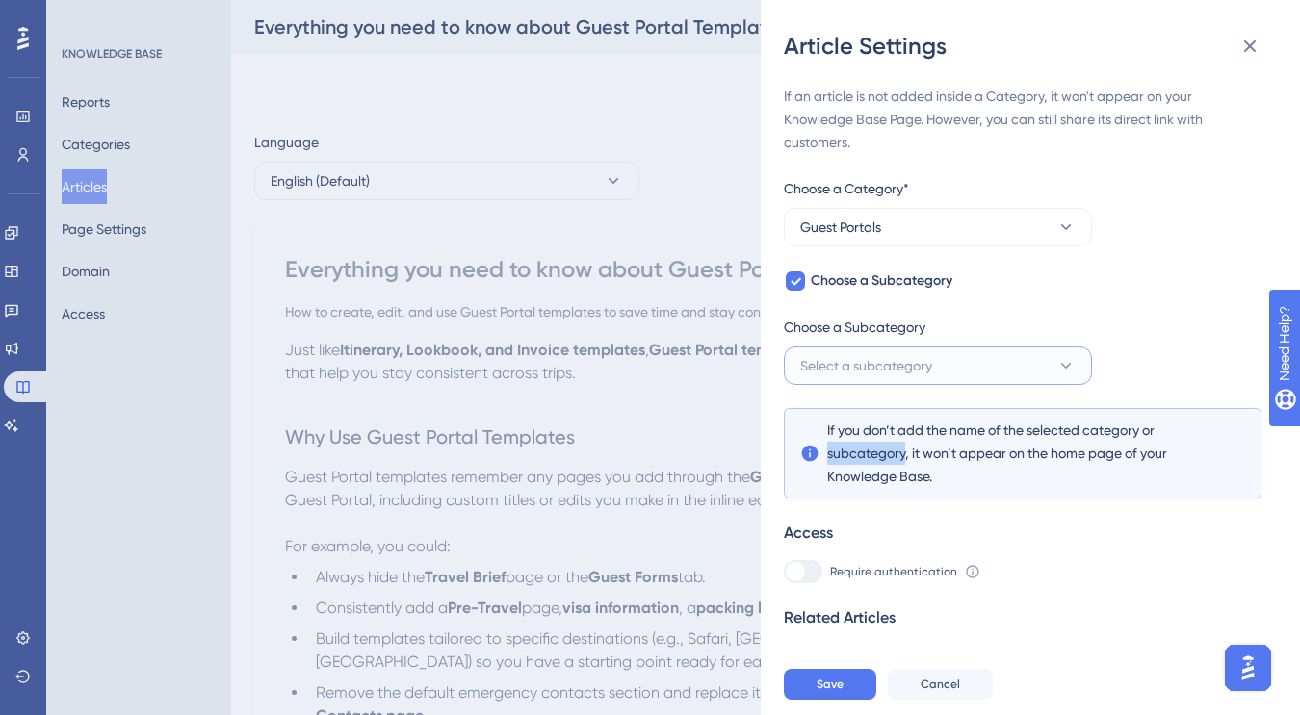
click at [921, 368] on span "Select a subcategory" at bounding box center [866, 365] width 132 height 23
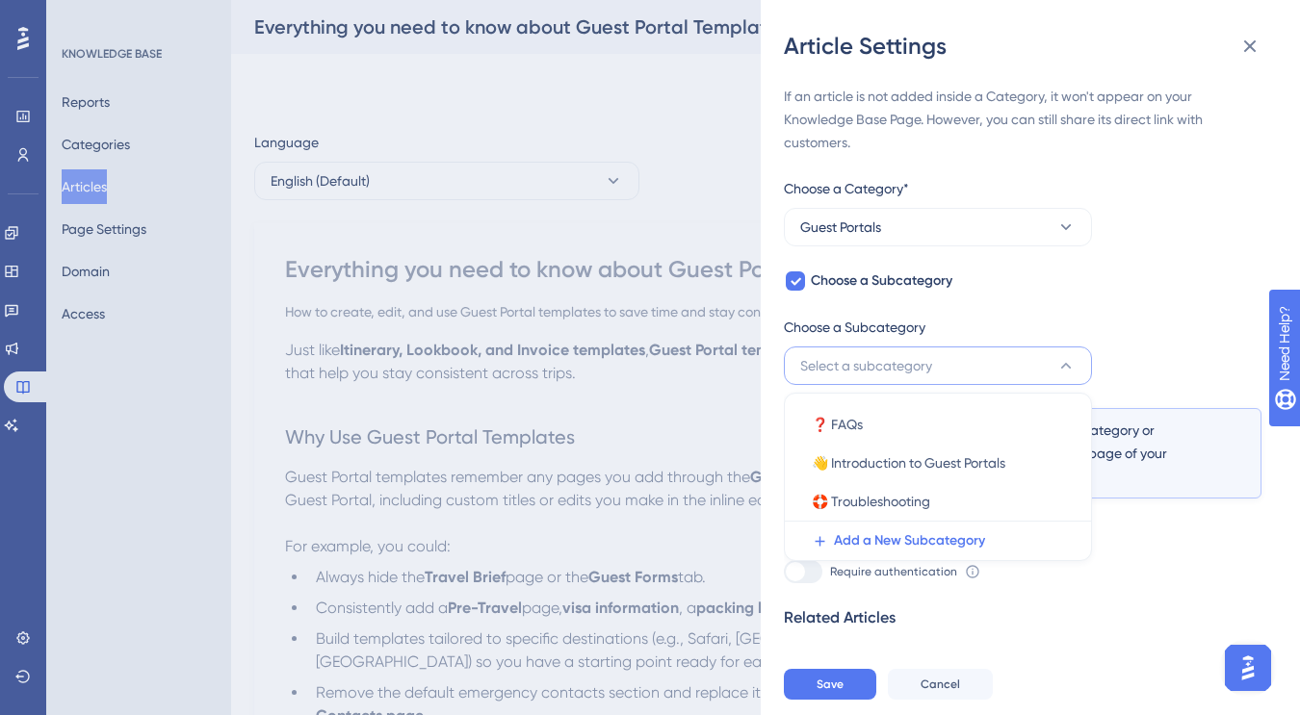
scroll to position [41, 0]
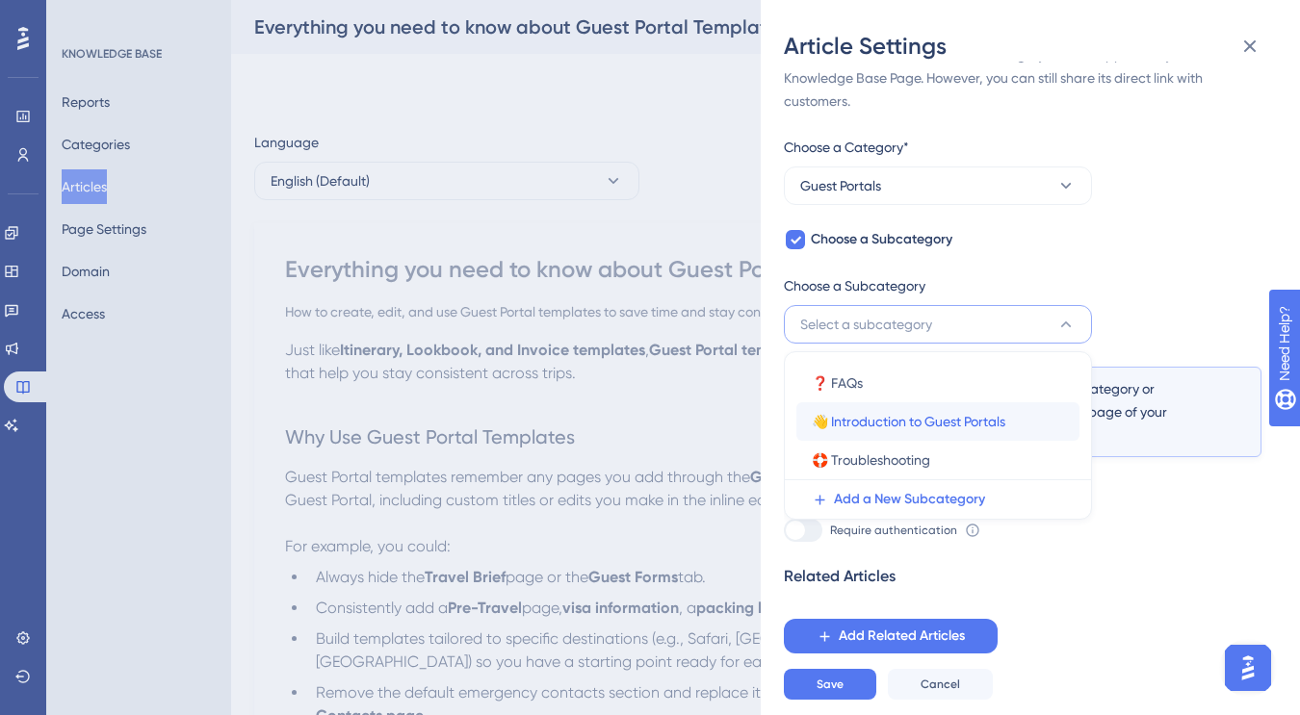
click at [908, 423] on span "👋 Introduction to Guest Portals" at bounding box center [909, 421] width 194 height 23
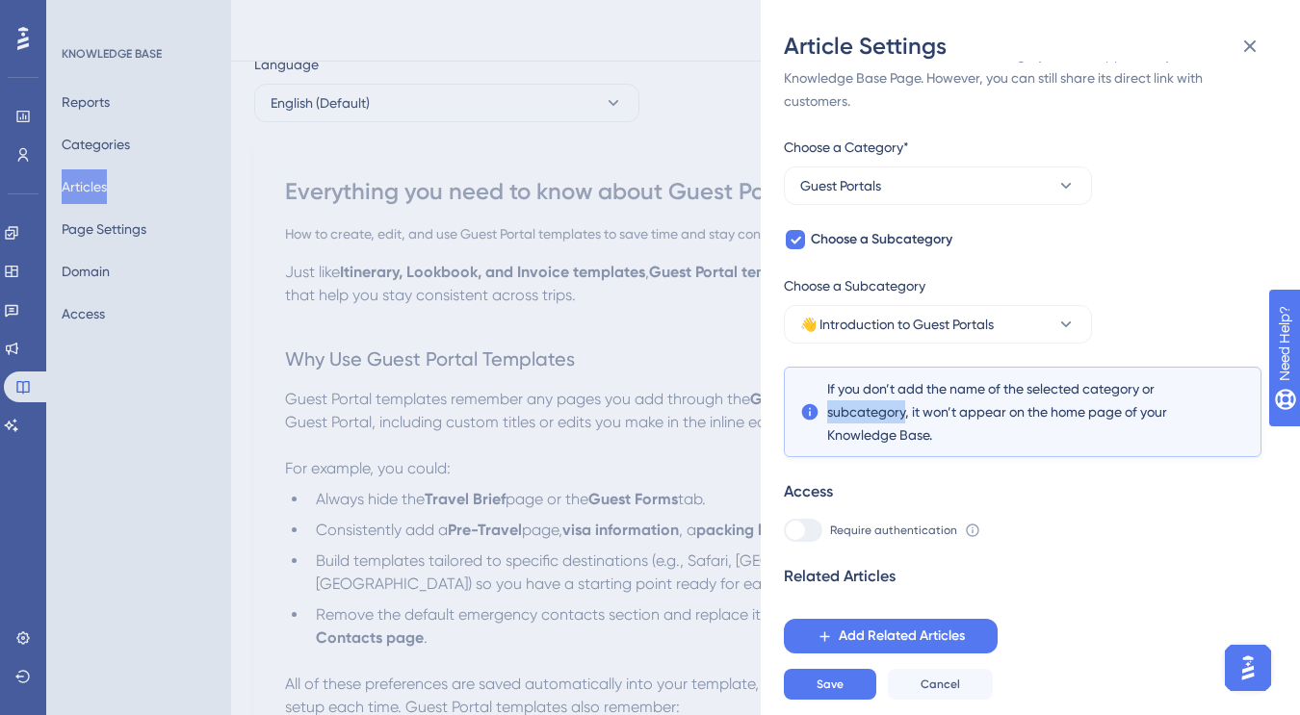
scroll to position [104, 0]
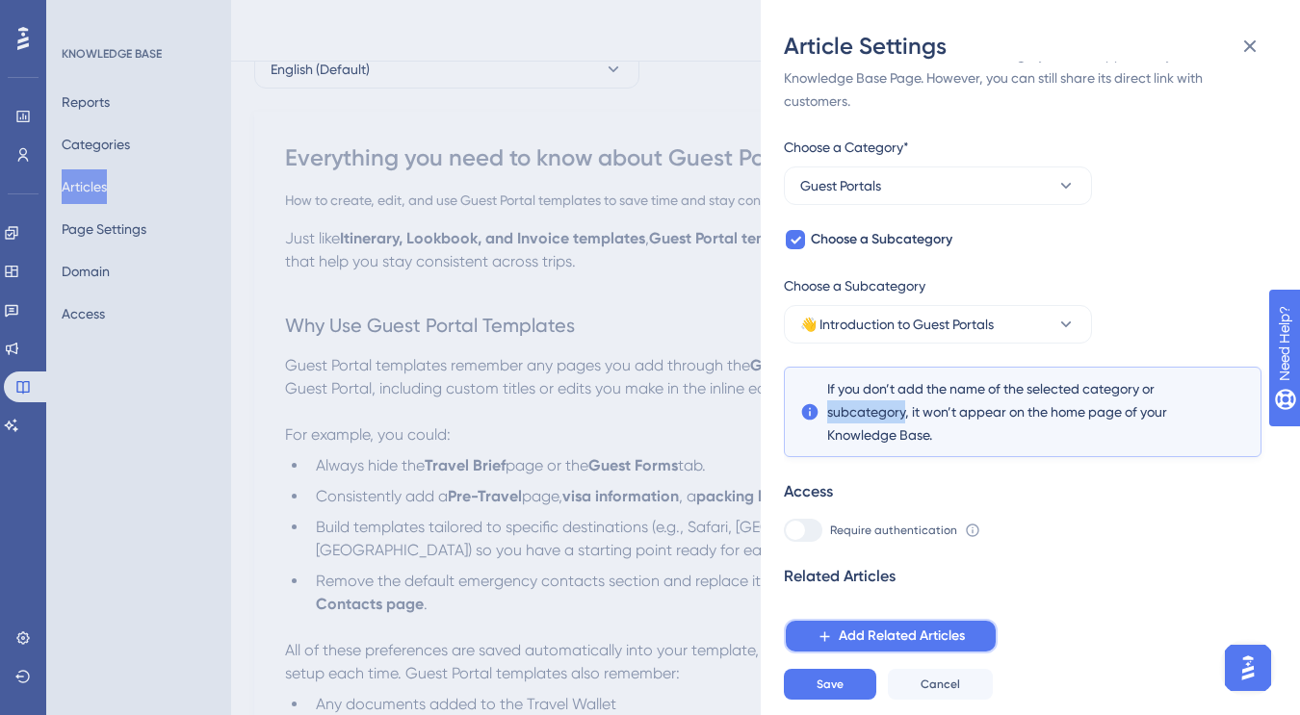
click at [919, 637] on span "Add Related Articles" at bounding box center [902, 636] width 126 height 23
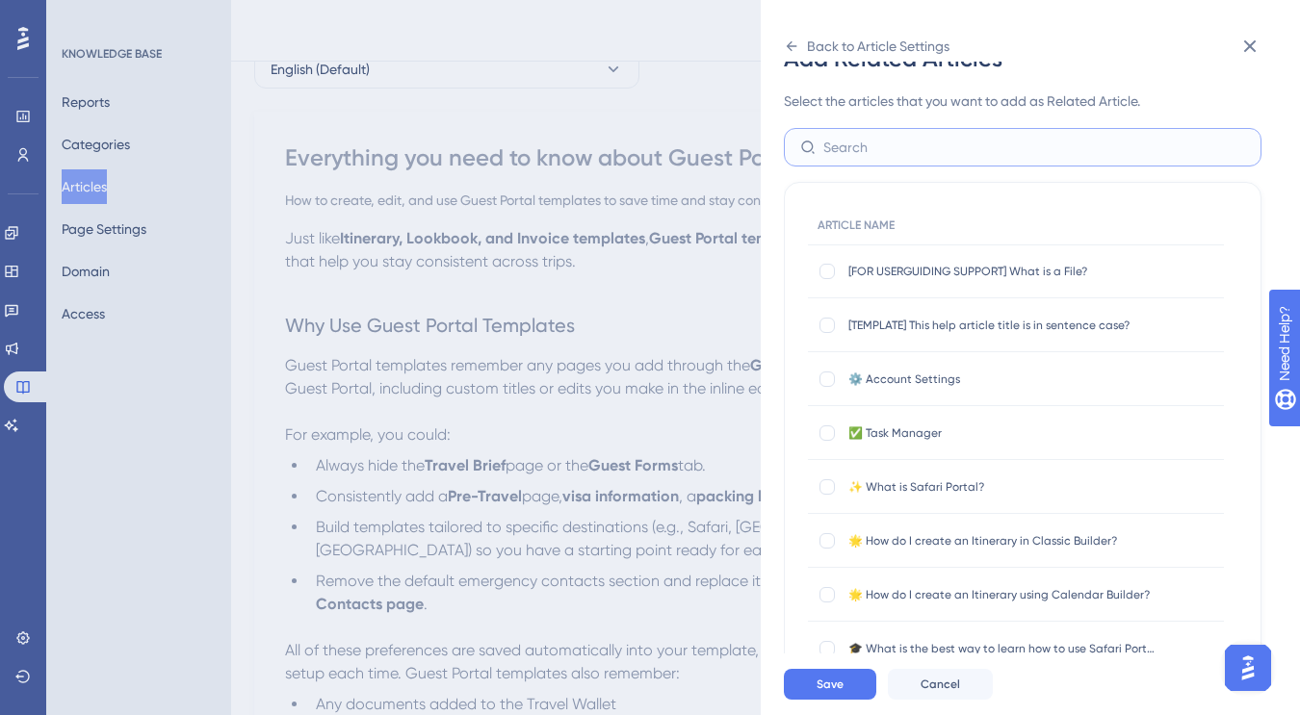
click at [908, 148] on input "text" at bounding box center [1034, 147] width 422 height 21
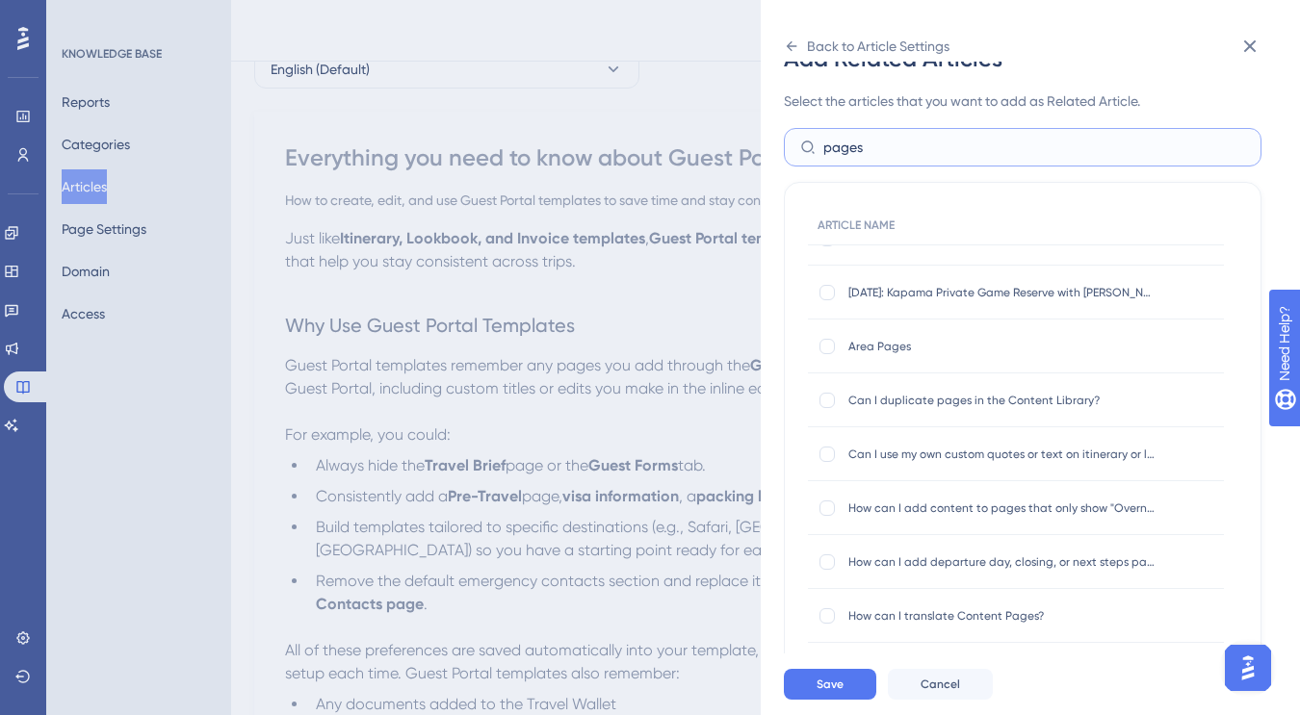
scroll to position [94, 0]
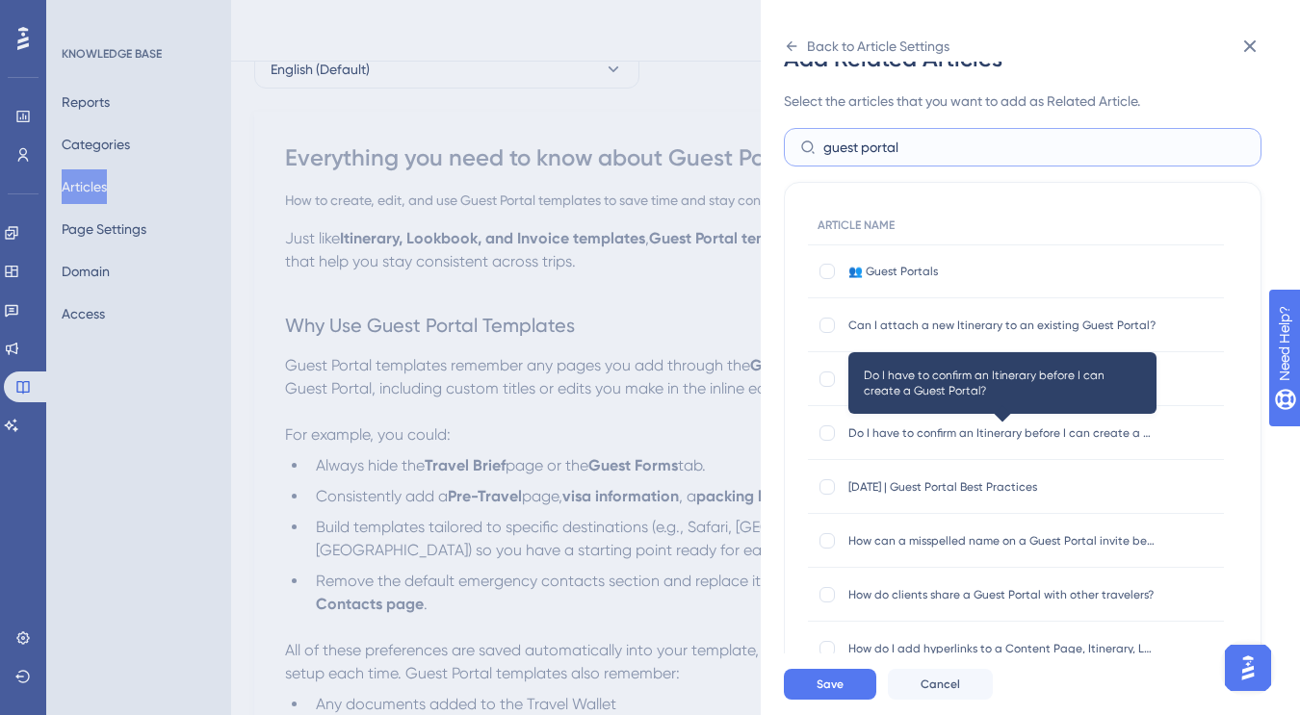
type input "guest portal"
click at [912, 426] on span "Do I have to confirm an Itinerary before I can create a Guest Portal?" at bounding box center [1002, 433] width 308 height 15
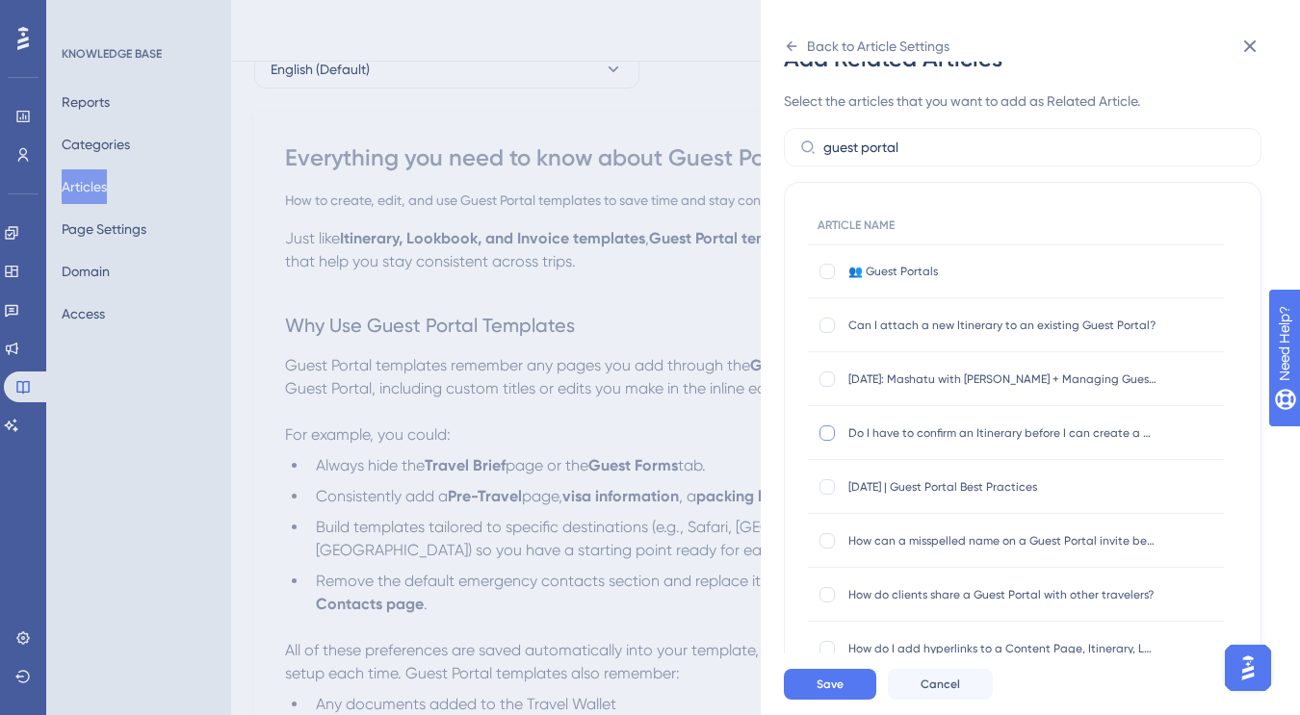
click at [825, 434] on div at bounding box center [826, 433] width 15 height 15
checkbox input "true"
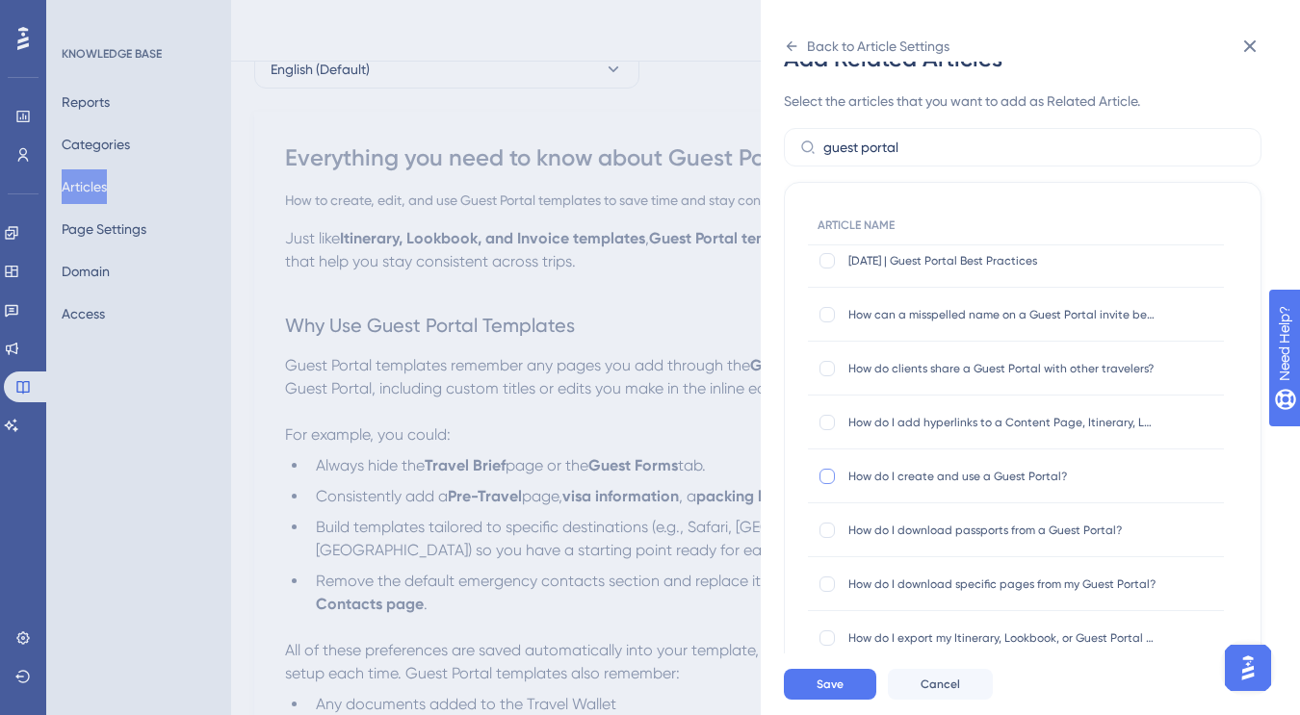
click at [824, 479] on div at bounding box center [826, 476] width 15 height 15
checkbox input "true"
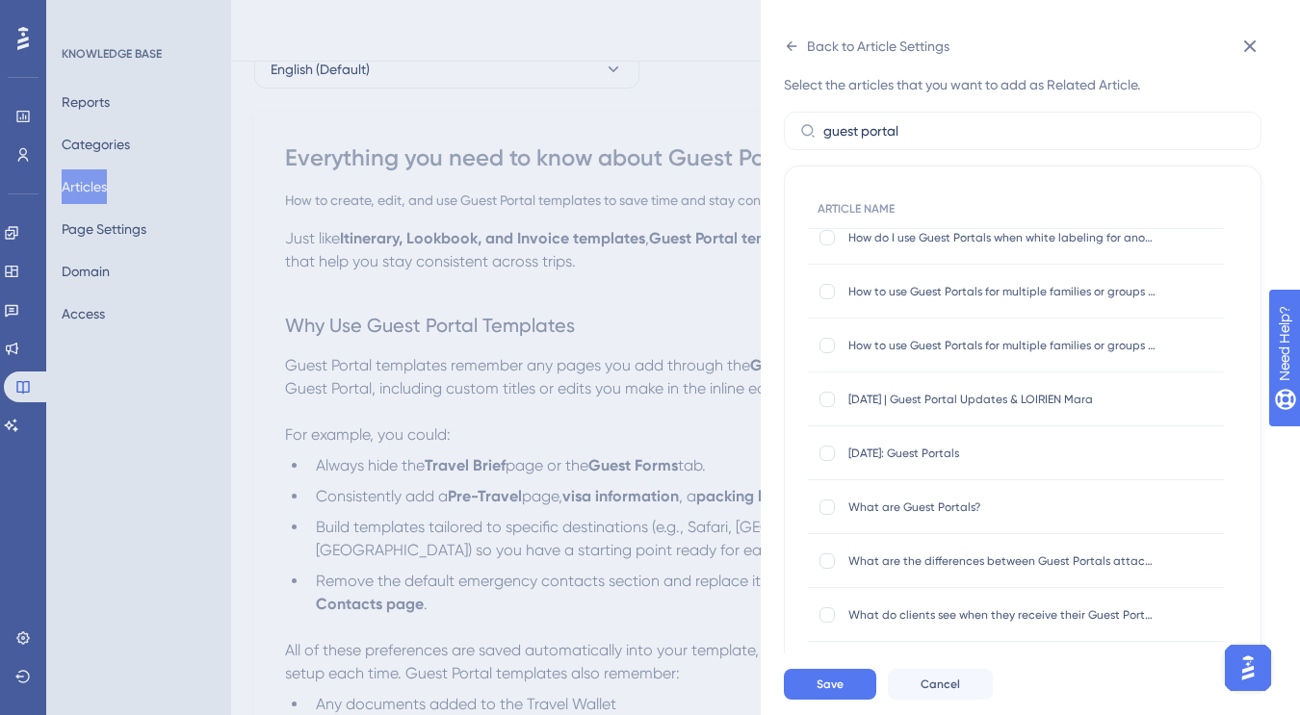
scroll to position [63, 0]
click at [822, 397] on div at bounding box center [826, 394] width 15 height 15
checkbox input "true"
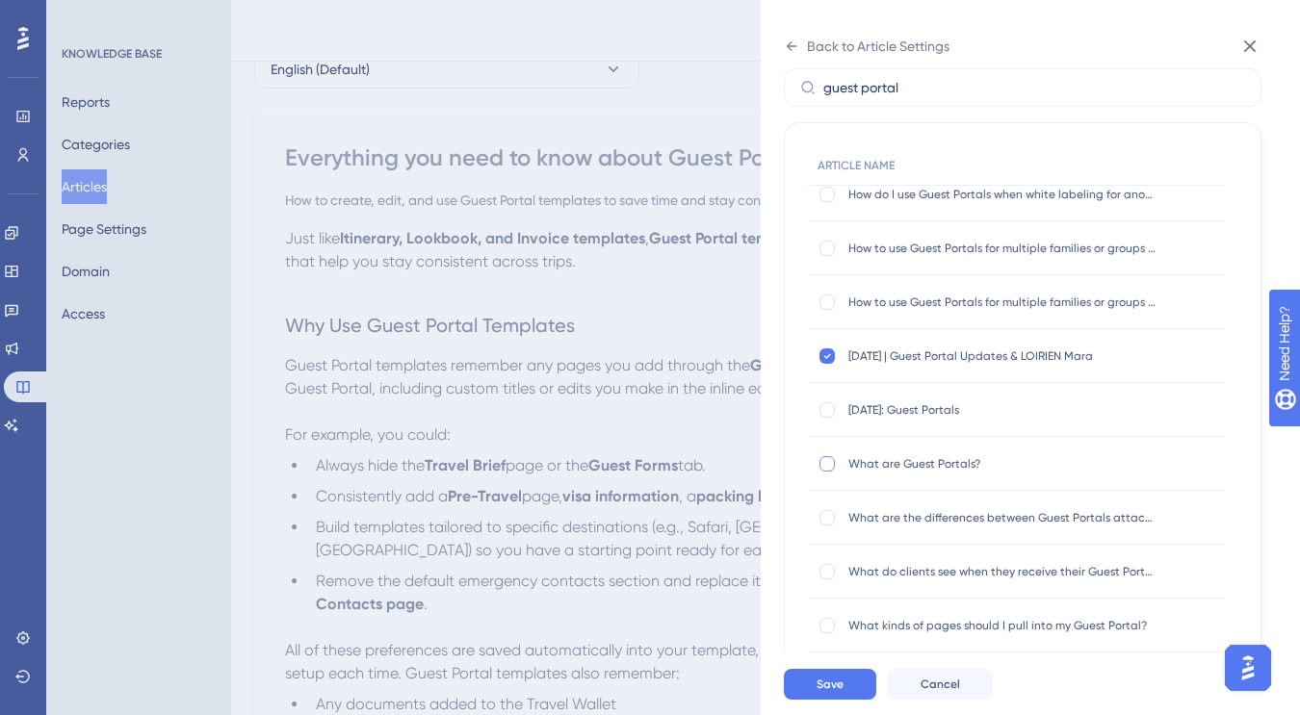
click at [825, 462] on div at bounding box center [826, 463] width 15 height 15
checkbox input "true"
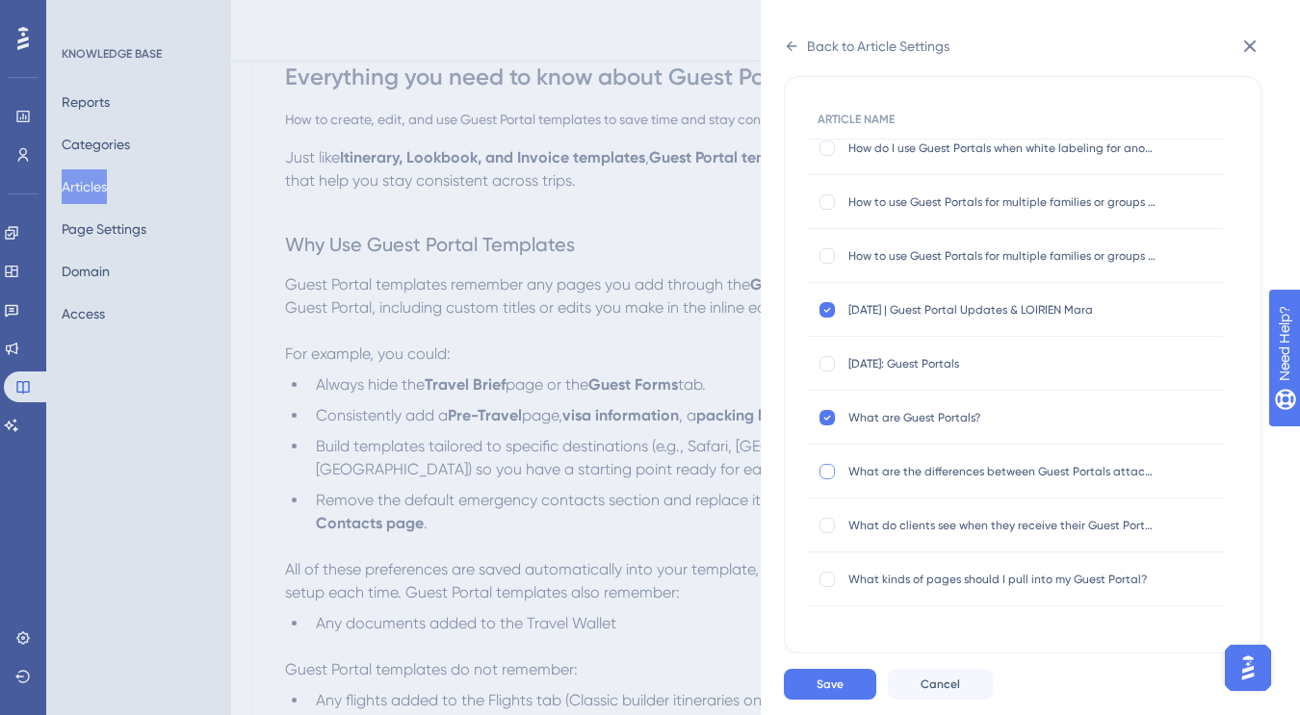
scroll to position [186, 0]
click at [831, 526] on div at bounding box center [826, 525] width 15 height 15
checkbox input "true"
click at [826, 582] on div at bounding box center [826, 579] width 15 height 15
checkbox input "true"
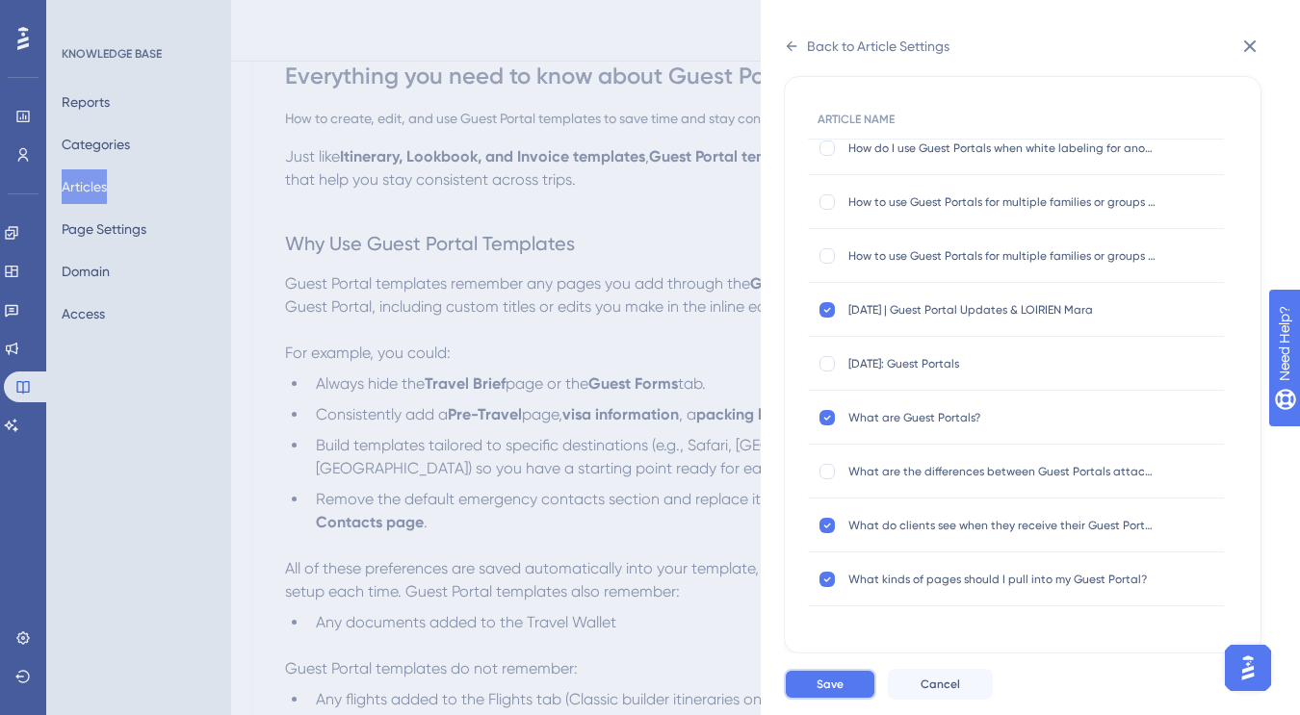
click at [832, 680] on span "Save" at bounding box center [829, 684] width 27 height 15
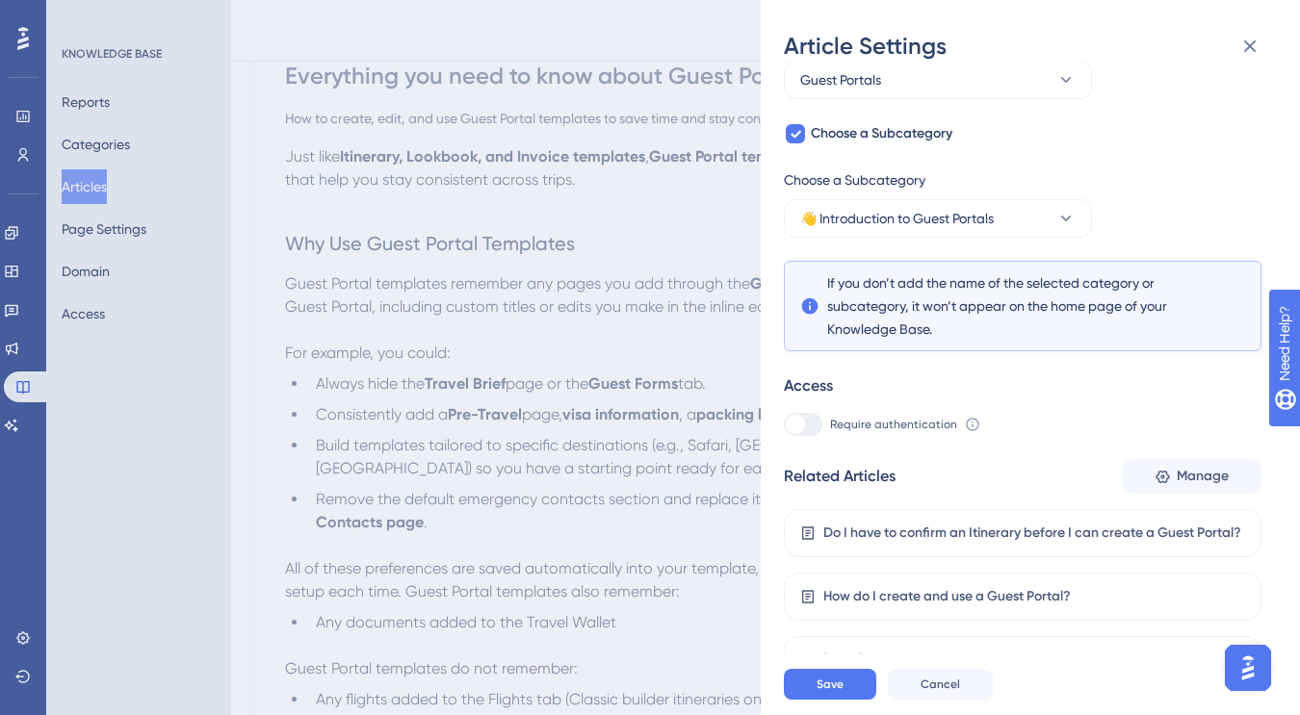
scroll to position [369, 0]
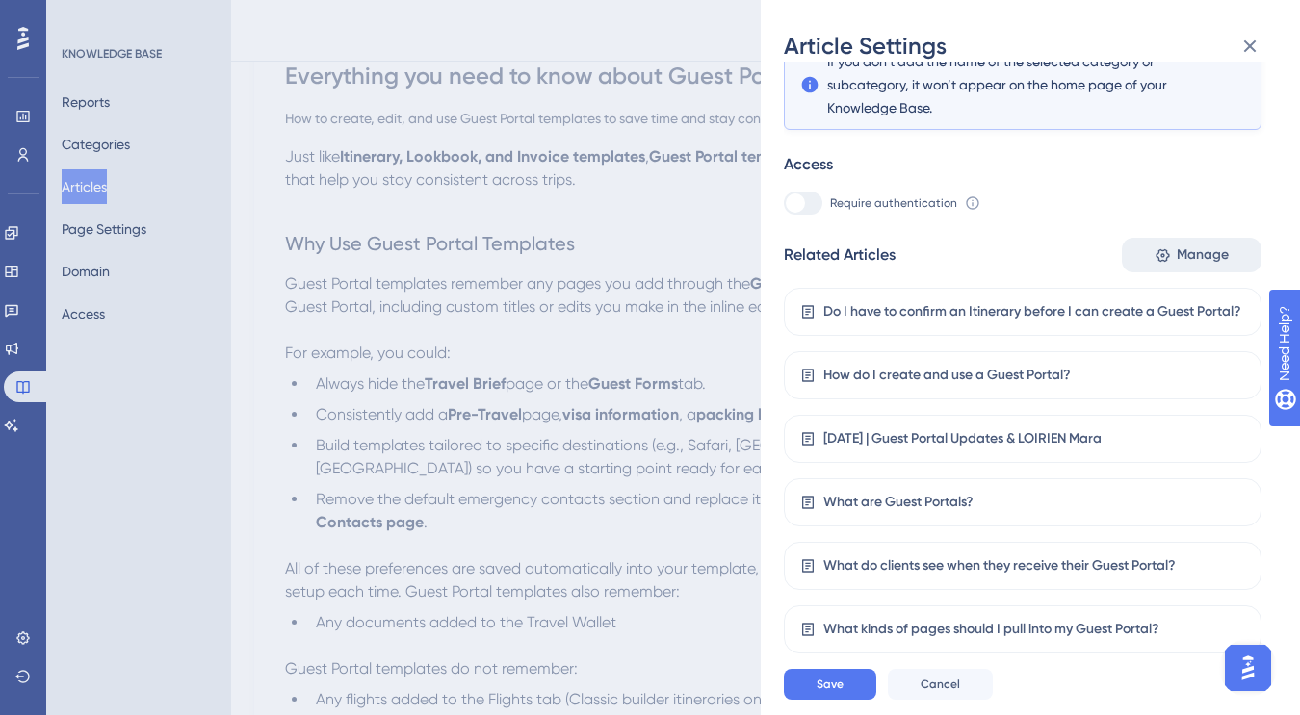
click at [1155, 252] on icon at bounding box center [1161, 254] width 13 height 13
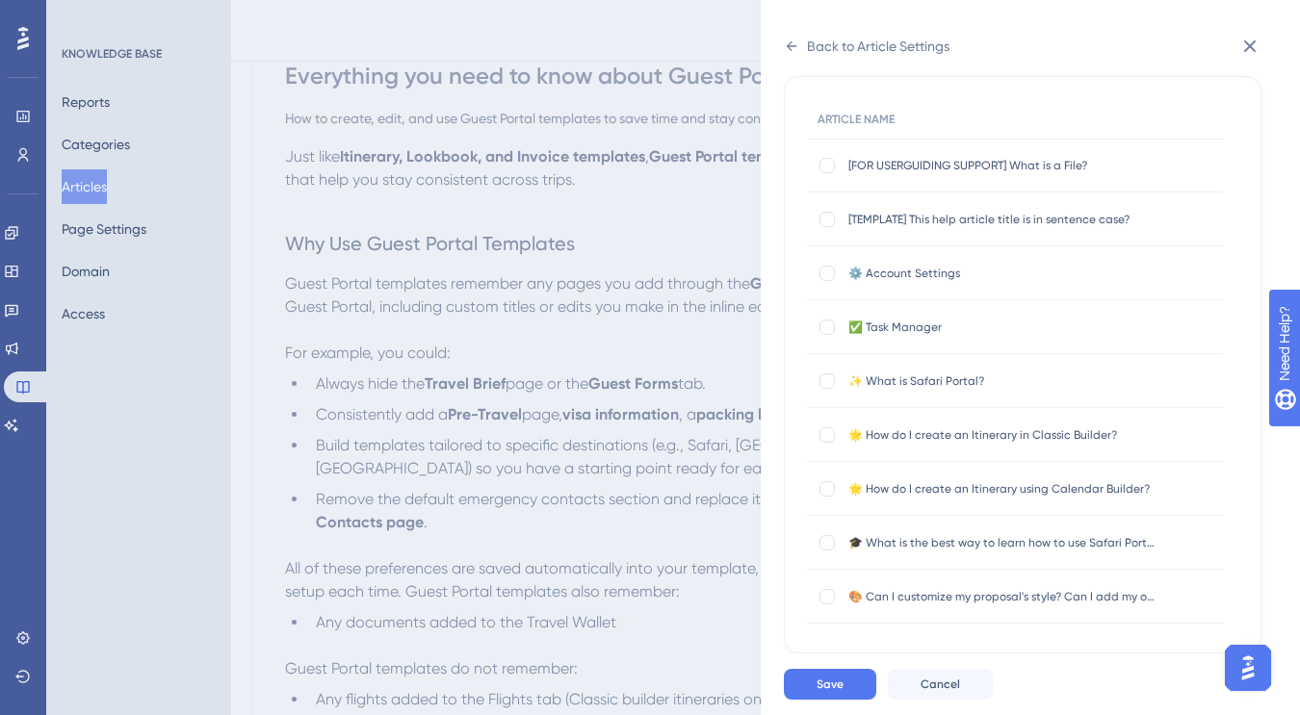
scroll to position [0, 0]
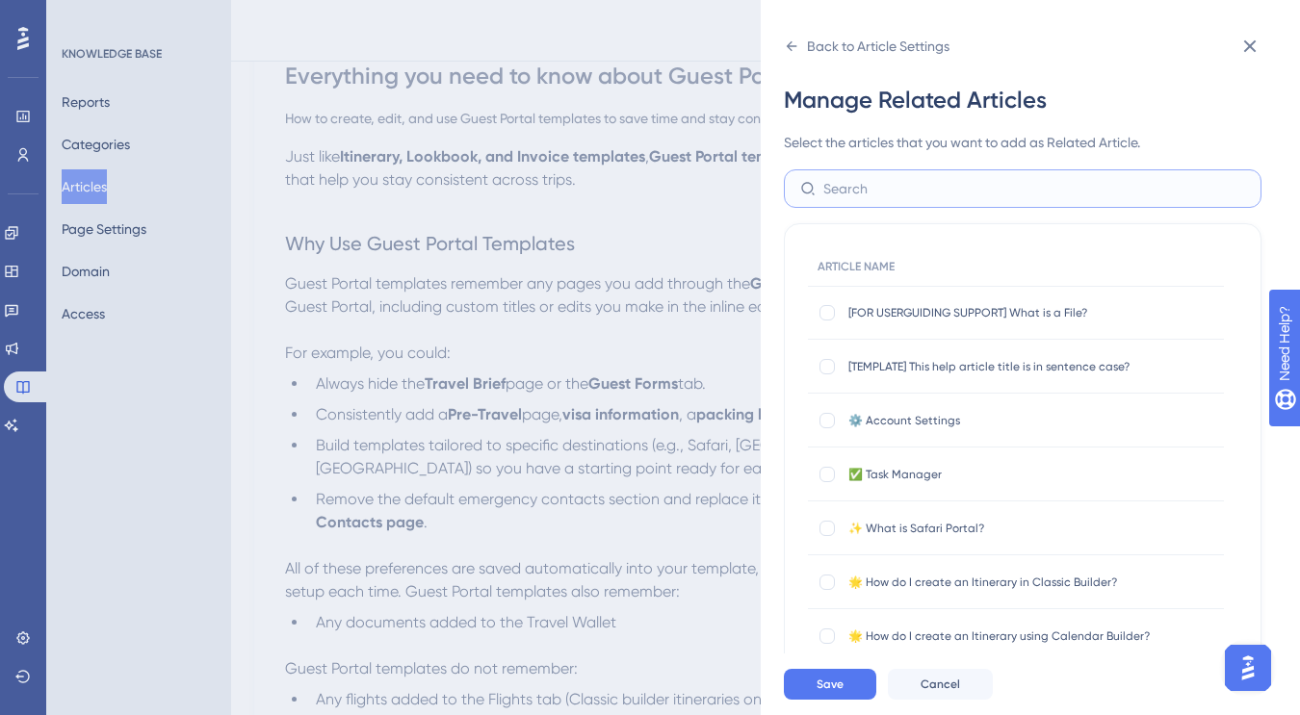
click at [863, 195] on input "text" at bounding box center [1034, 188] width 422 height 21
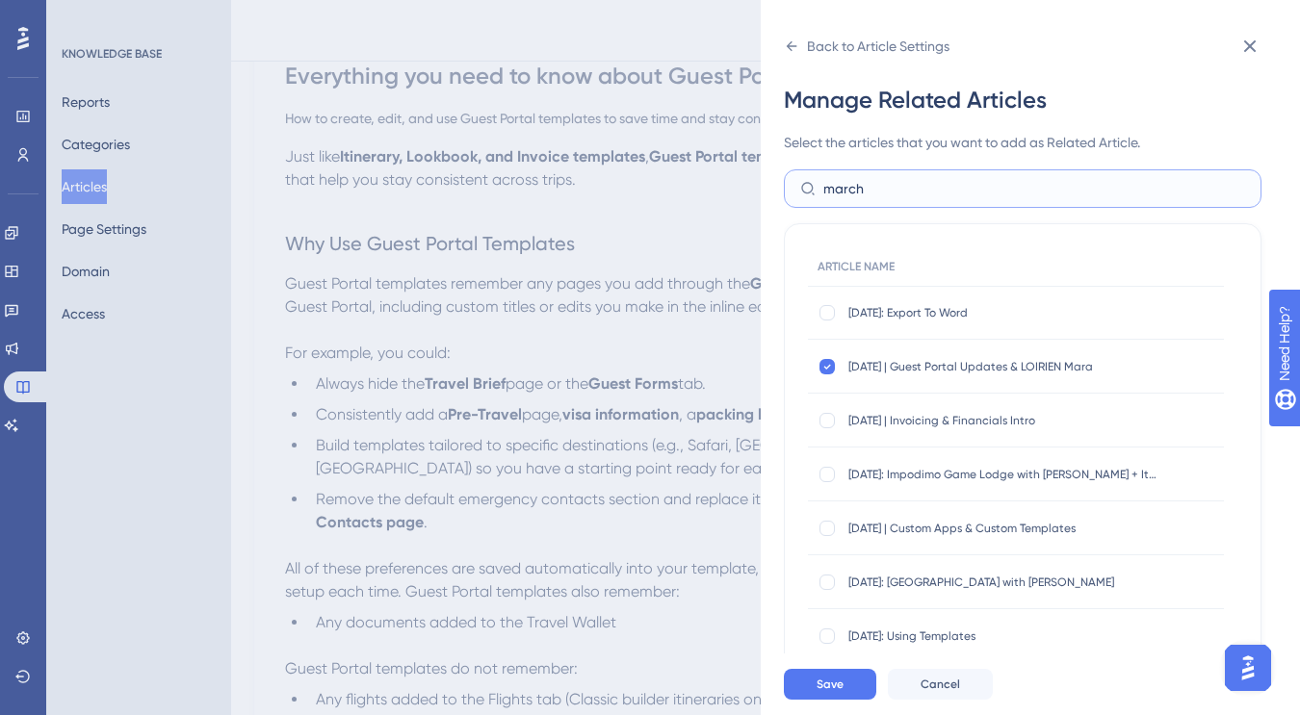
type input "march"
click at [829, 364] on icon at bounding box center [827, 366] width 8 height 15
checkbox input "false"
click at [843, 692] on button "Save" at bounding box center [830, 684] width 92 height 31
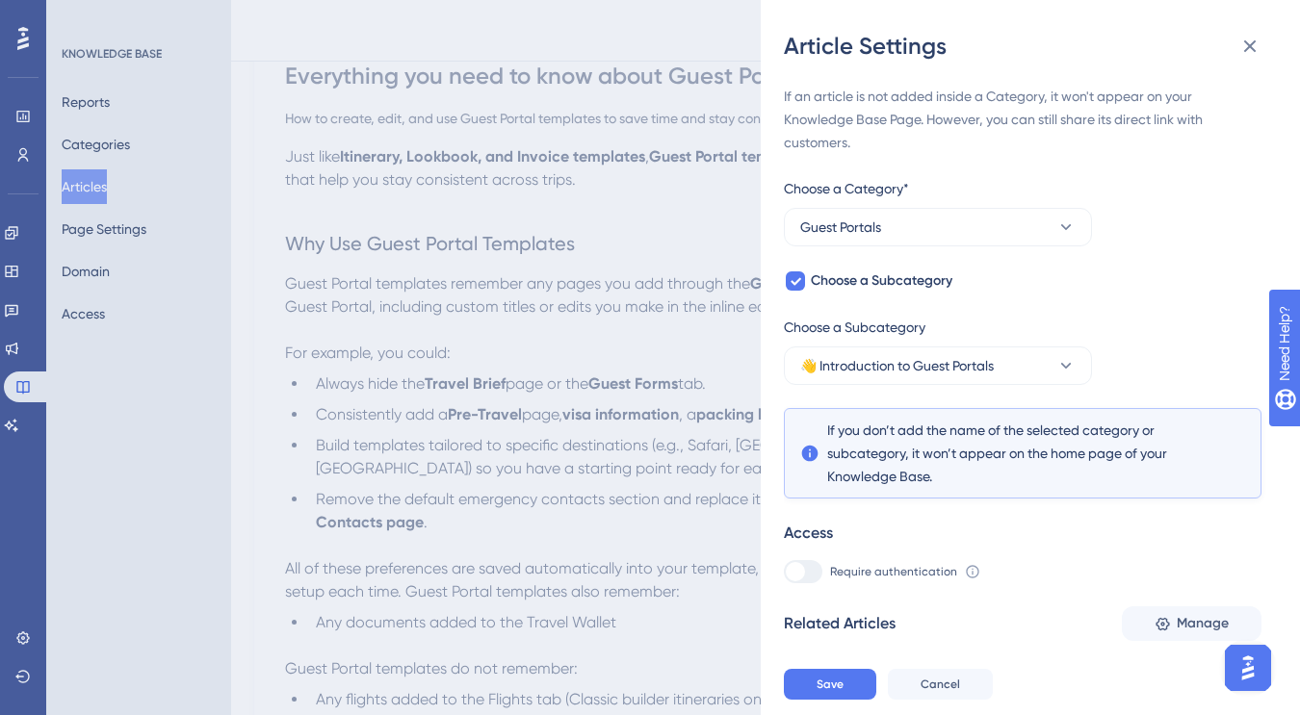
scroll to position [305, 0]
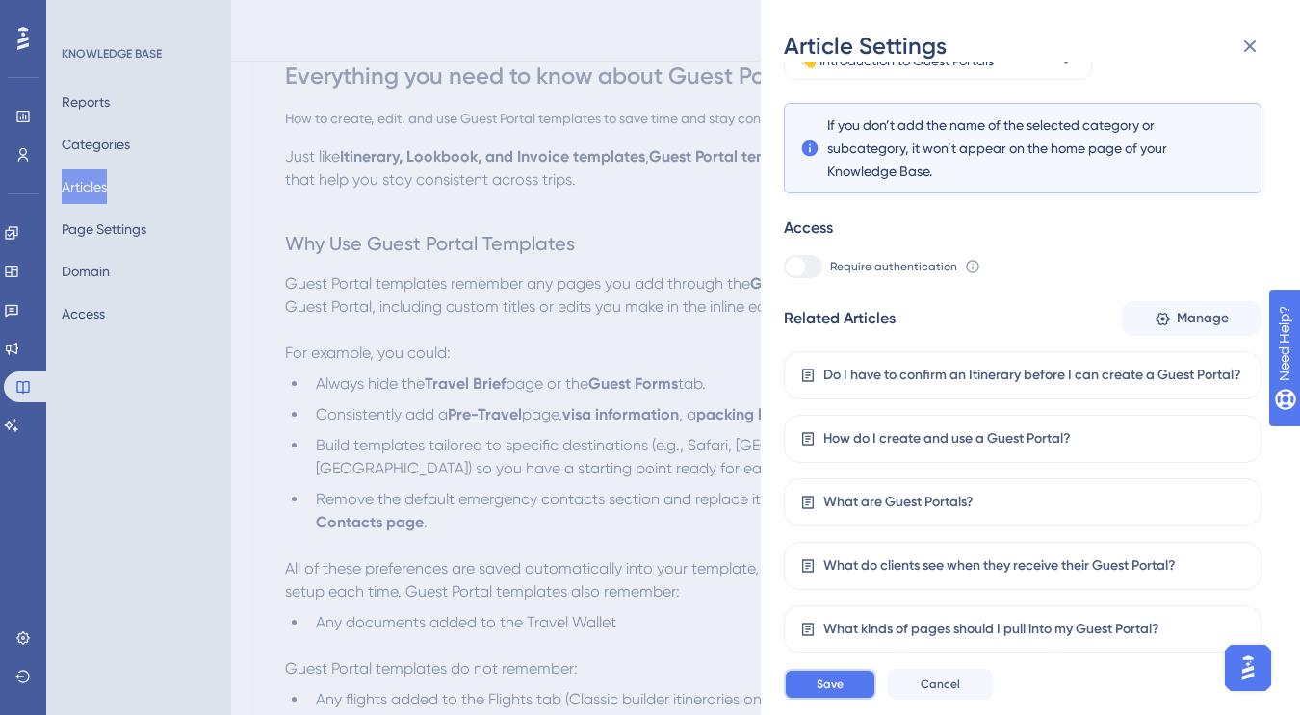
click at [851, 674] on button "Save" at bounding box center [830, 684] width 92 height 31
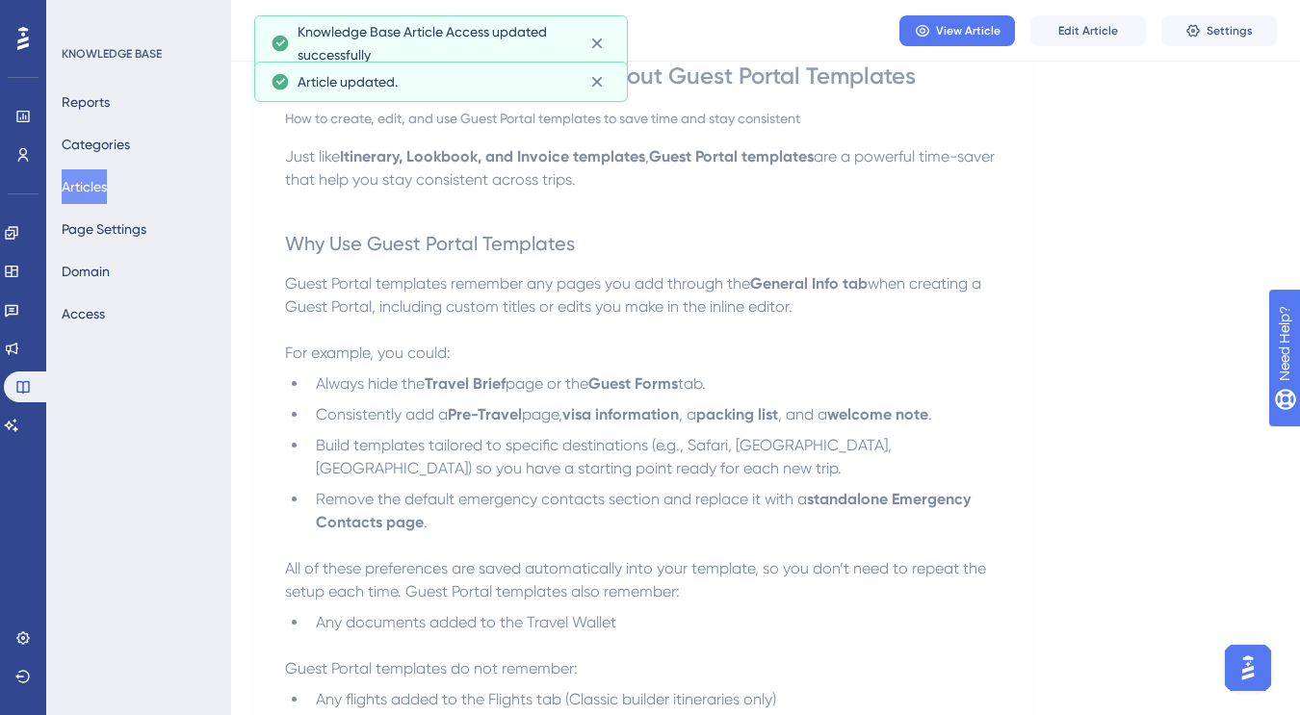
scroll to position [0, 0]
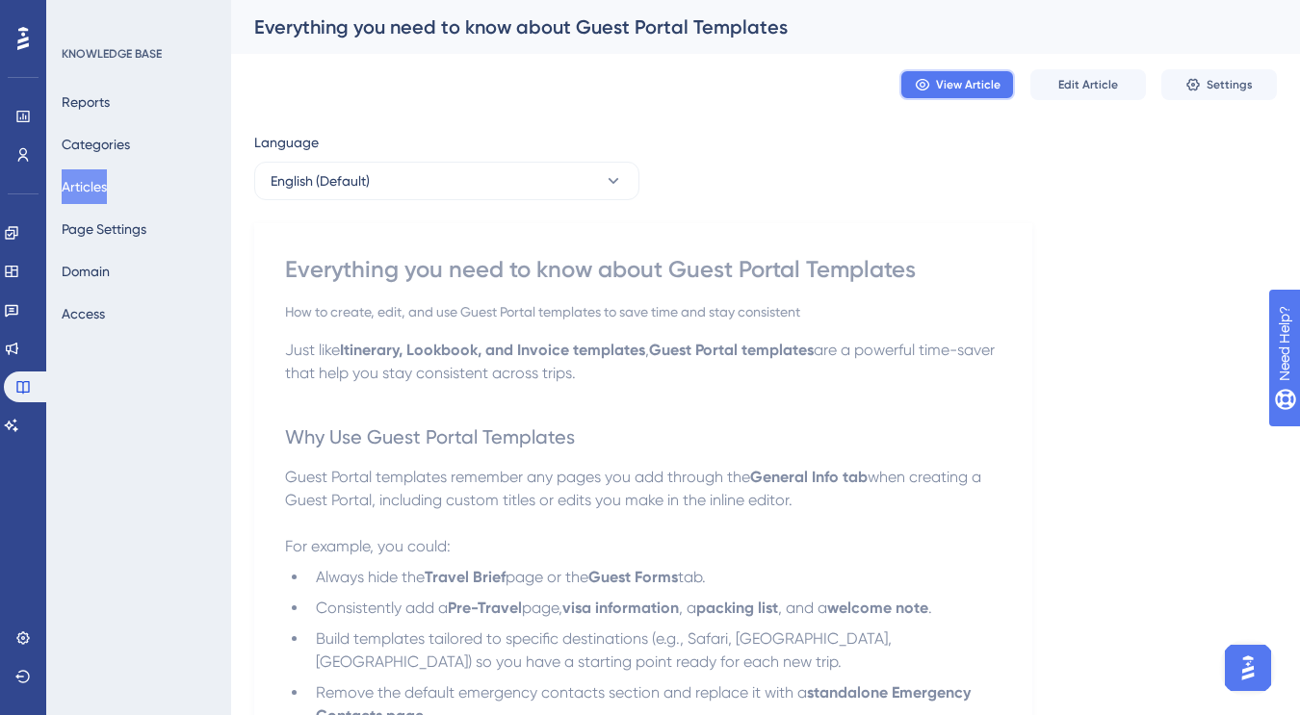
click at [988, 94] on button "View Article" at bounding box center [957, 84] width 116 height 31
click at [17, 270] on icon at bounding box center [11, 272] width 13 height 12
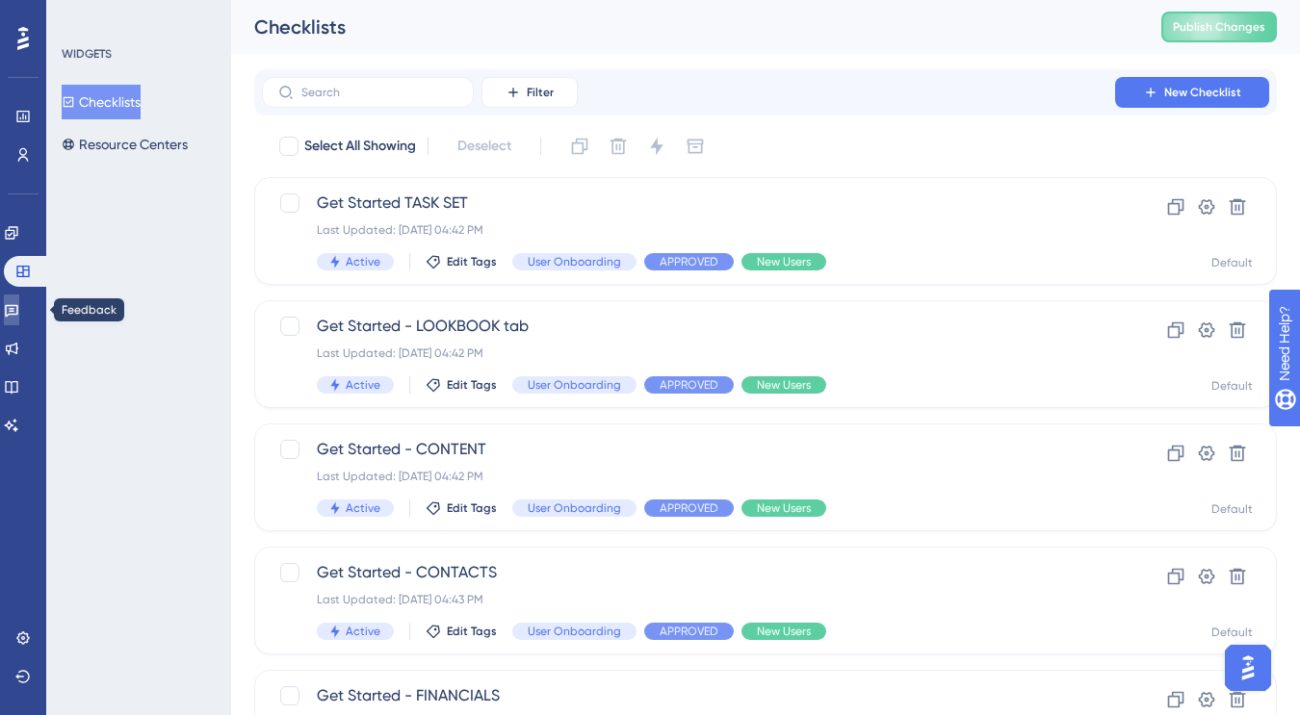
click at [19, 318] on link at bounding box center [11, 310] width 15 height 31
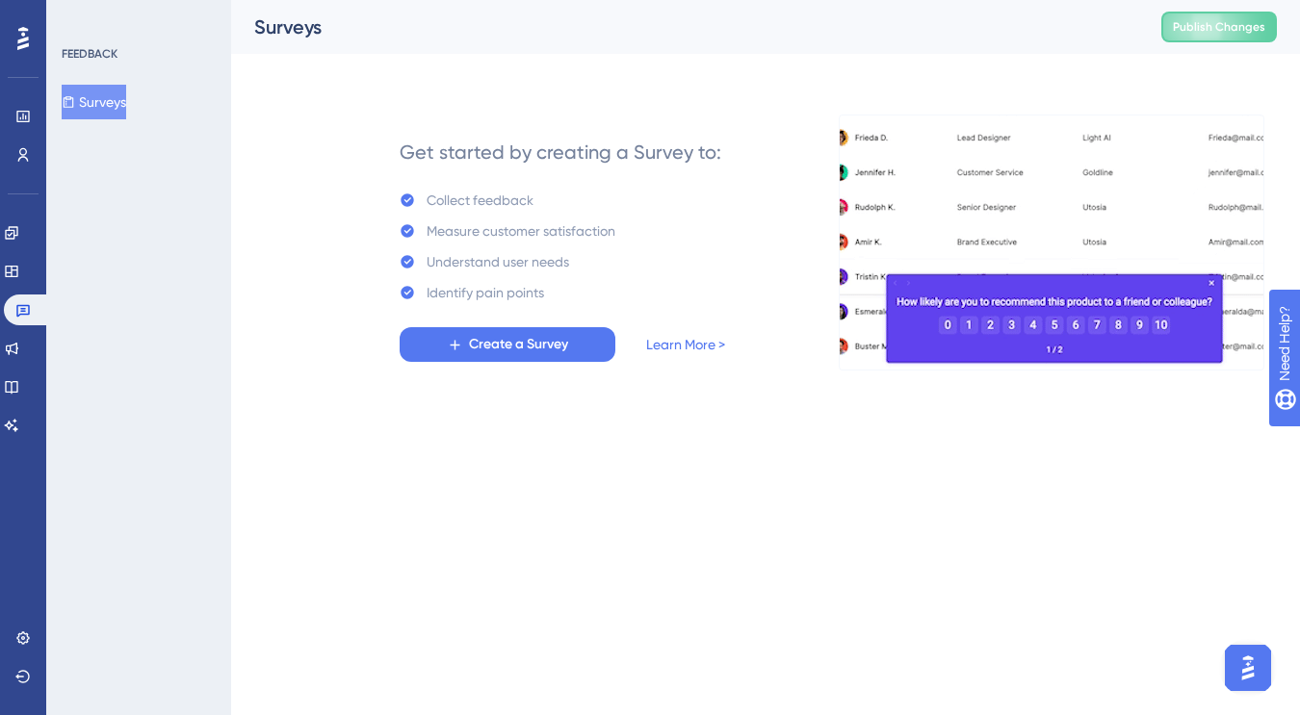
click at [17, 370] on div "Engagement Widgets Feedback Product Updates Knowledge Base AI Assistant" at bounding box center [23, 329] width 39 height 223
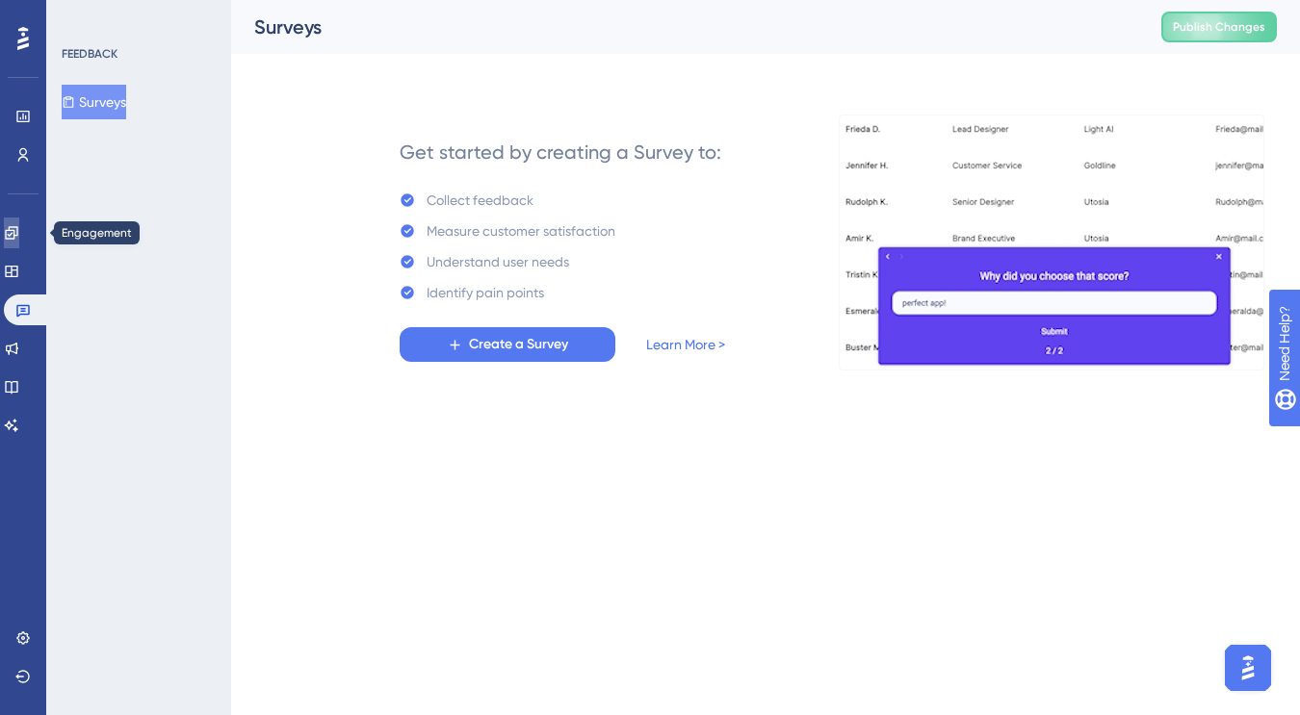
click at [16, 234] on icon at bounding box center [11, 232] width 15 height 15
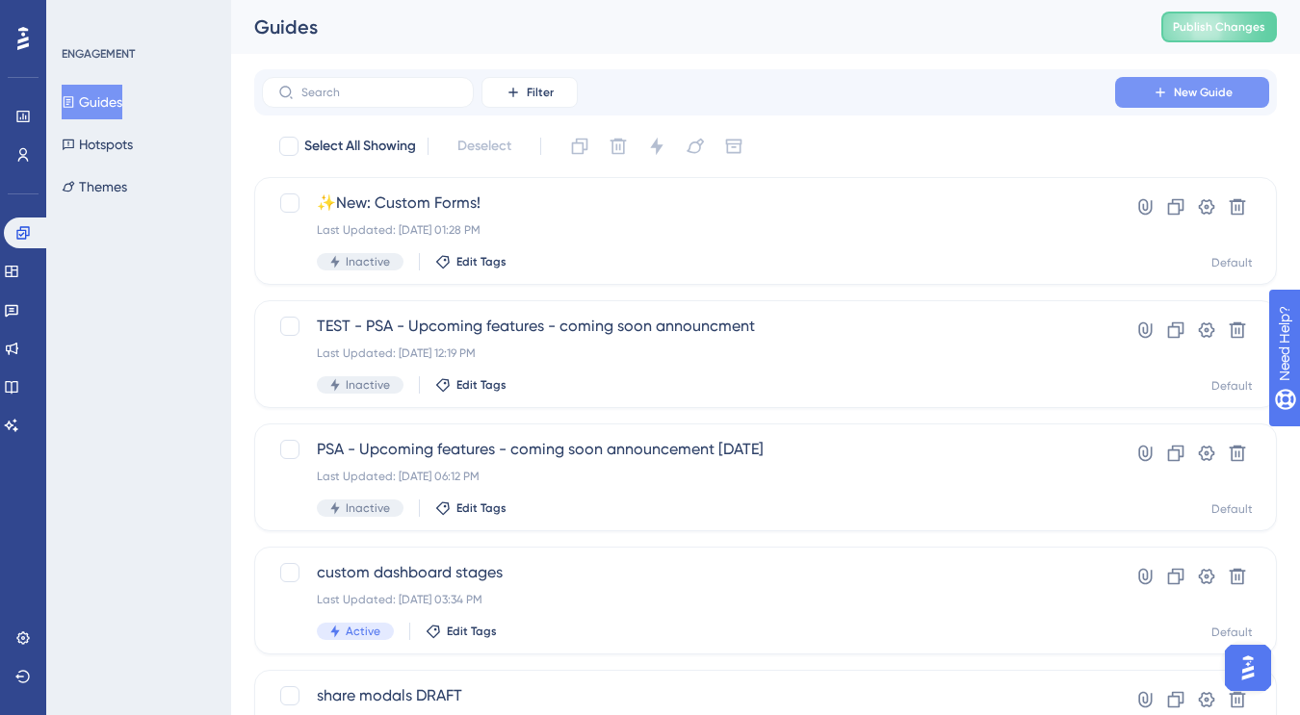
click at [1185, 91] on span "New Guide" at bounding box center [1203, 92] width 59 height 15
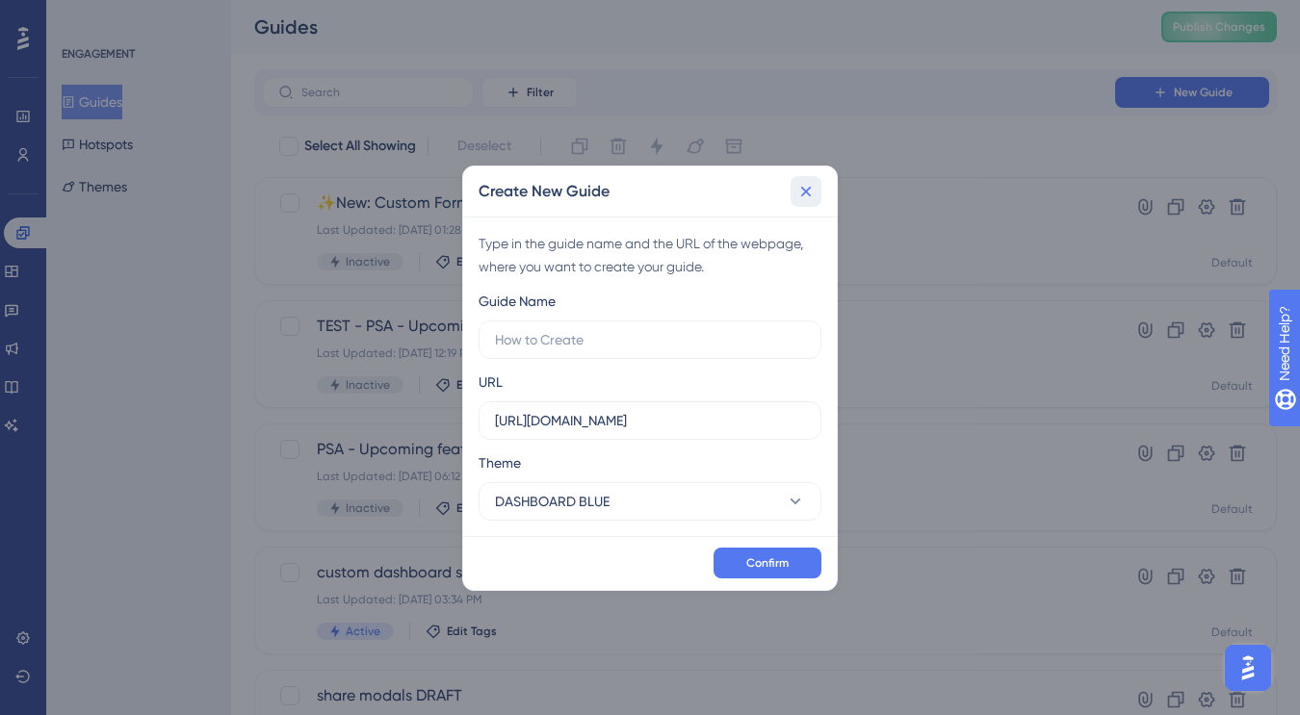
click at [801, 190] on icon at bounding box center [805, 191] width 19 height 19
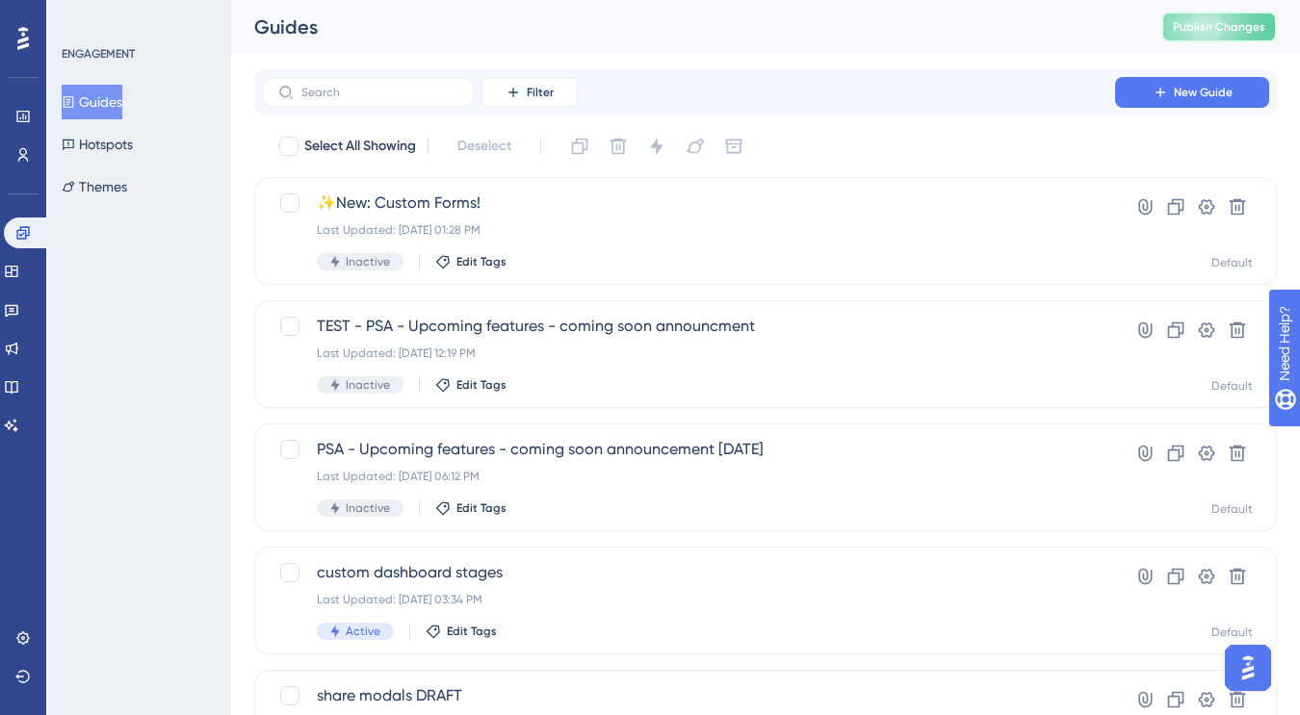
click at [1198, 20] on span "Publish Changes" at bounding box center [1219, 26] width 92 height 15
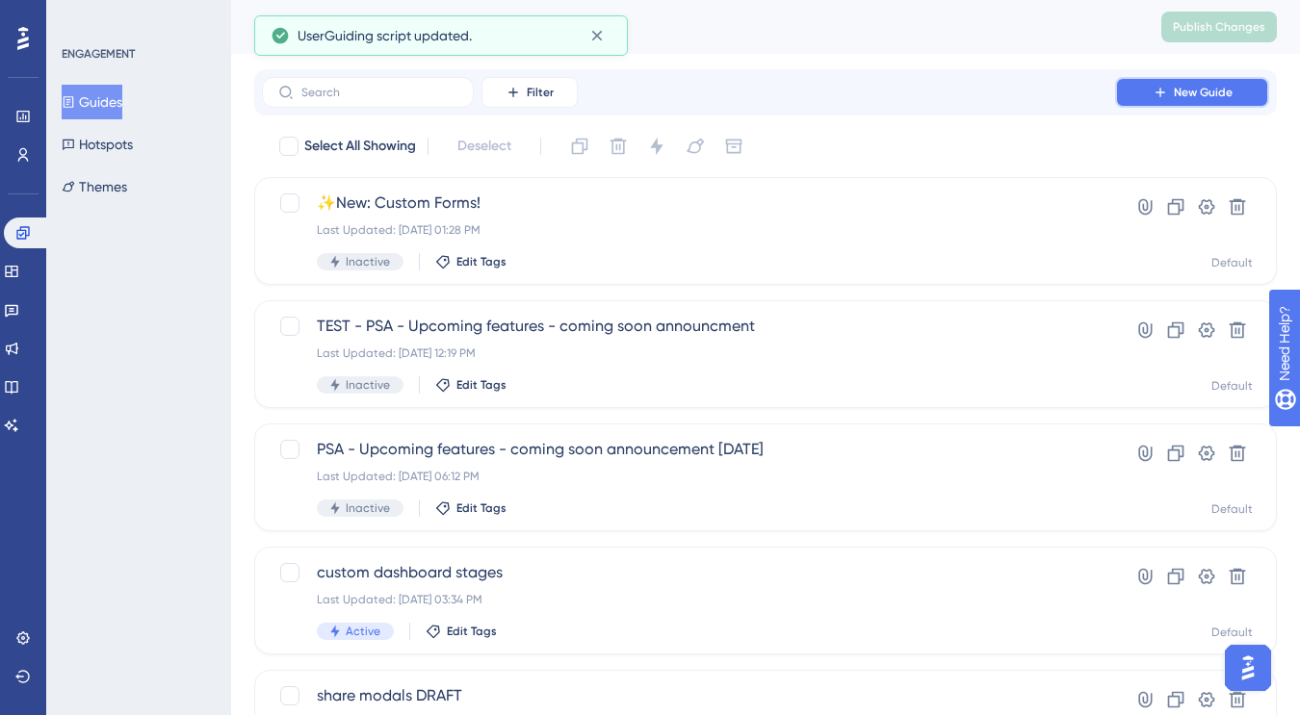
click at [1163, 87] on icon at bounding box center [1159, 92] width 15 height 15
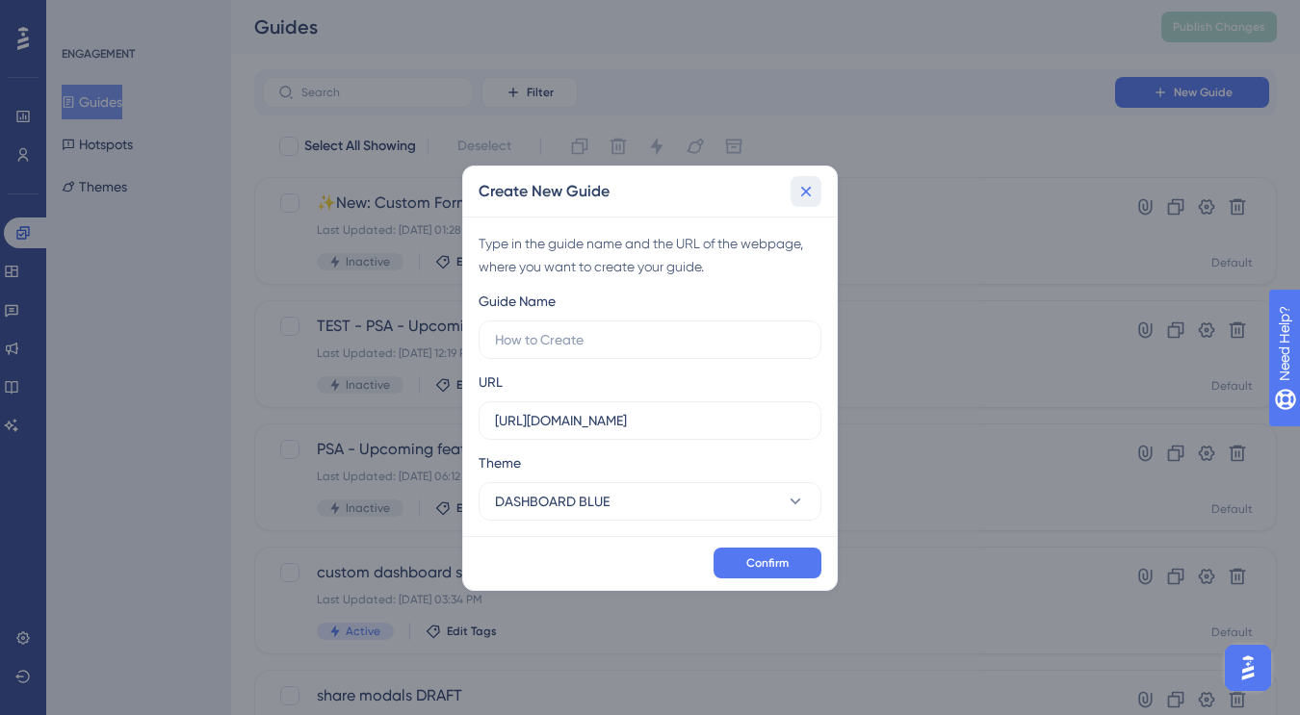
click at [808, 191] on icon at bounding box center [805, 191] width 19 height 19
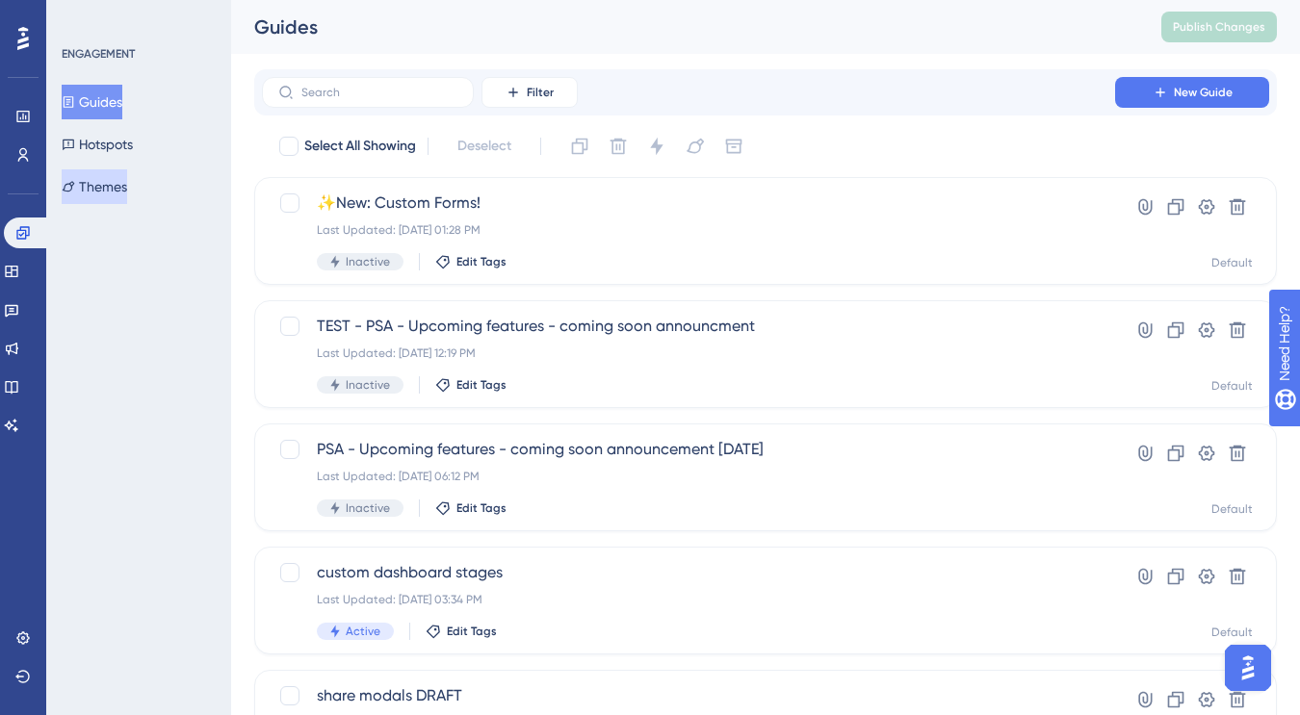
click at [125, 194] on button "Themes" at bounding box center [94, 186] width 65 height 35
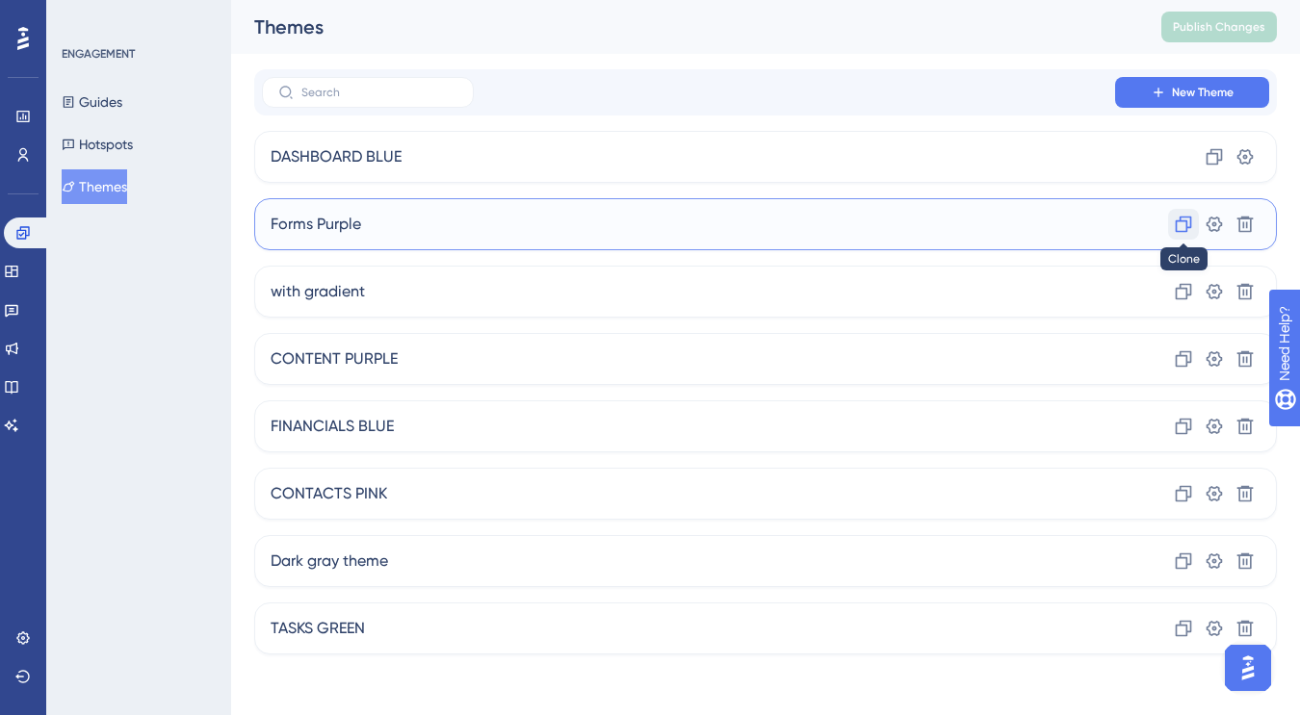
click at [1204, 167] on icon at bounding box center [1213, 156] width 19 height 19
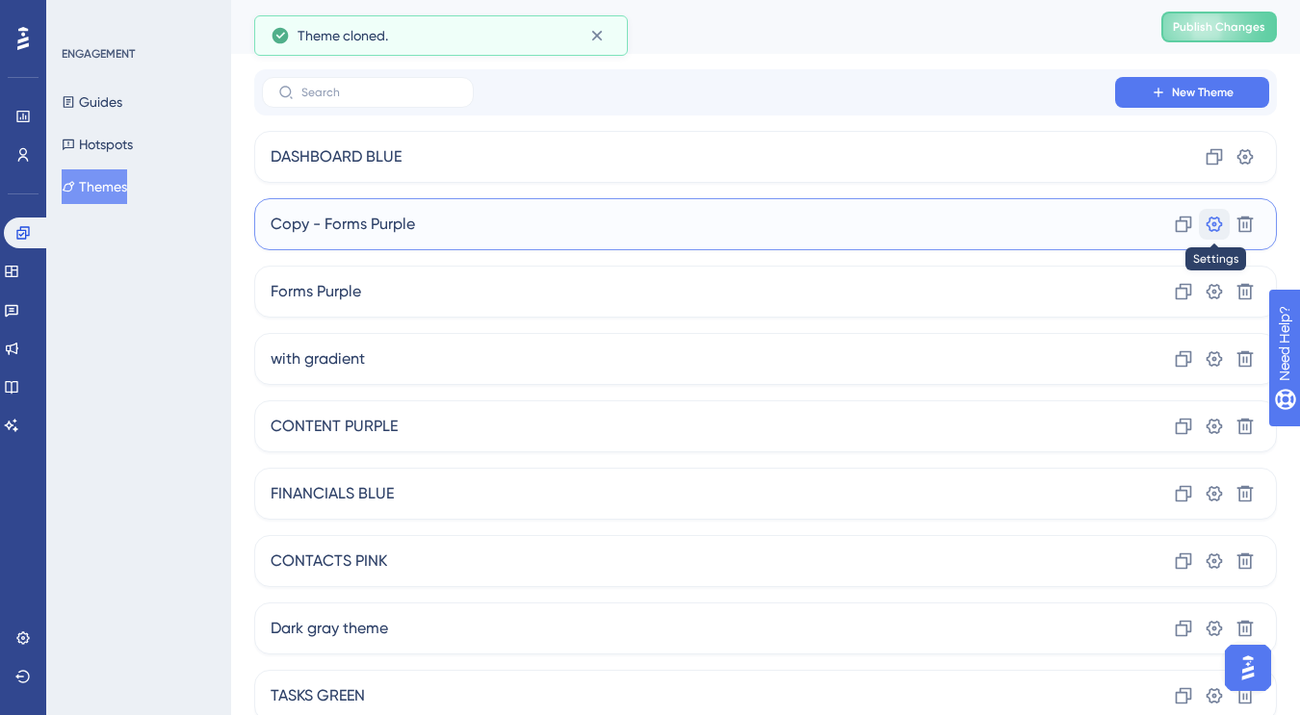
click at [1235, 167] on icon at bounding box center [1244, 156] width 19 height 19
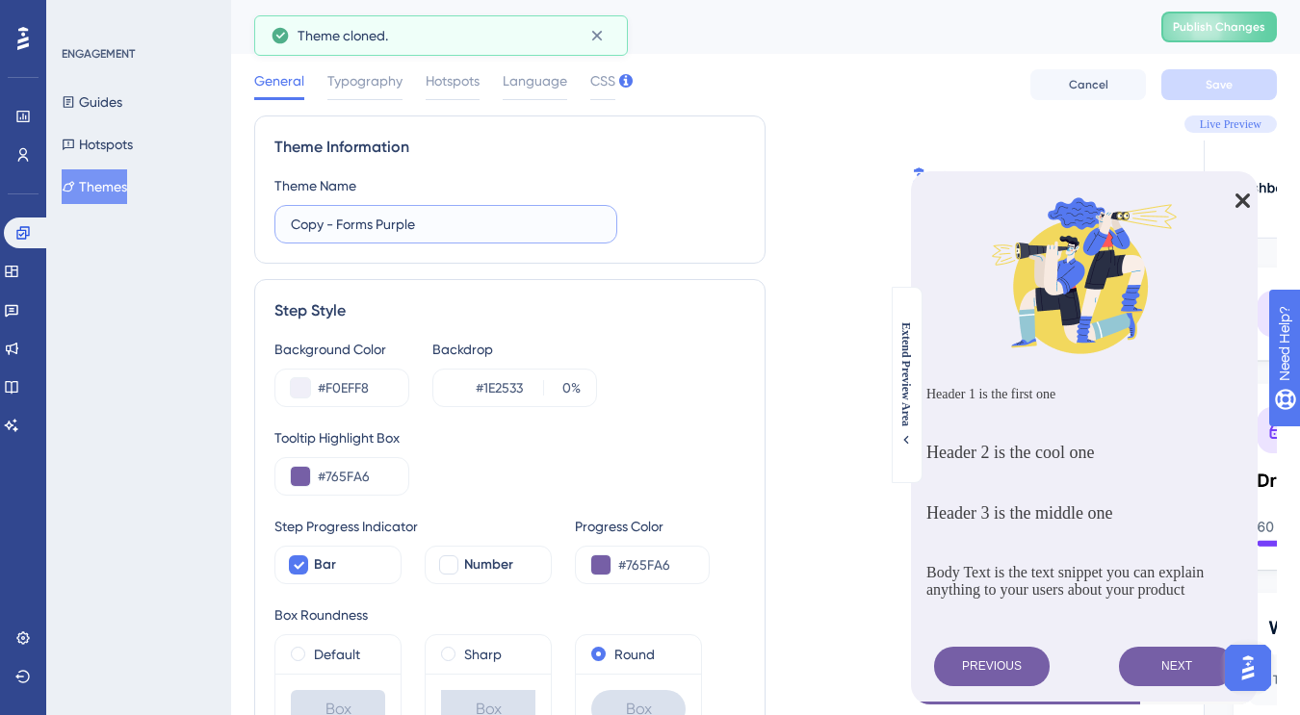
click at [434, 218] on input "Copy - Forms Purple" at bounding box center [446, 224] width 310 height 21
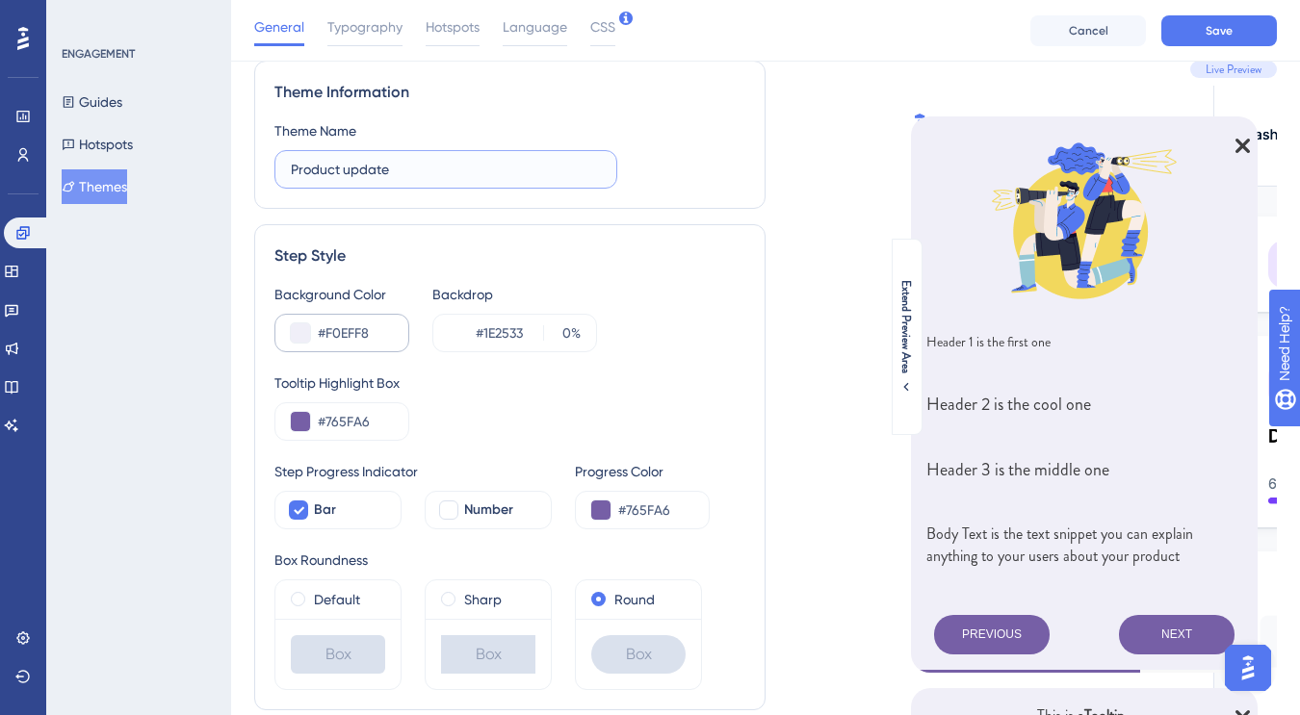
scroll to position [65, 0]
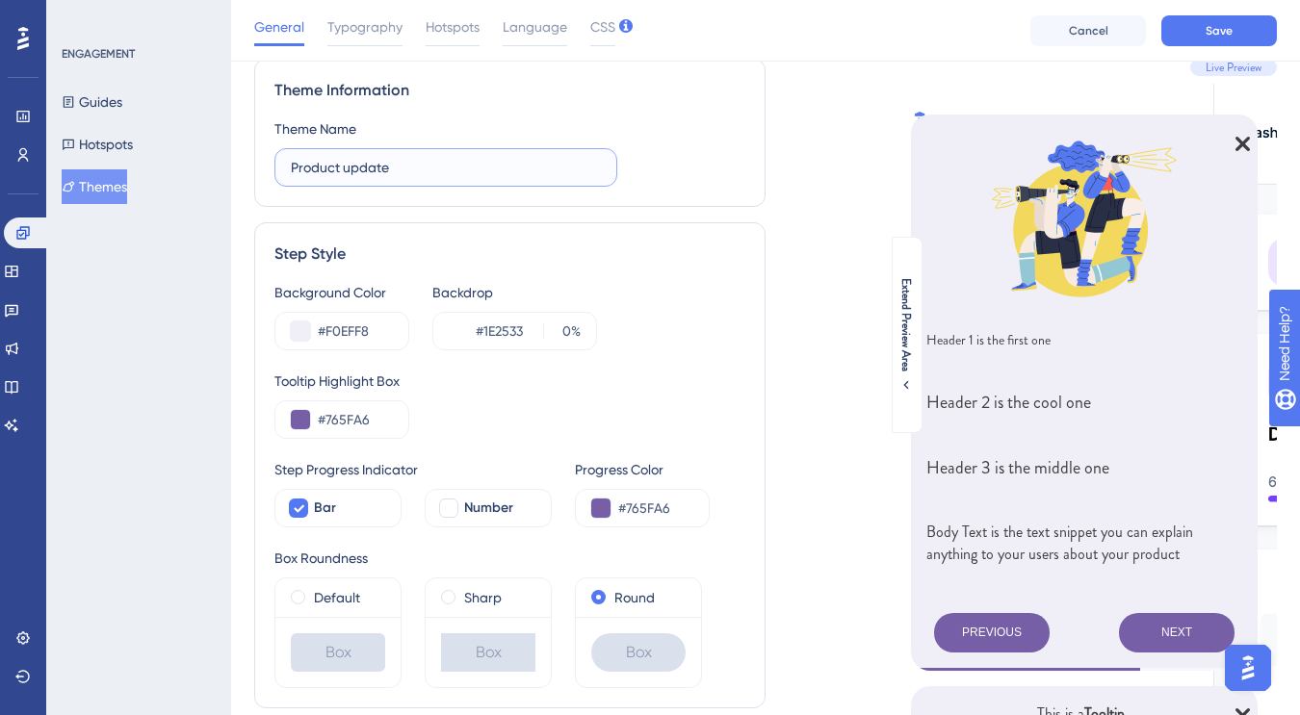
type input "Product update"
click at [357, 333] on input "#F0EFF8" at bounding box center [355, 331] width 75 height 23
paste input "DF2"
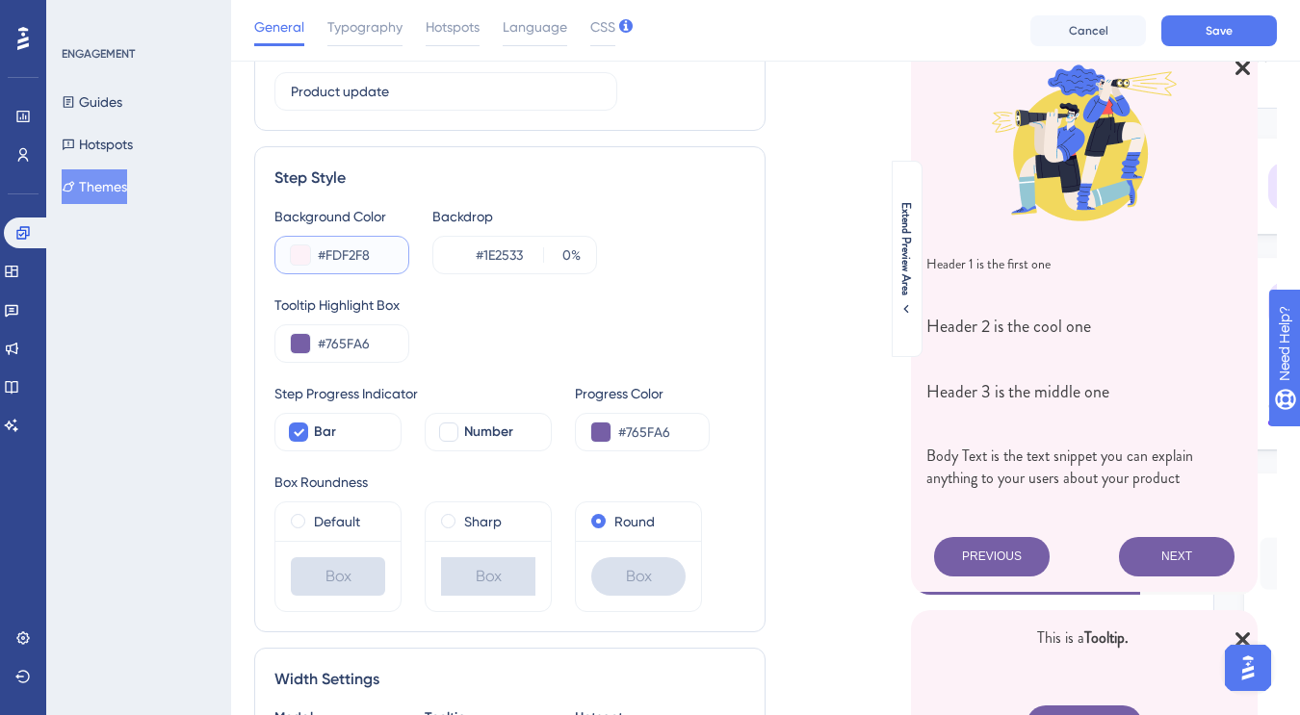
scroll to position [142, 0]
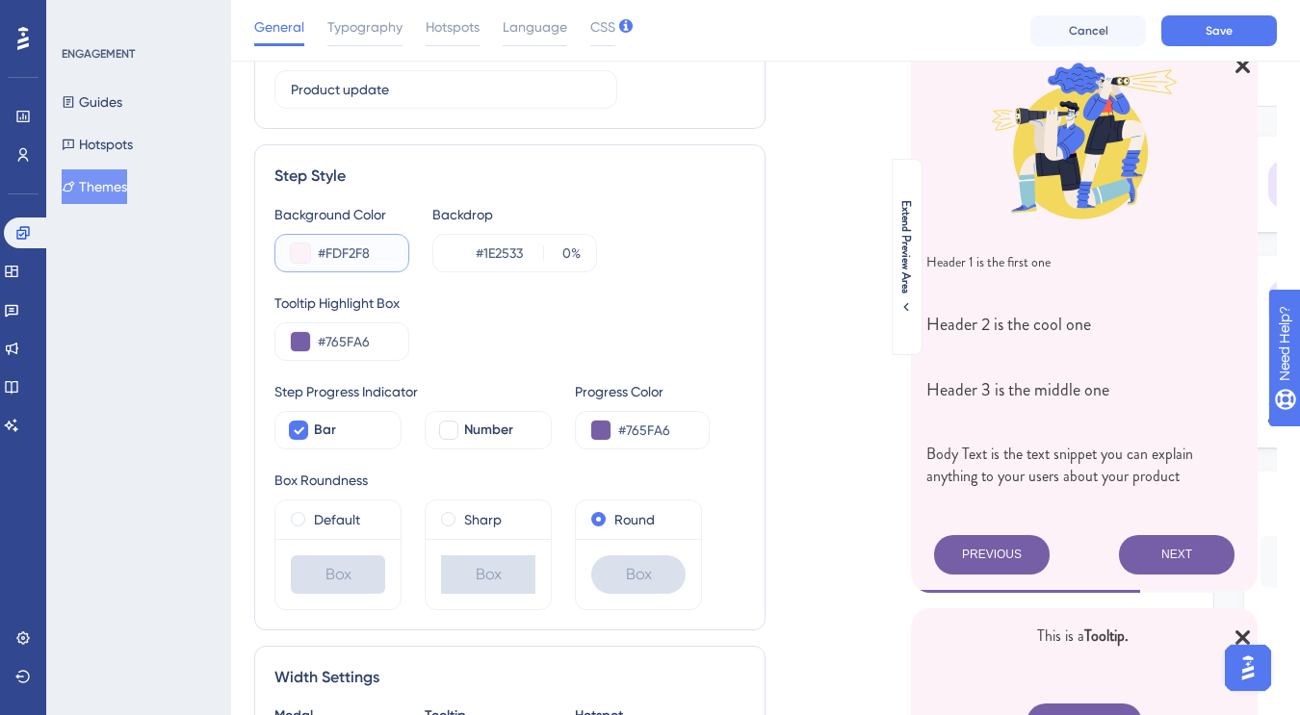
click at [358, 255] on input "#FDF2F8" at bounding box center [355, 253] width 75 height 23
paste input "EAD6E2"
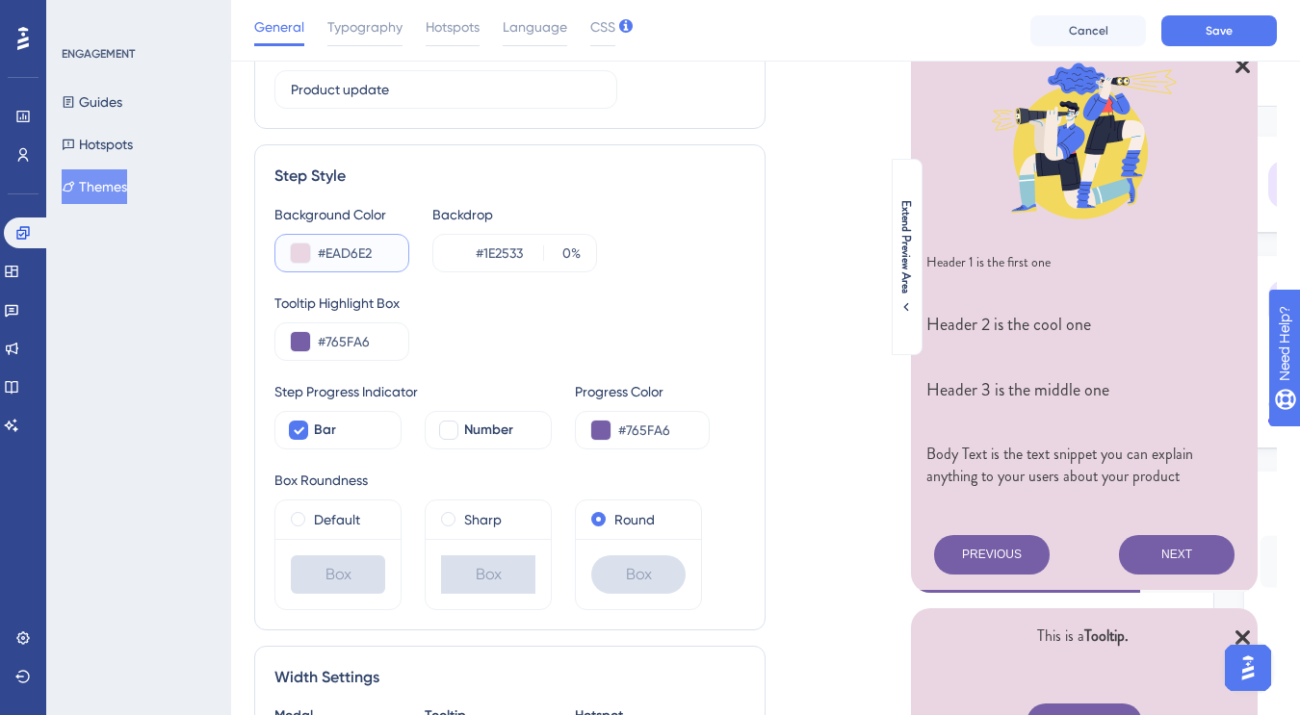
type input "#EAD6E2"
click at [355, 341] on input "#765FA6" at bounding box center [355, 341] width 75 height 23
paste input "1624C2"
type input "#1624C2"
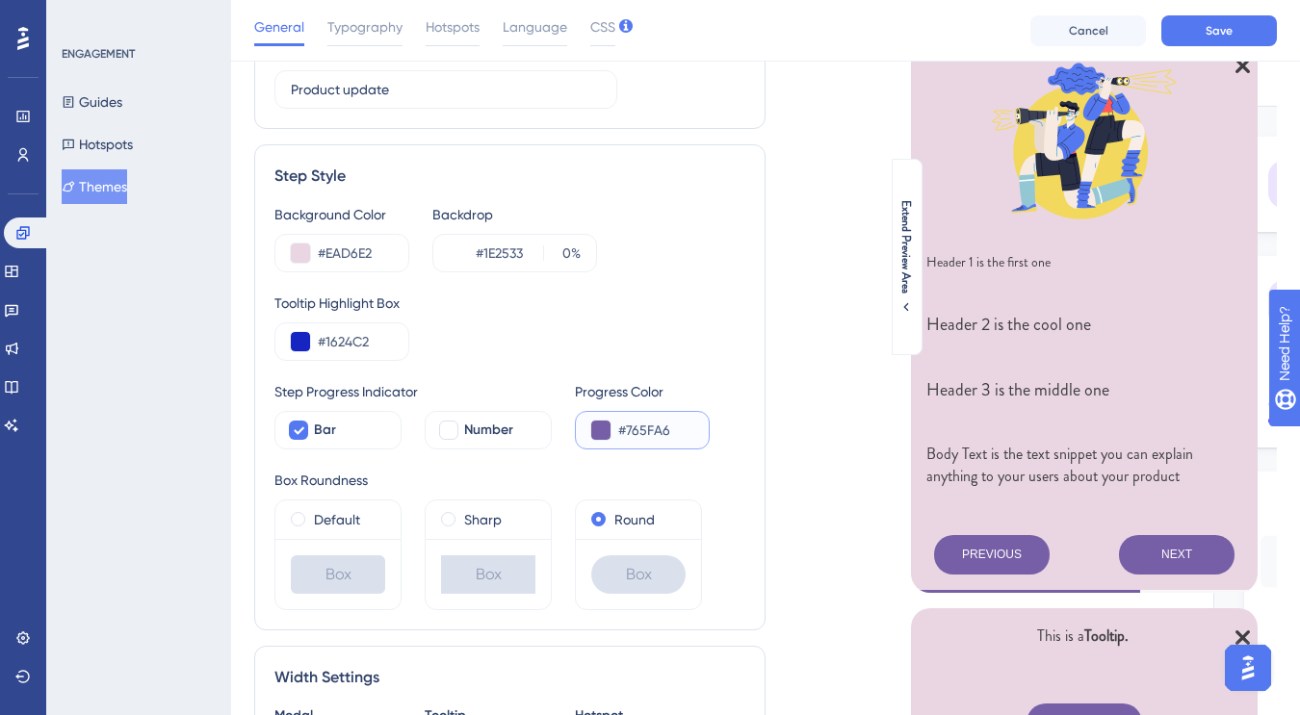
click at [647, 433] on input "#765FA6" at bounding box center [655, 430] width 75 height 23
paste input "1624C2"
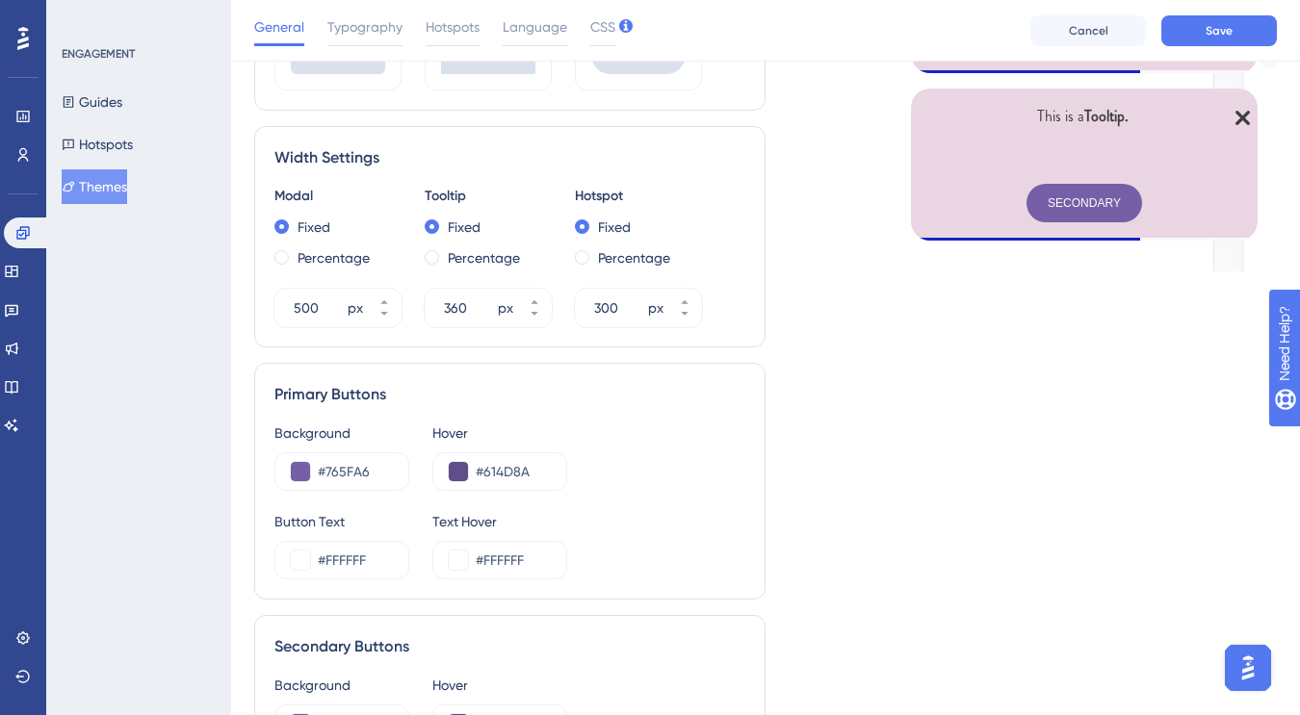
scroll to position [664, 0]
type input "#1624C2"
click at [349, 467] on input "#765FA6" at bounding box center [355, 469] width 75 height 23
paste input "1624C2"
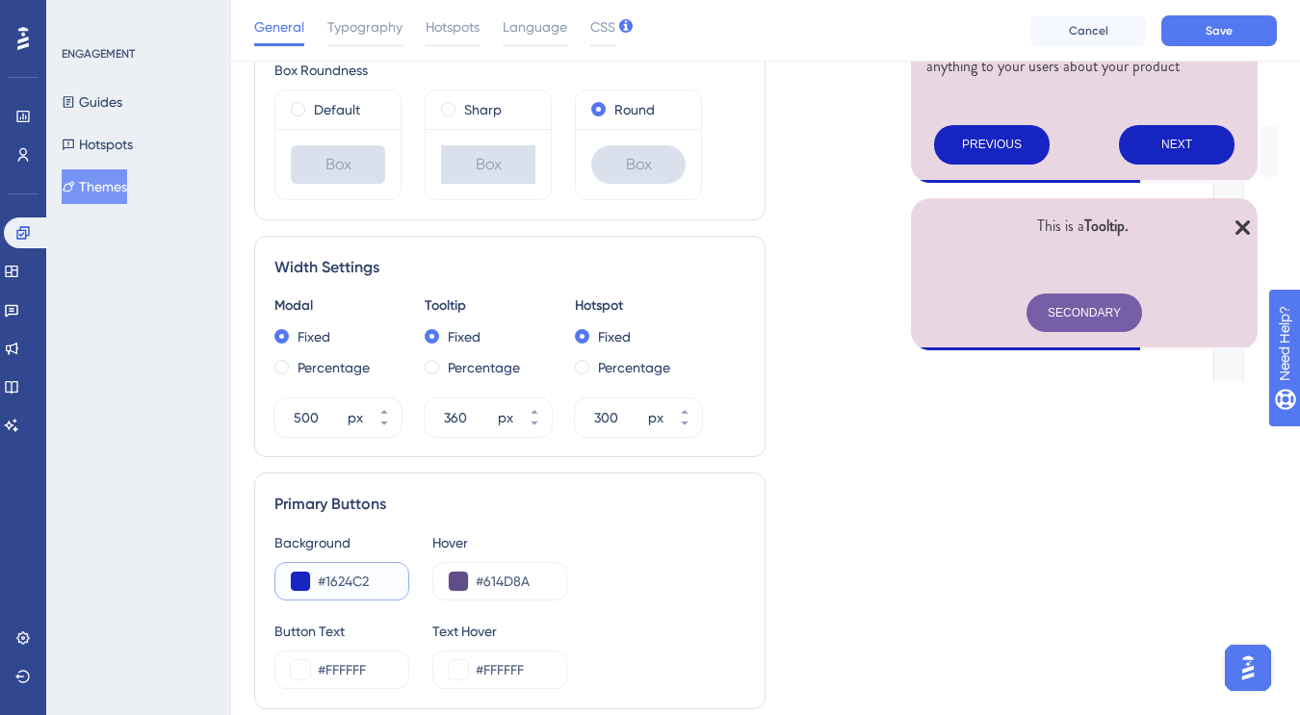
scroll to position [550, 0]
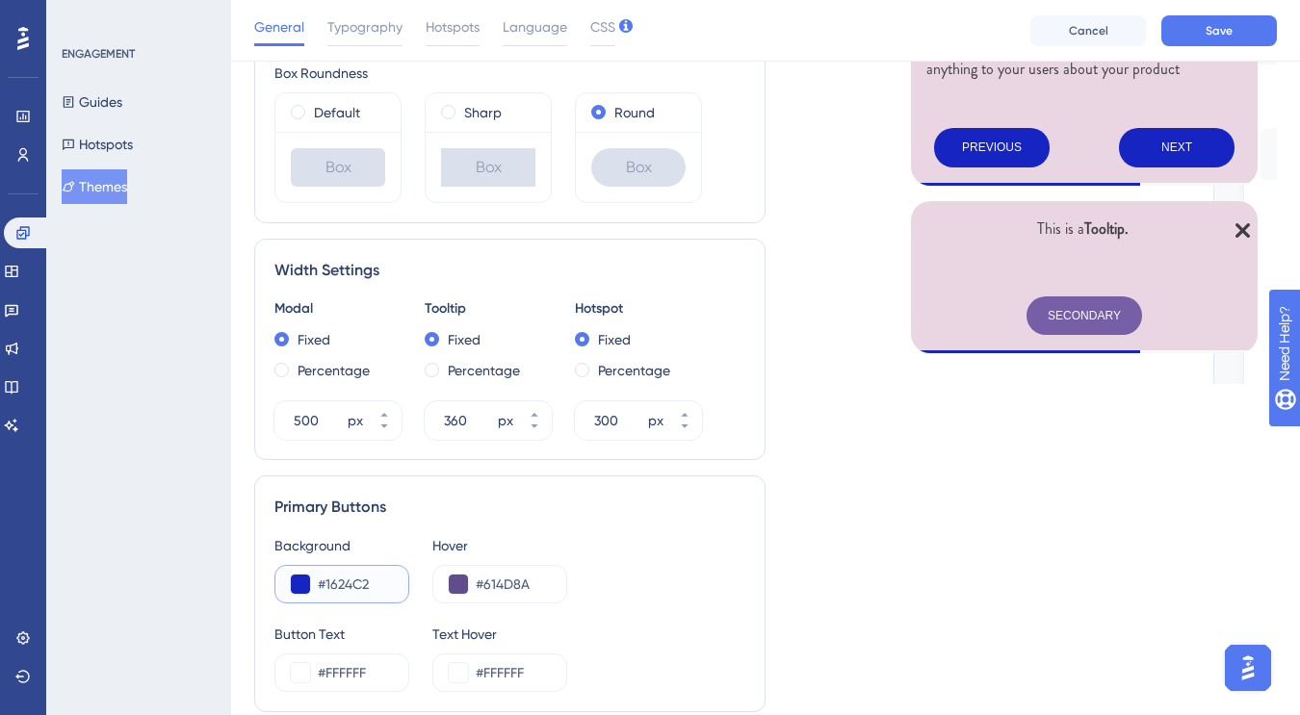
type input "#1624C2"
click at [511, 581] on input "#614D8A" at bounding box center [513, 584] width 75 height 23
paste input "131FA5"
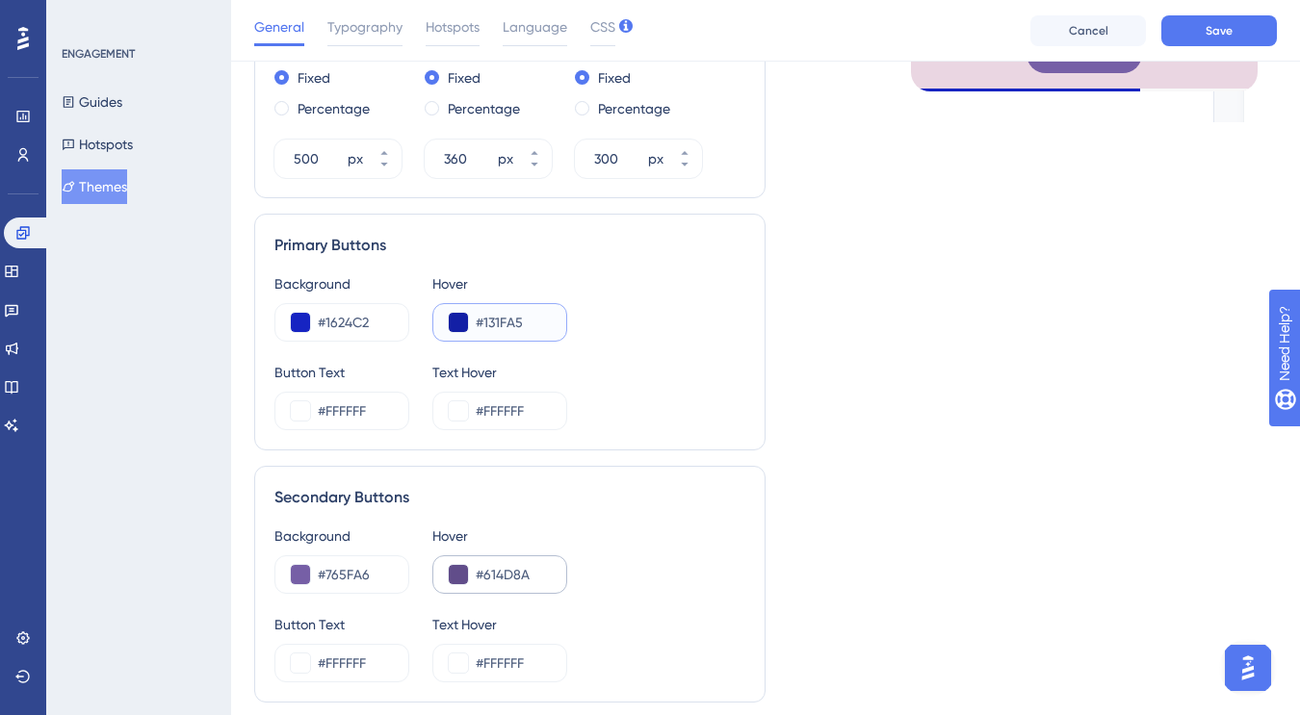
scroll to position [813, 0]
type input "#131FA5"
click at [516, 575] on input "#614D8A" at bounding box center [513, 573] width 75 height 23
paste input "131FA5"
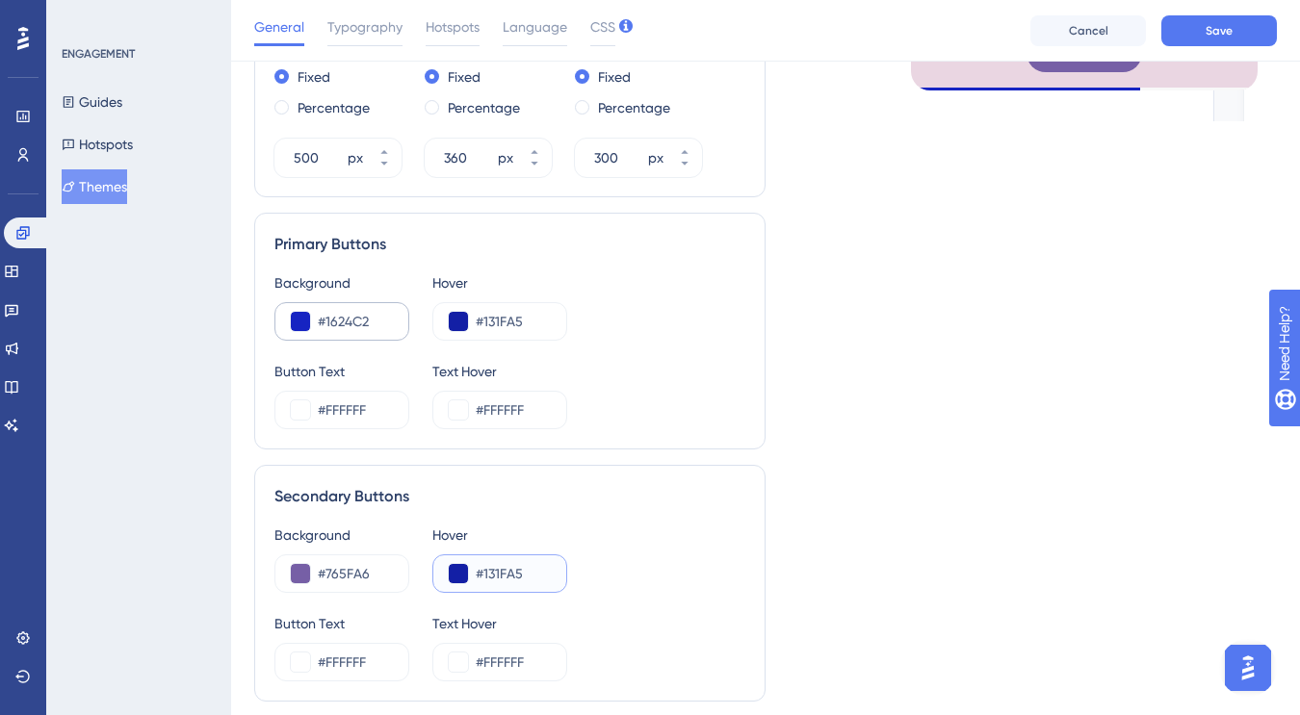
type input "#131FA5"
click at [346, 321] on input "#1624C2" at bounding box center [355, 321] width 75 height 23
click at [351, 572] on input "#765FA6" at bounding box center [355, 573] width 75 height 23
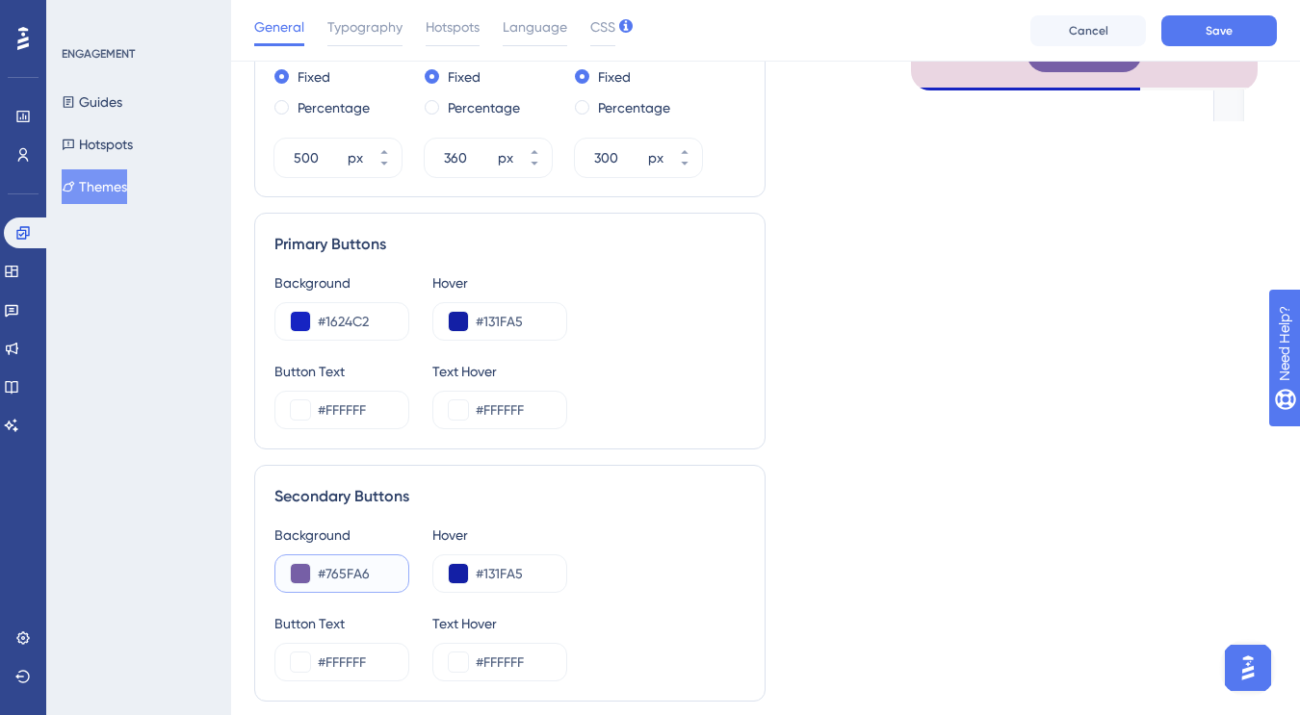
paste input "1624C2"
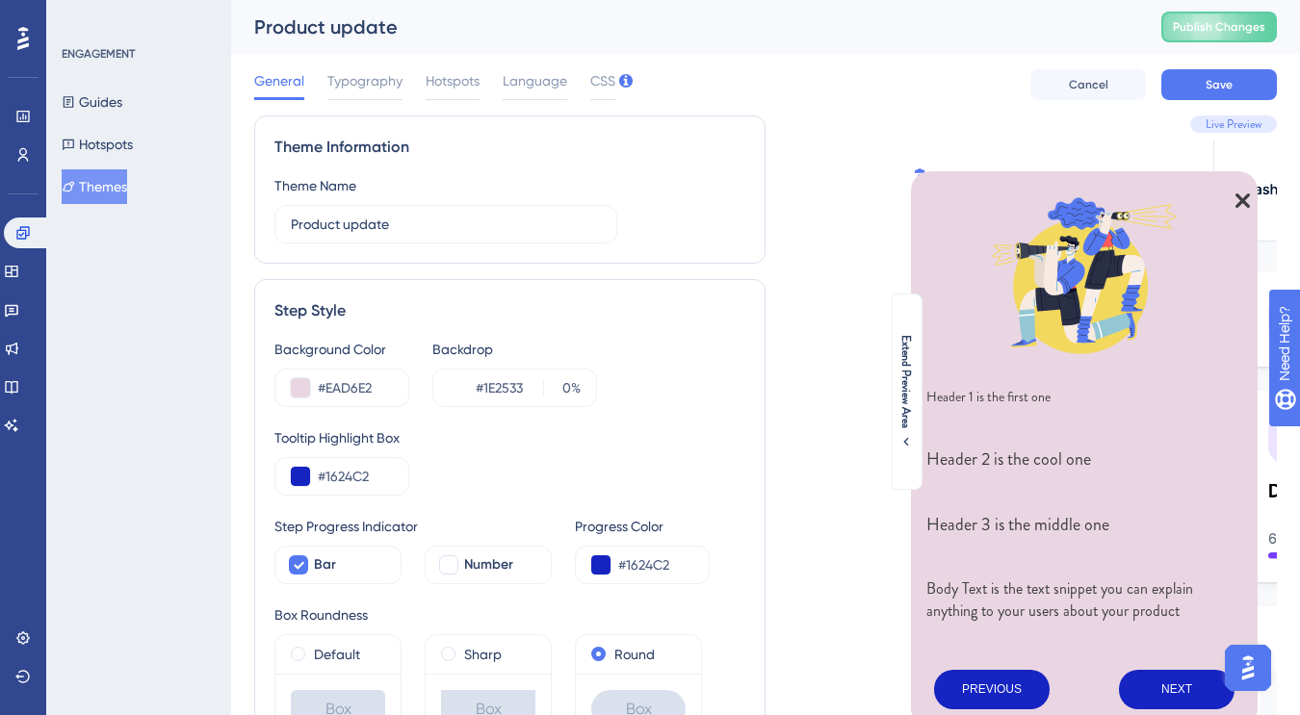
scroll to position [65, 0]
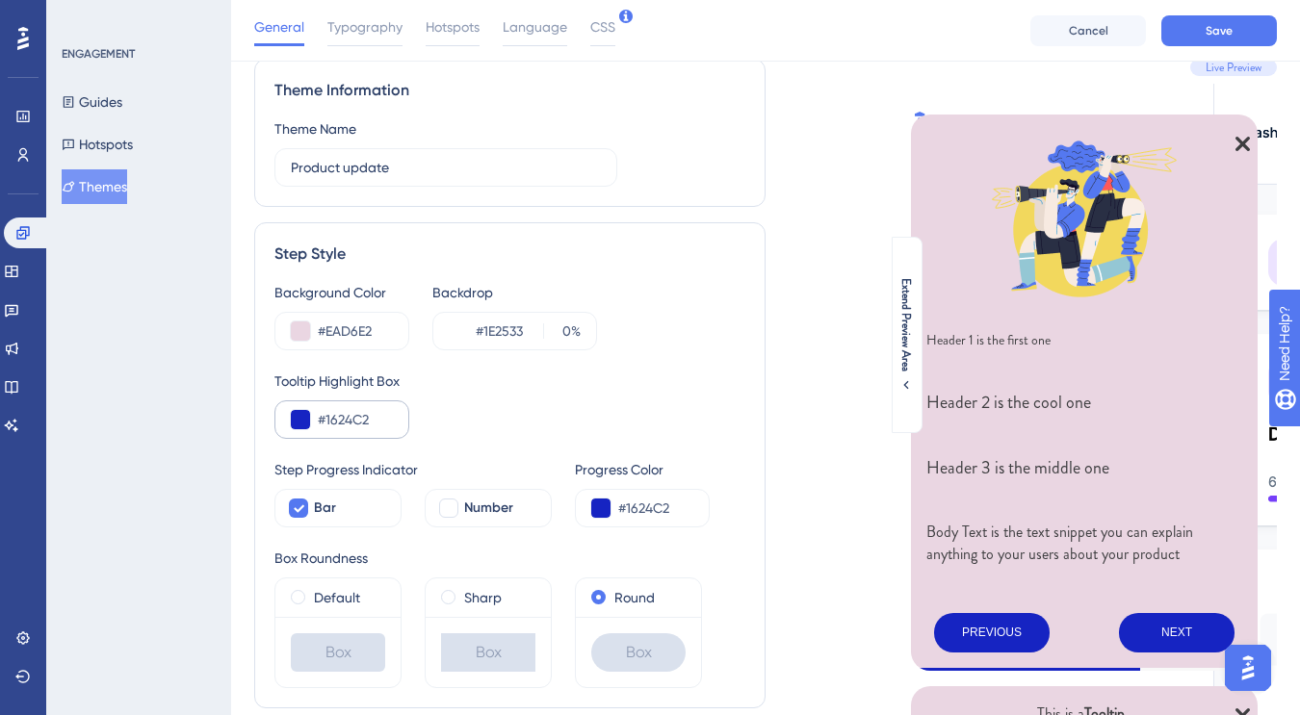
type input "#1624C2"
click at [350, 421] on input "#1624C2" at bounding box center [355, 419] width 75 height 23
click at [381, 32] on span "Typography" at bounding box center [364, 26] width 75 height 23
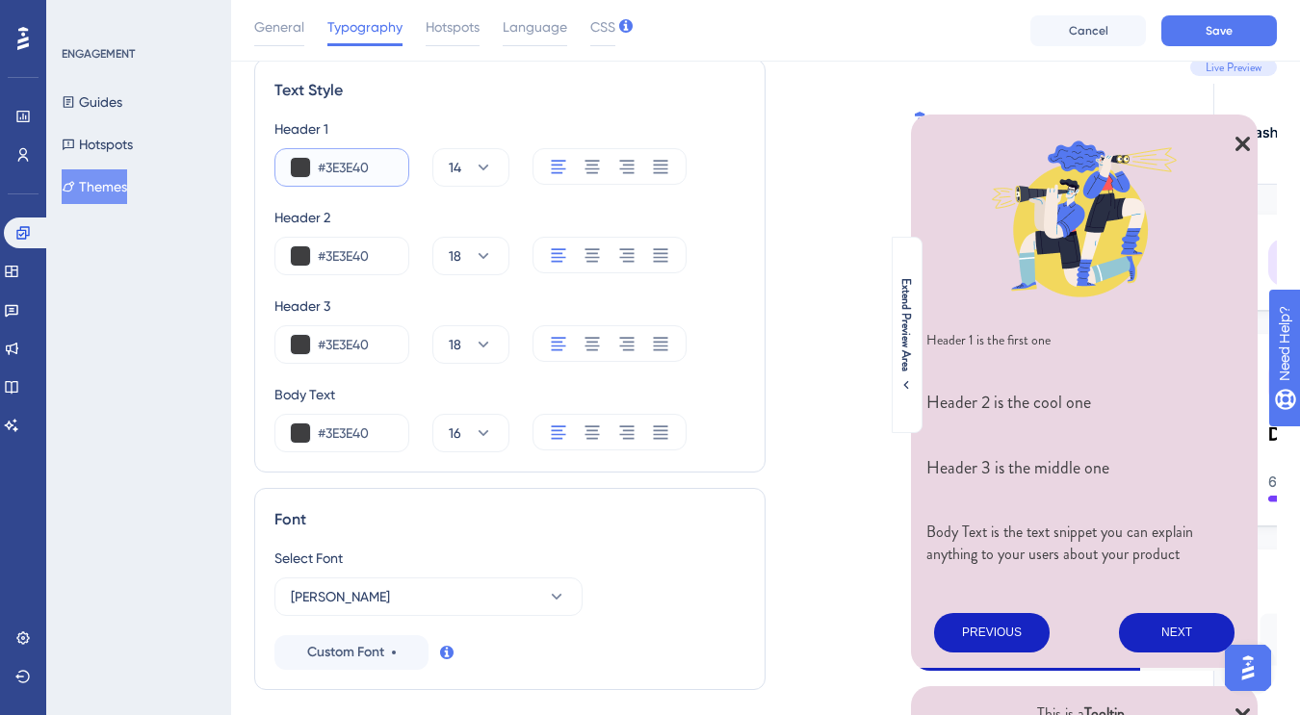
click at [359, 165] on input "#3E3E40" at bounding box center [355, 167] width 75 height 23
paste input "1624C2"
type input "#1624C2"
click at [352, 255] on input "#3E3E40" at bounding box center [355, 256] width 75 height 23
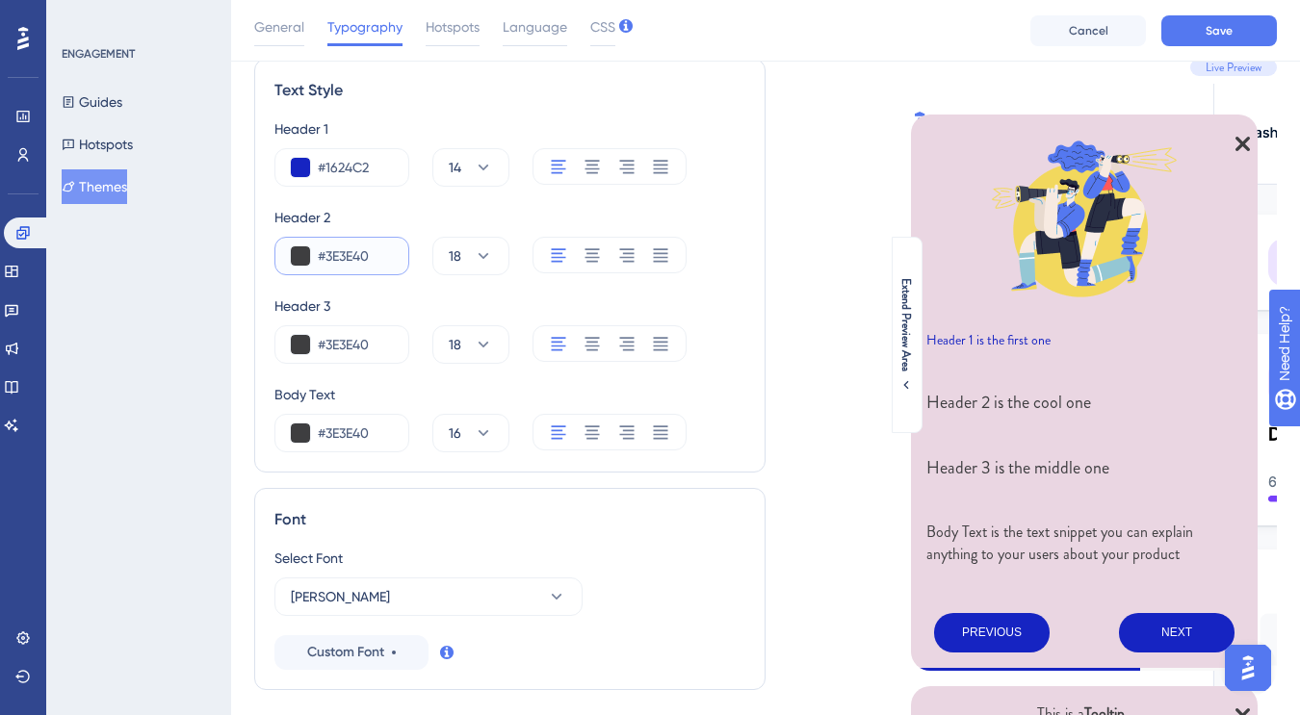
click at [352, 255] on input "#3E3E40" at bounding box center [355, 256] width 75 height 23
paste input "1624C2"
type input "#1624C2"
click at [348, 349] on input "#3E3E40" at bounding box center [355, 344] width 75 height 23
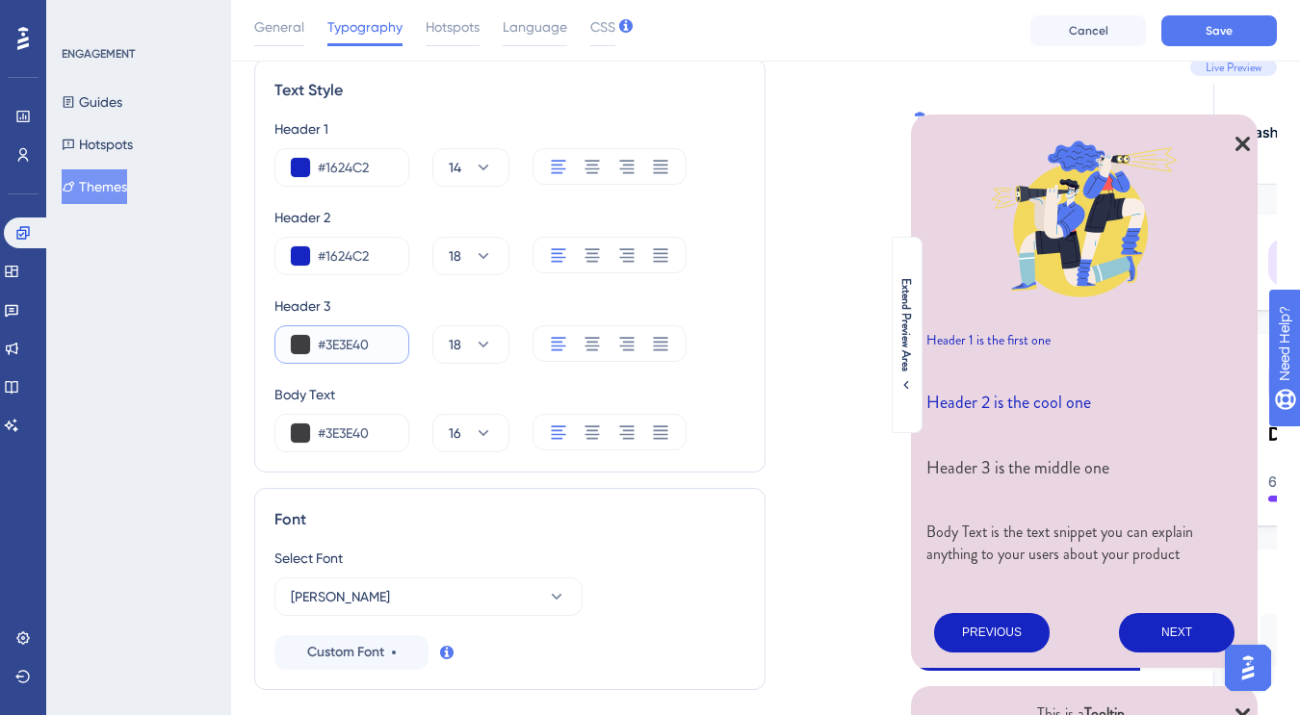
paste input "1624C2"
type input "#1624C2"
click at [349, 431] on input "#3E3E40" at bounding box center [355, 433] width 75 height 23
paste input "1624C2"
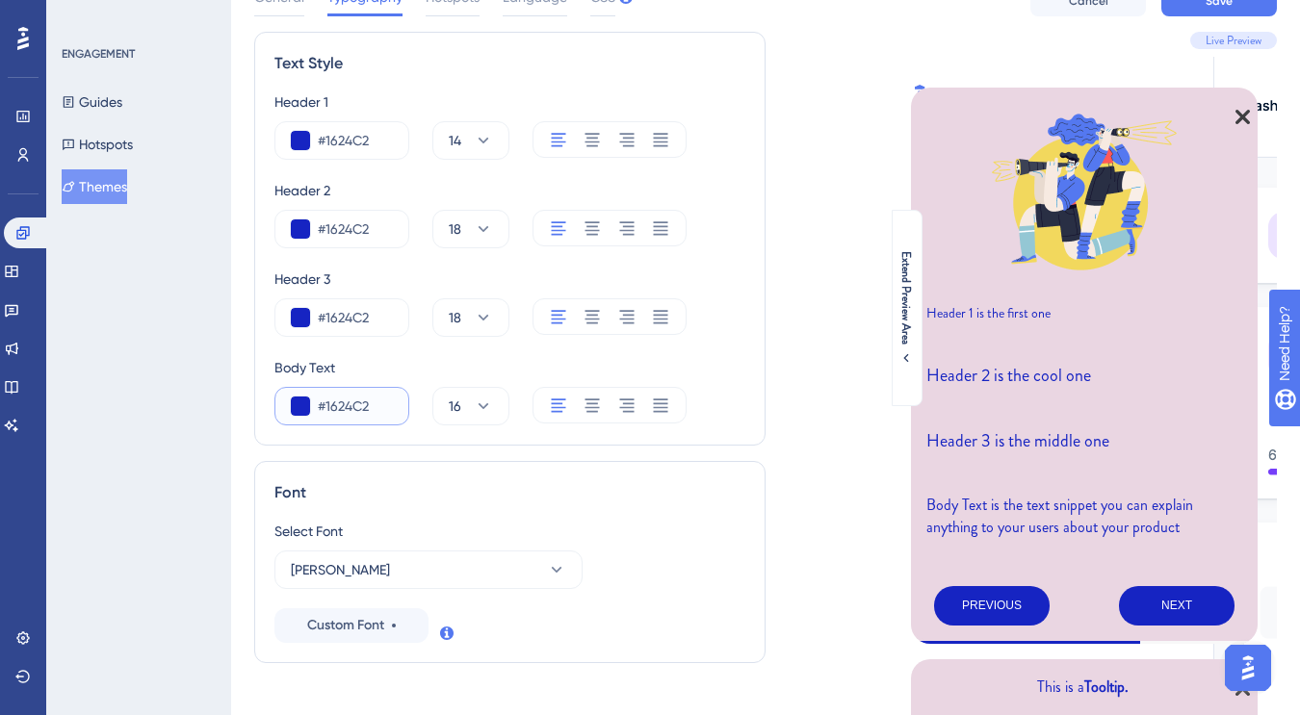
scroll to position [0, 0]
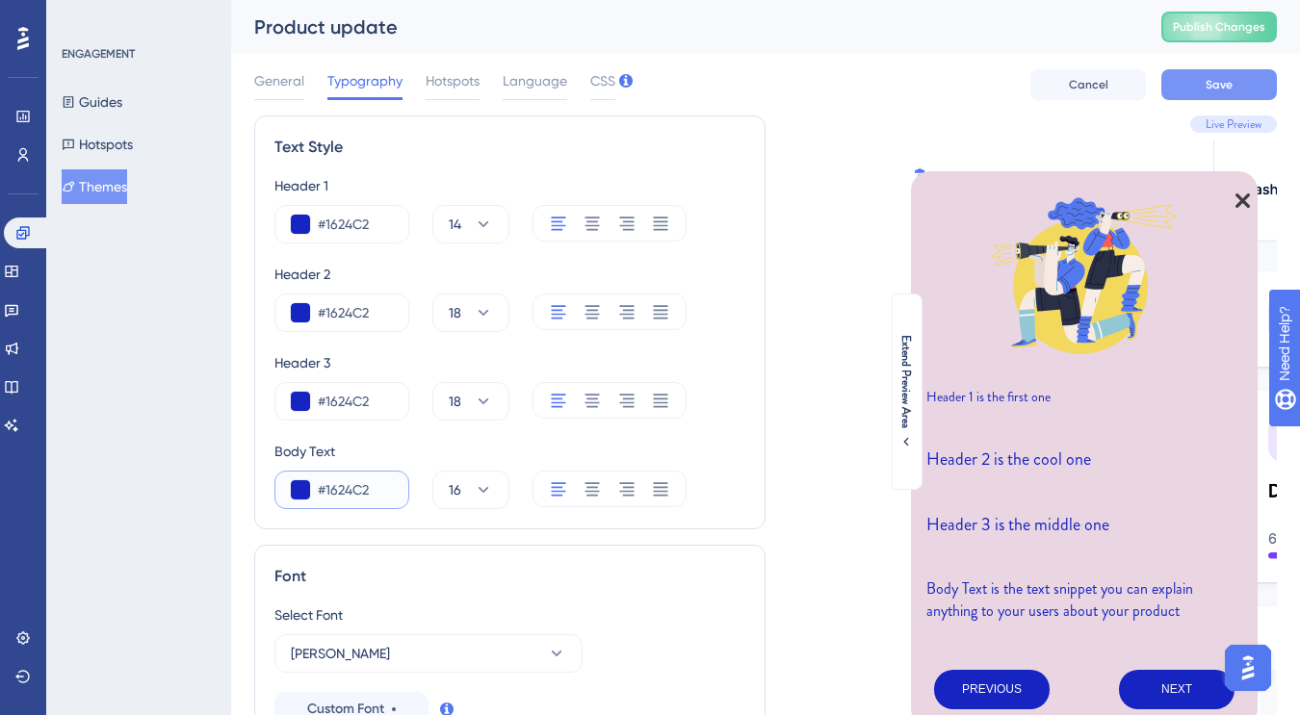
type input "#1624C2"
click at [1202, 87] on button "Save" at bounding box center [1219, 84] width 116 height 31
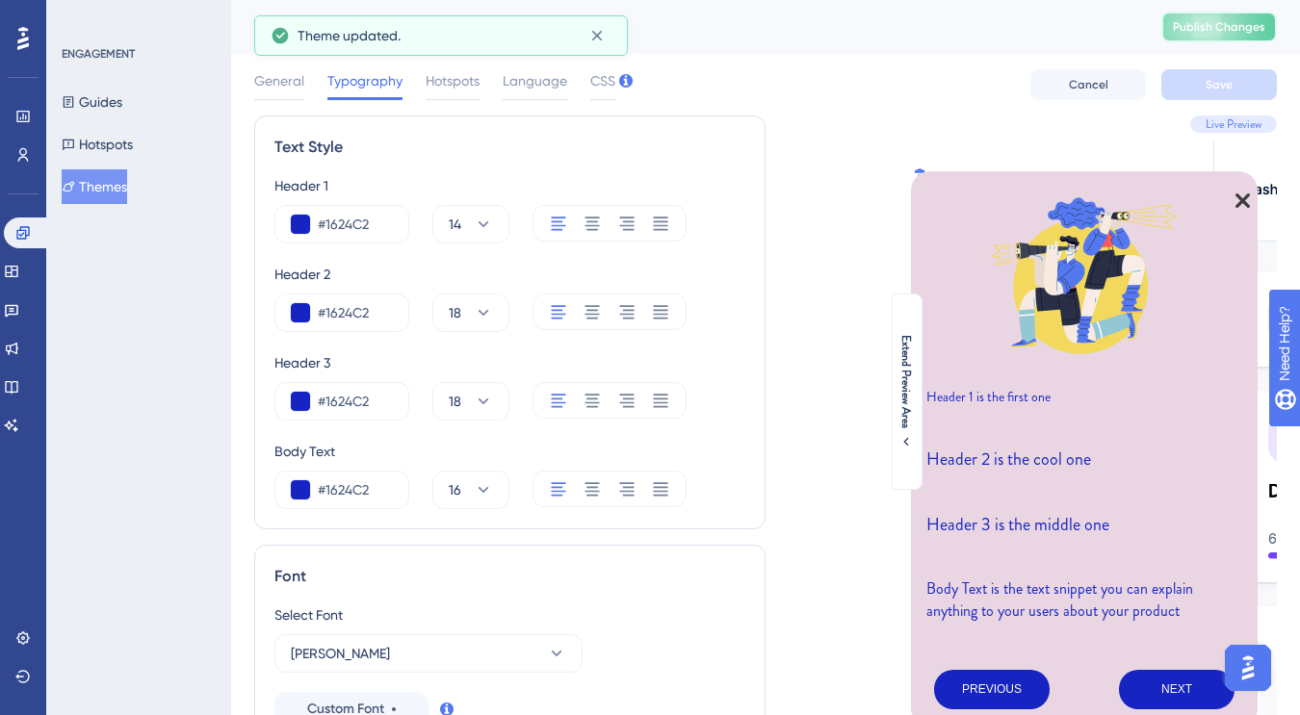
click at [1193, 23] on span "Publish Changes" at bounding box center [1219, 26] width 92 height 15
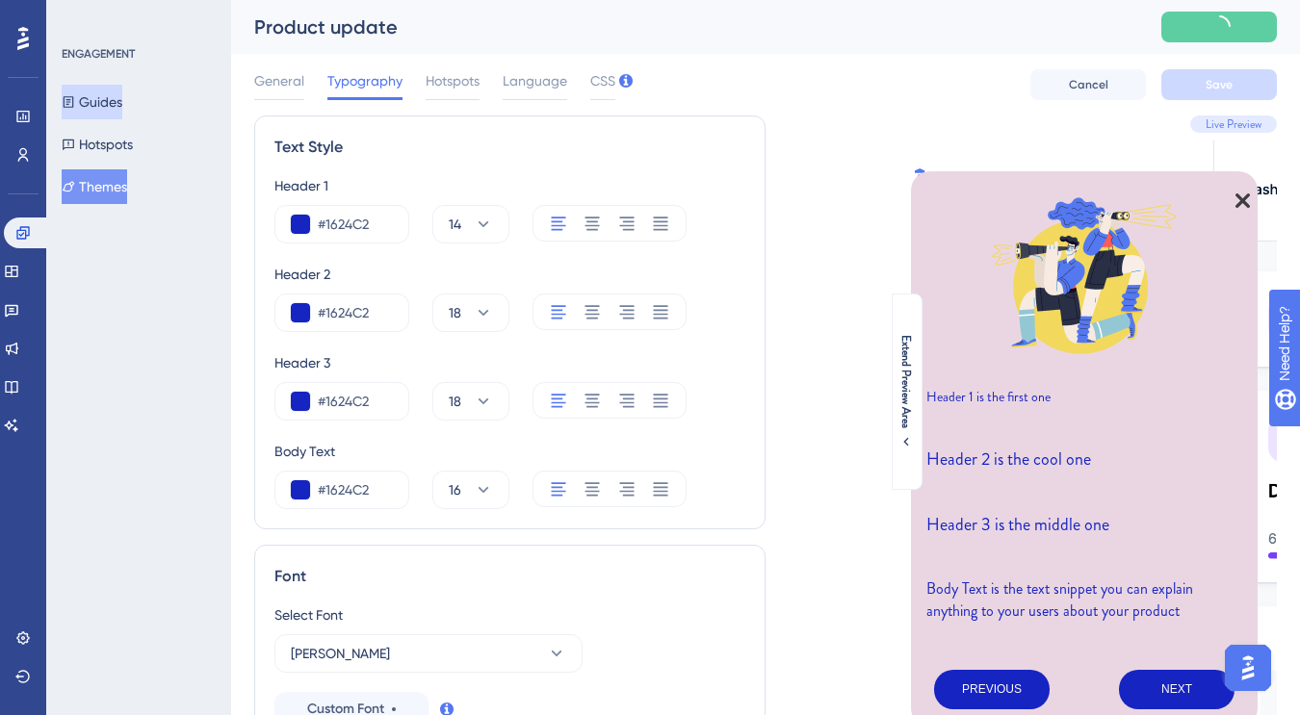
click at [115, 99] on button "Guides" at bounding box center [92, 102] width 61 height 35
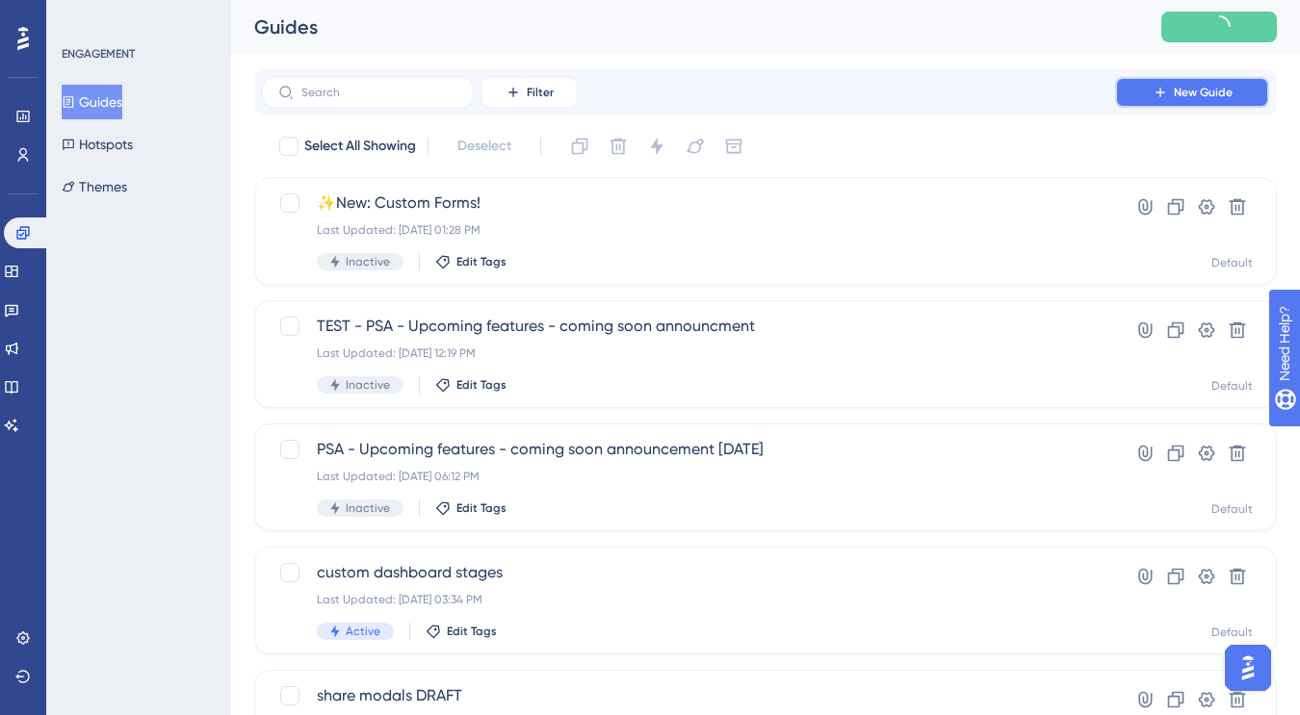
click at [1182, 84] on button "New Guide" at bounding box center [1192, 92] width 154 height 31
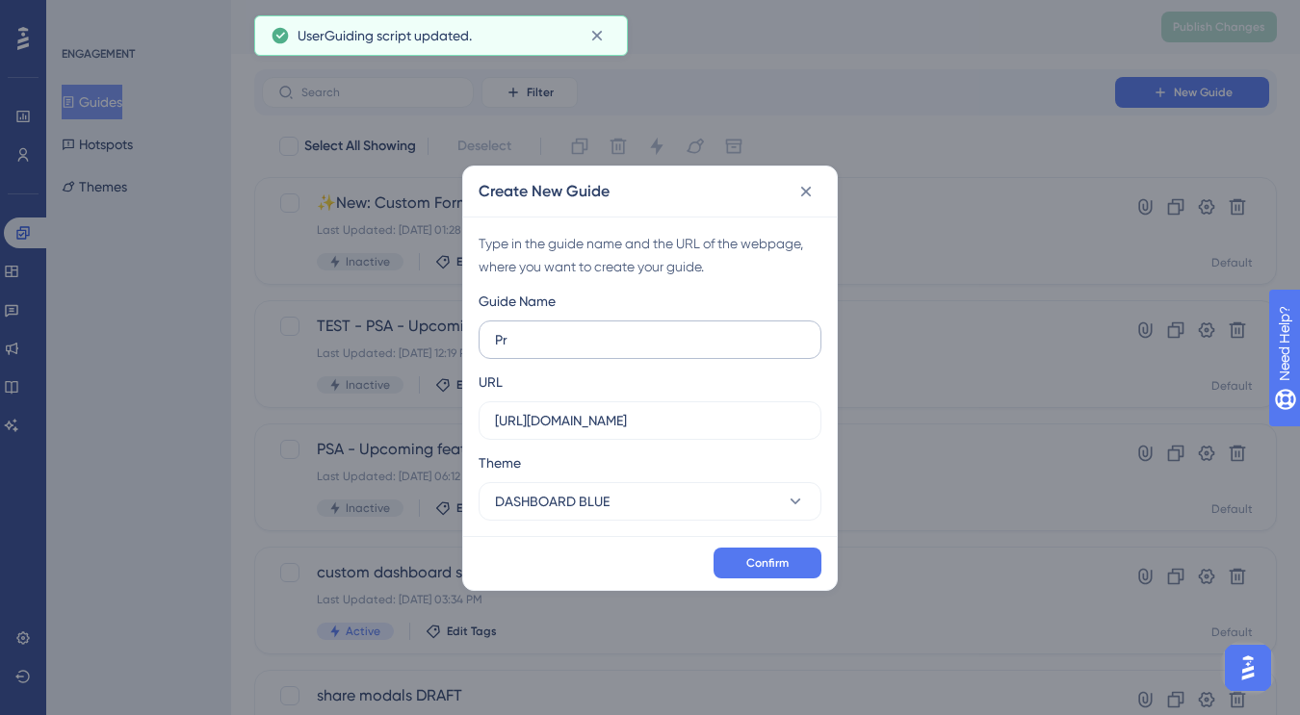
type input "P"
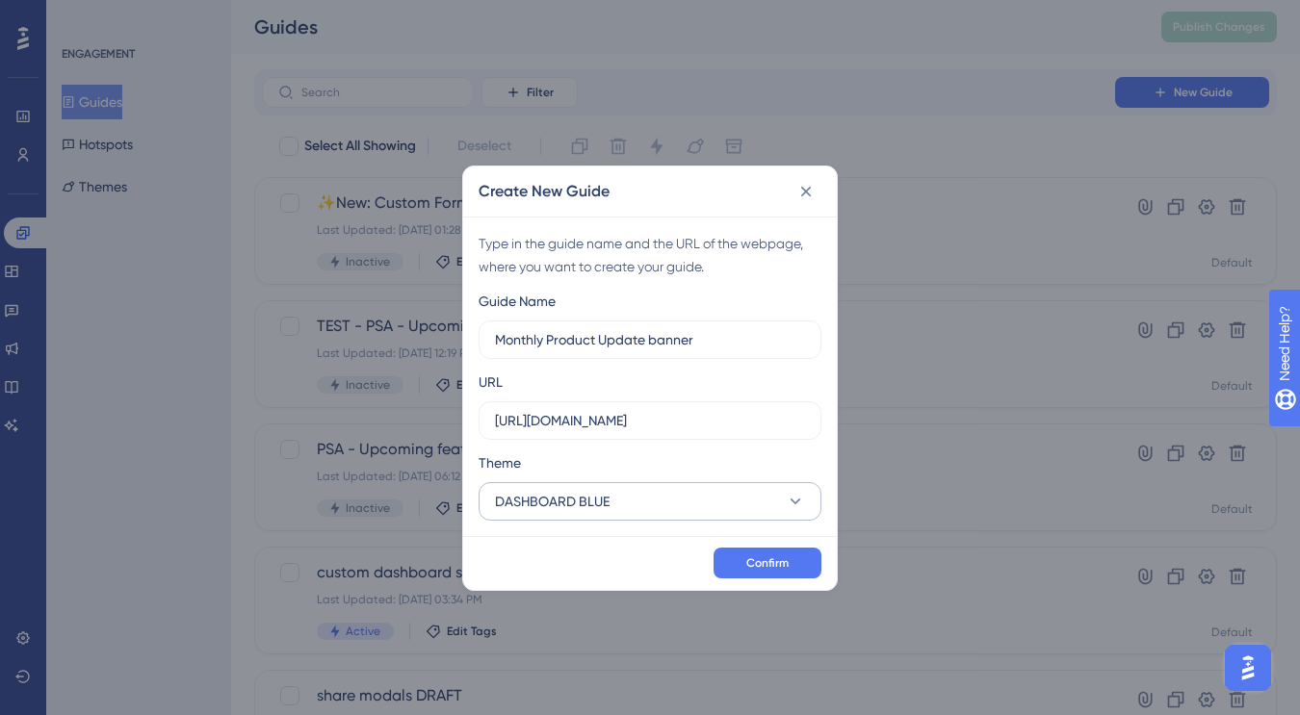
type input "Monthly Product Update banner"
click at [696, 492] on button "DASHBOARD BLUE" at bounding box center [649, 501] width 343 height 39
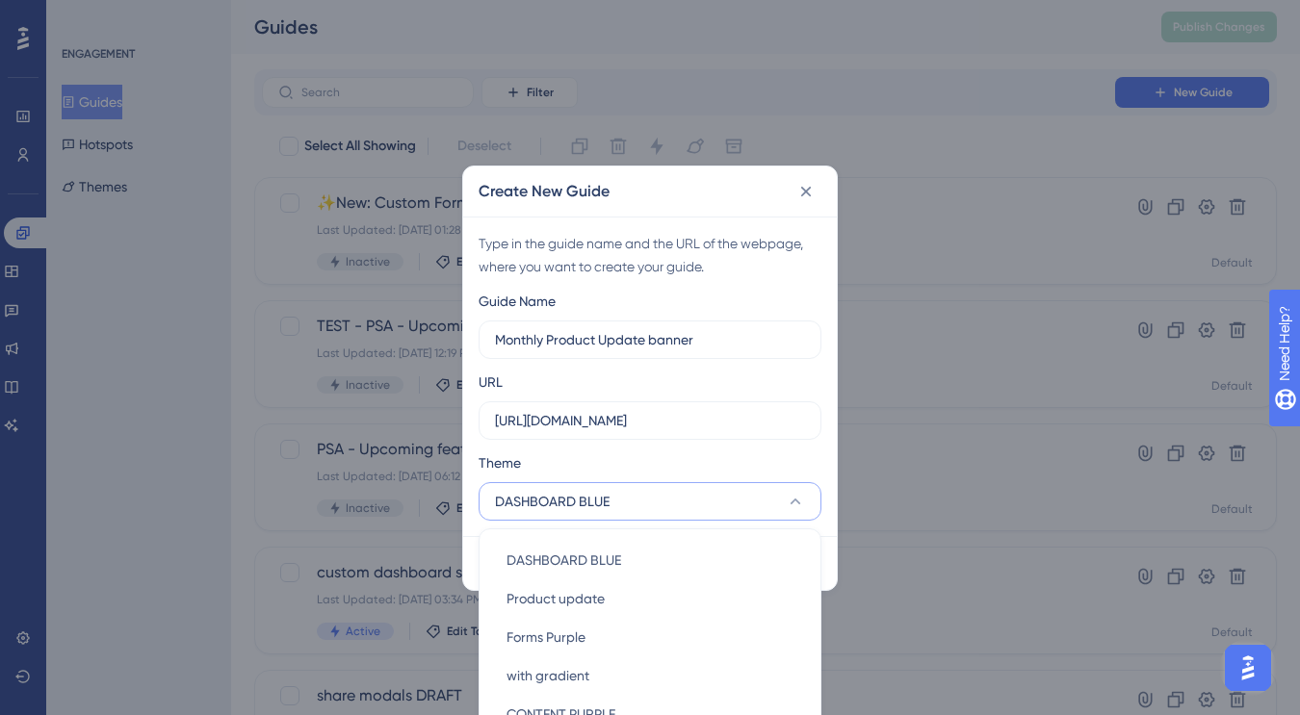
scroll to position [197, 0]
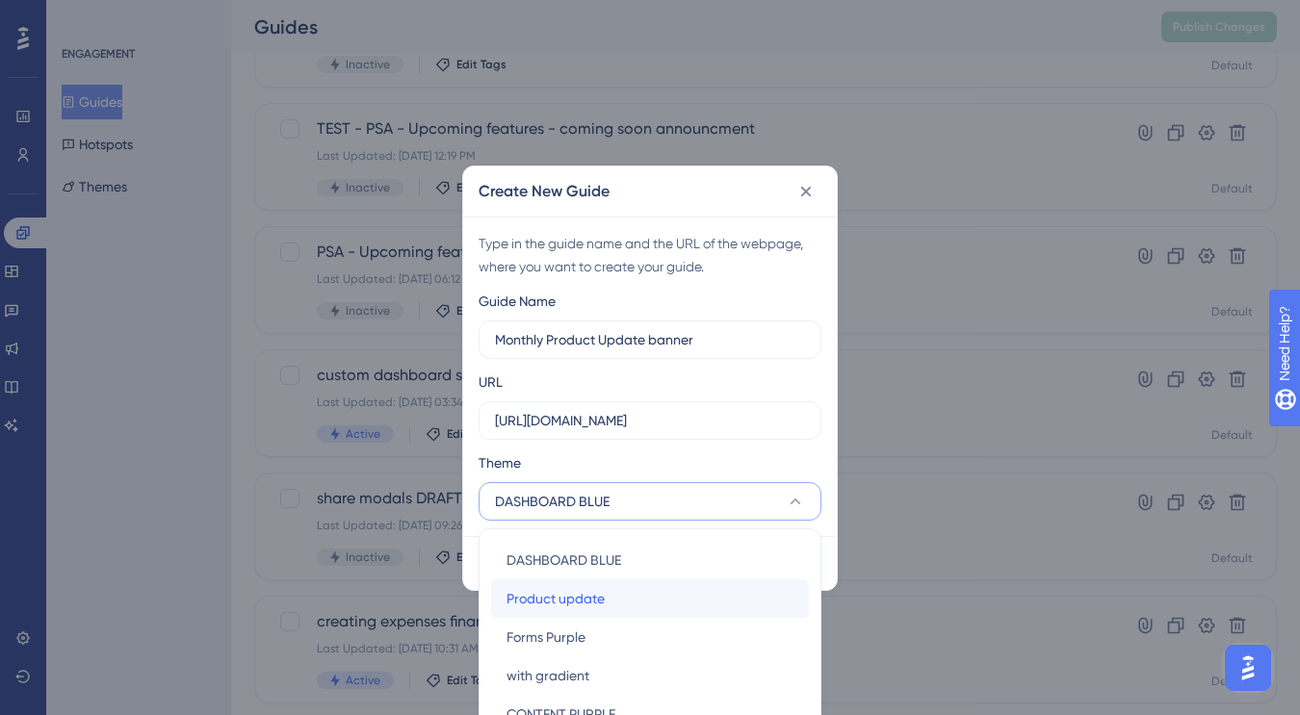
click at [633, 587] on div "Product update Product update" at bounding box center [649, 599] width 287 height 39
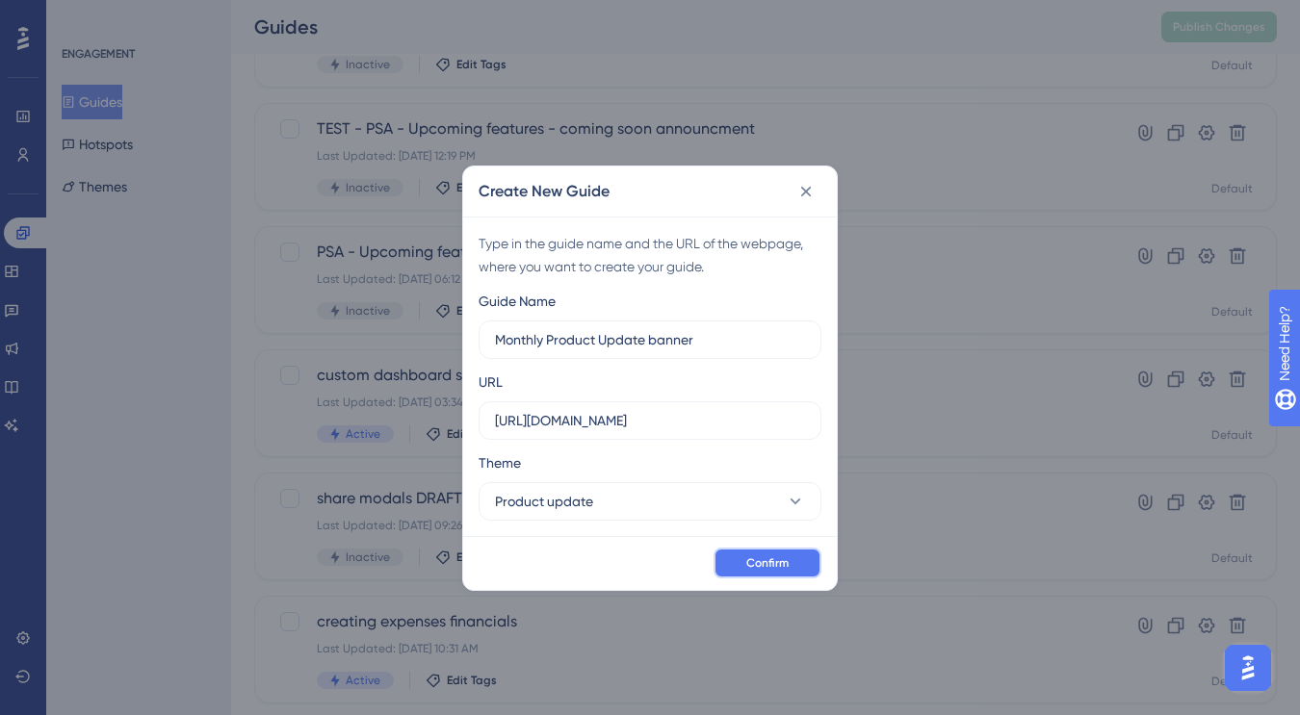
click at [749, 551] on button "Confirm" at bounding box center [767, 563] width 108 height 31
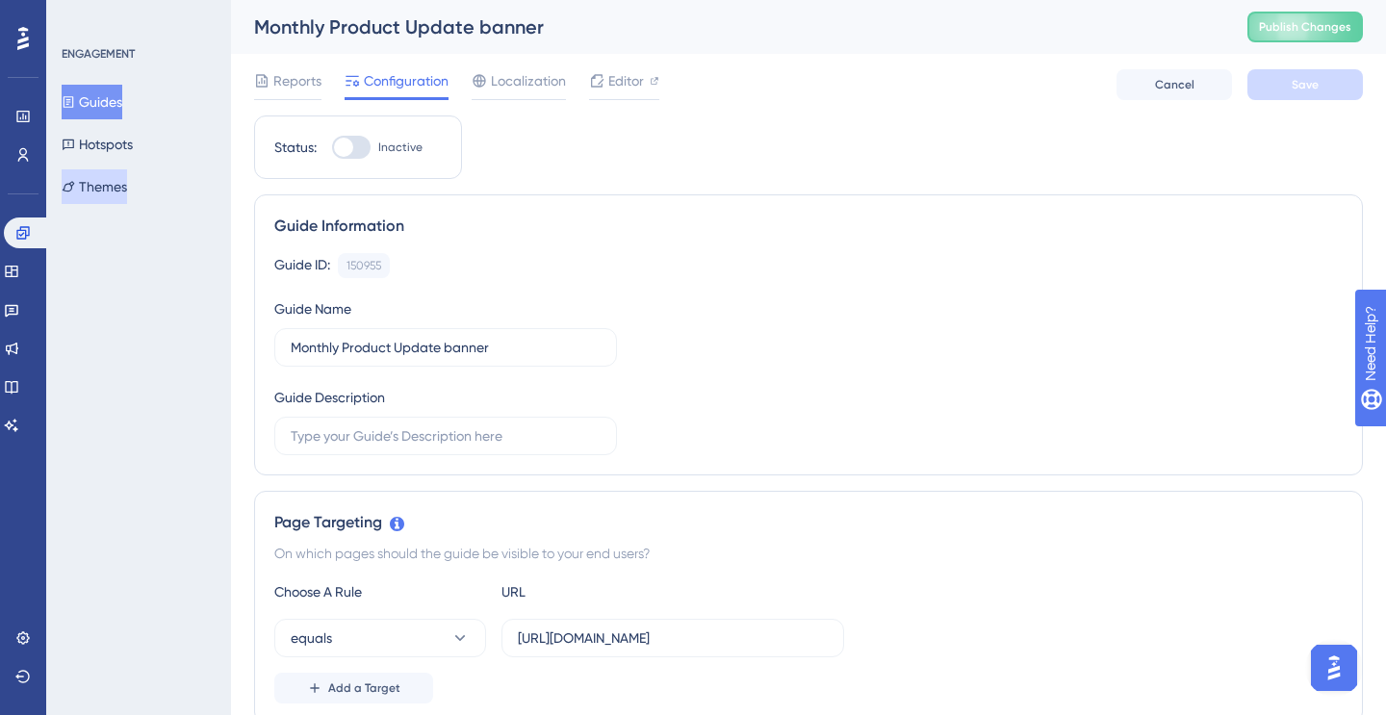
click at [125, 192] on button "Themes" at bounding box center [94, 186] width 65 height 35
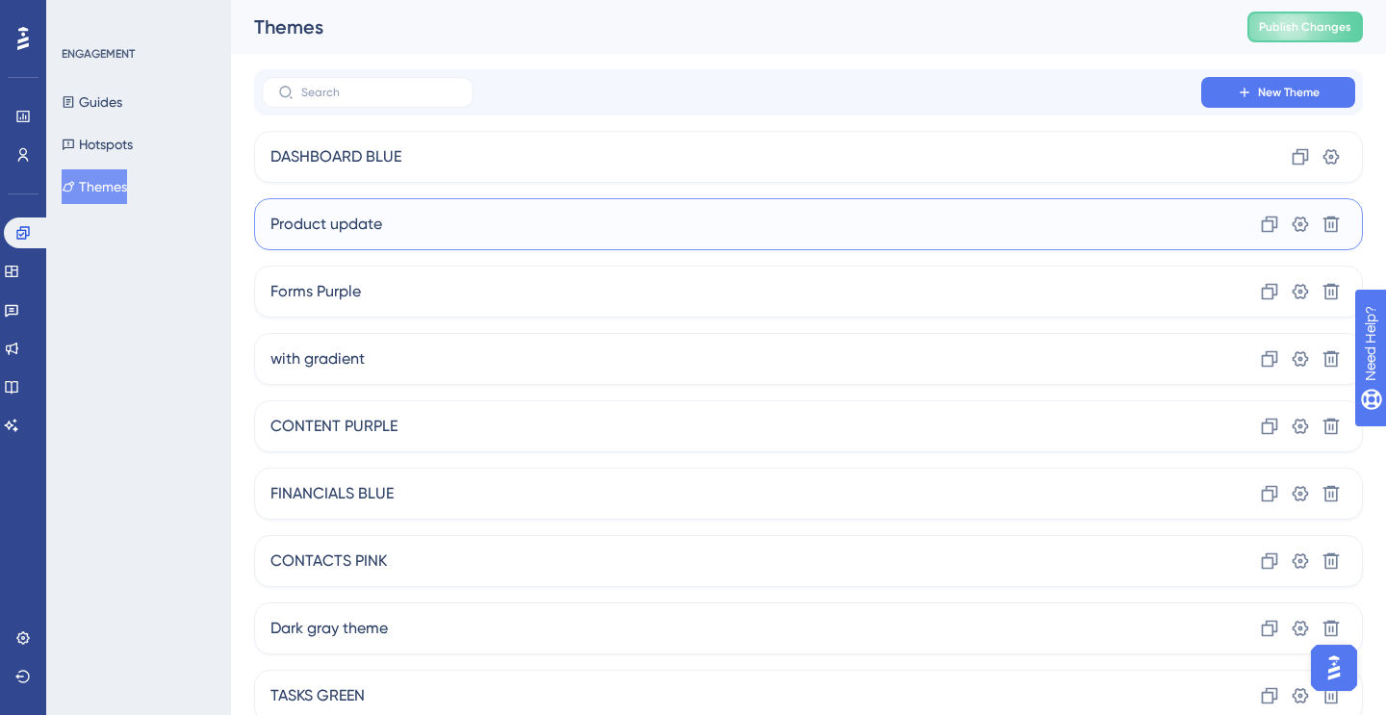
click at [451, 232] on div "Product update Clone Settings Delete" at bounding box center [808, 224] width 1109 height 52
